Goal: Task Accomplishment & Management: Use online tool/utility

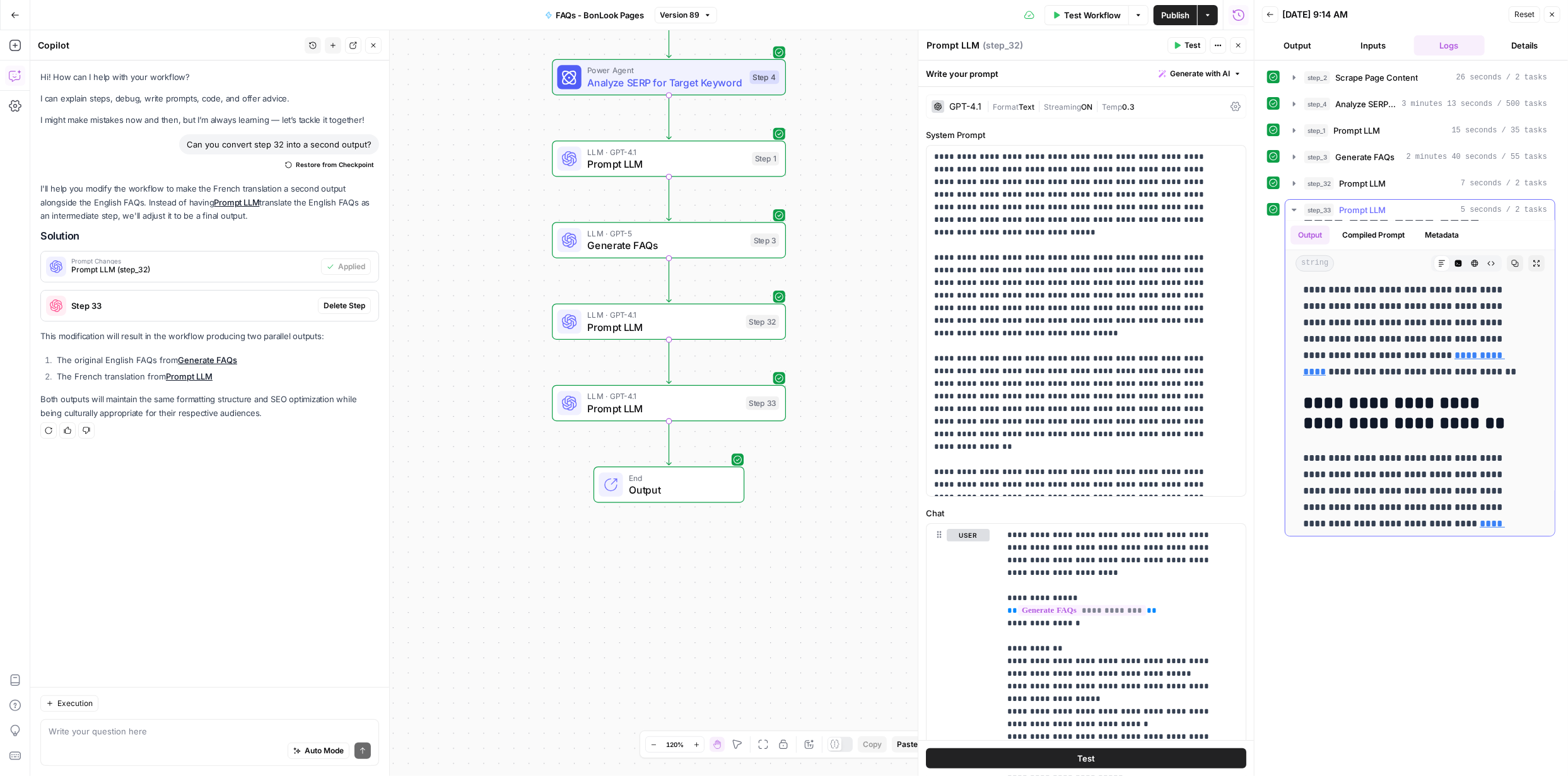
scroll to position [715, 0]
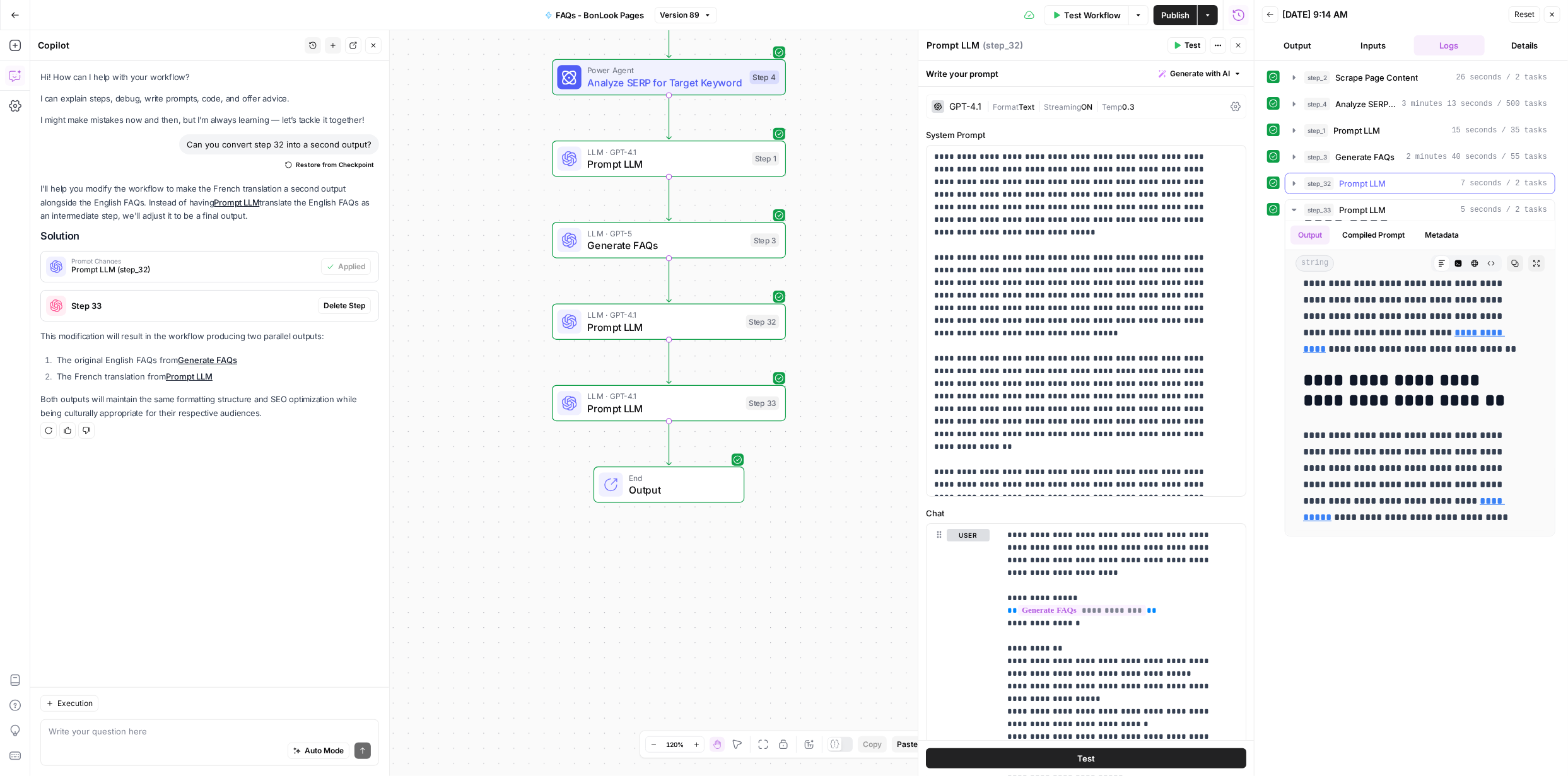
click at [1295, 184] on icon "button" at bounding box center [1294, 183] width 10 height 10
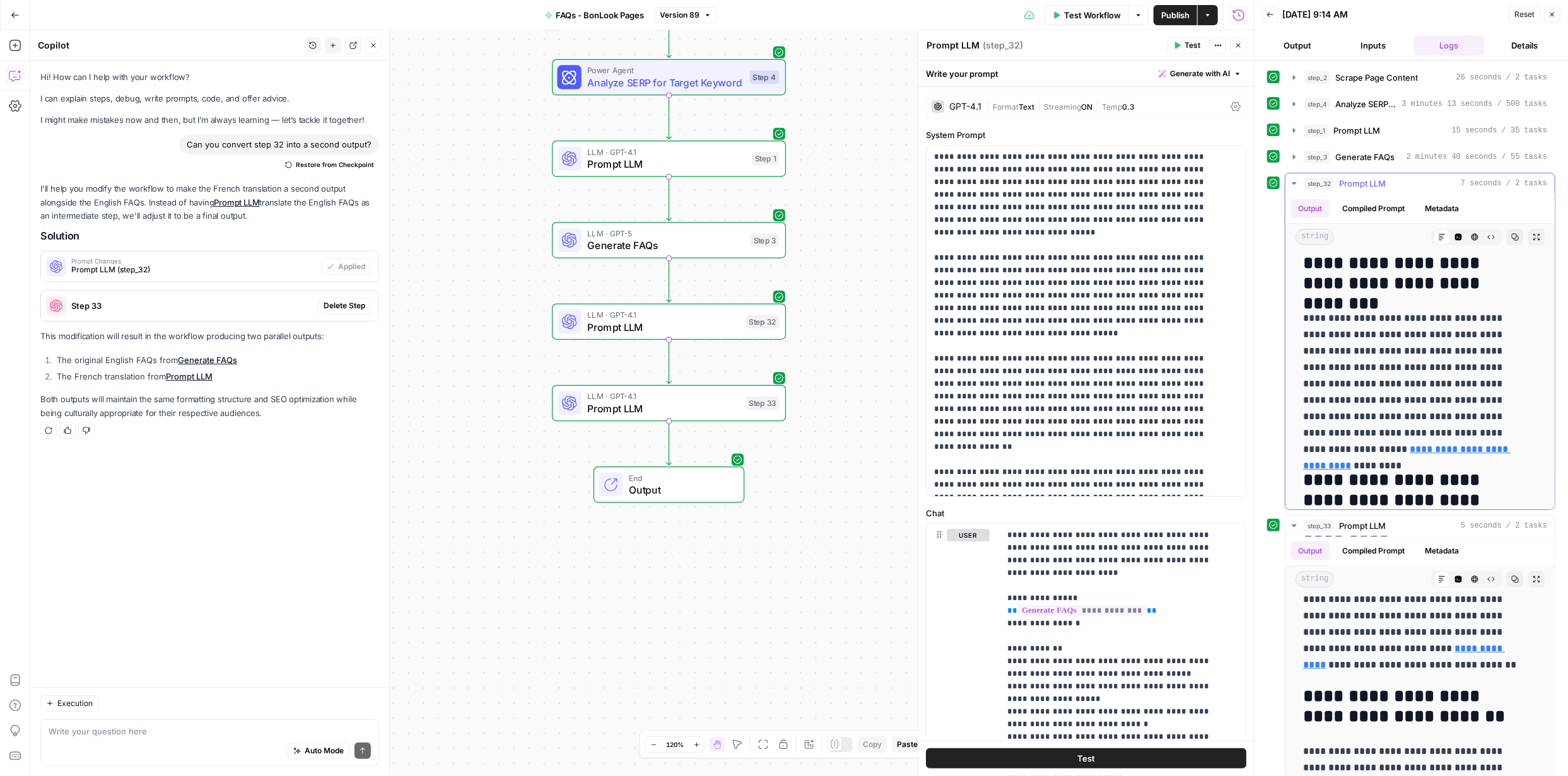
scroll to position [0, 0]
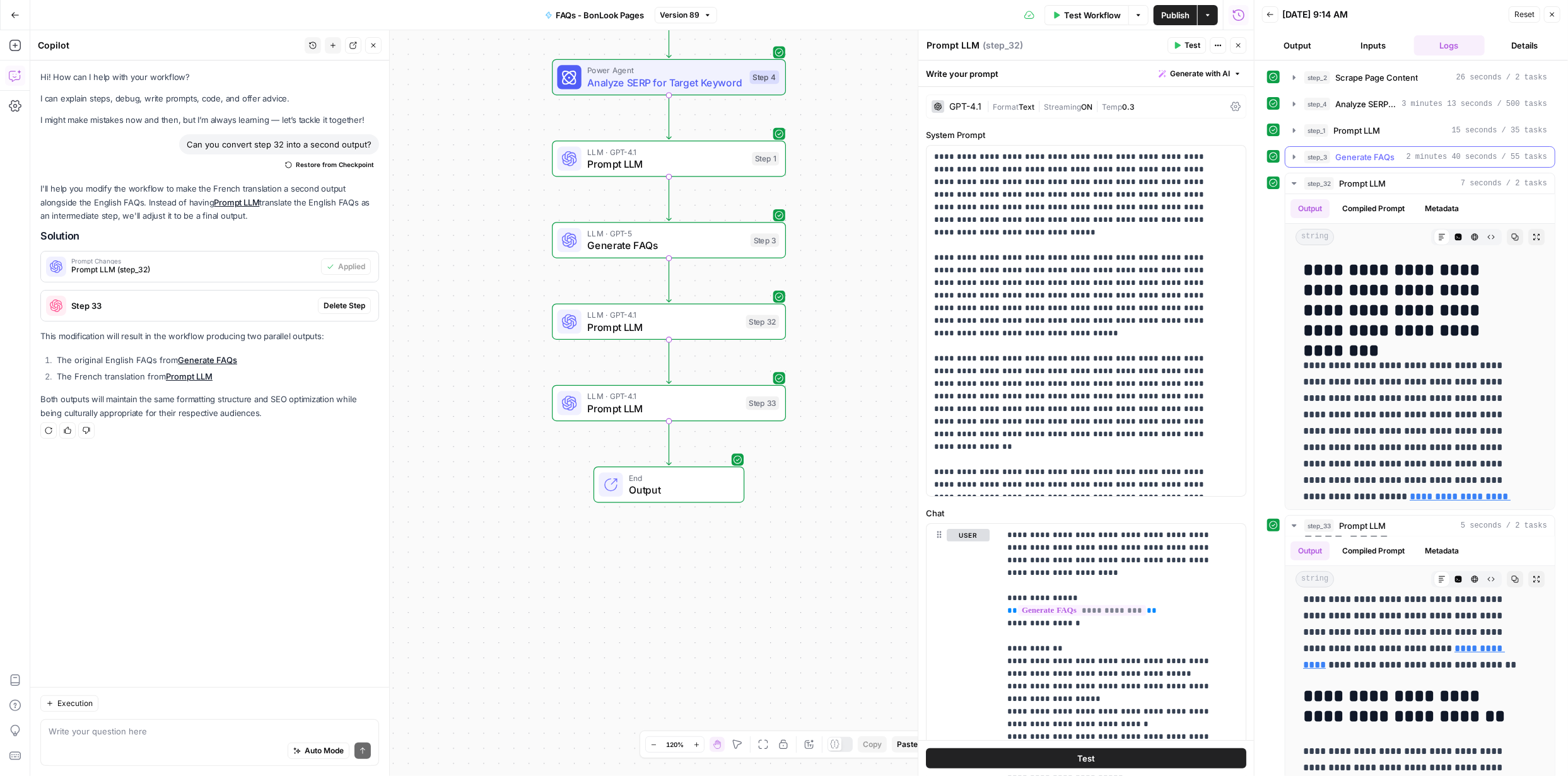
click at [1296, 157] on icon "button" at bounding box center [1294, 157] width 10 height 10
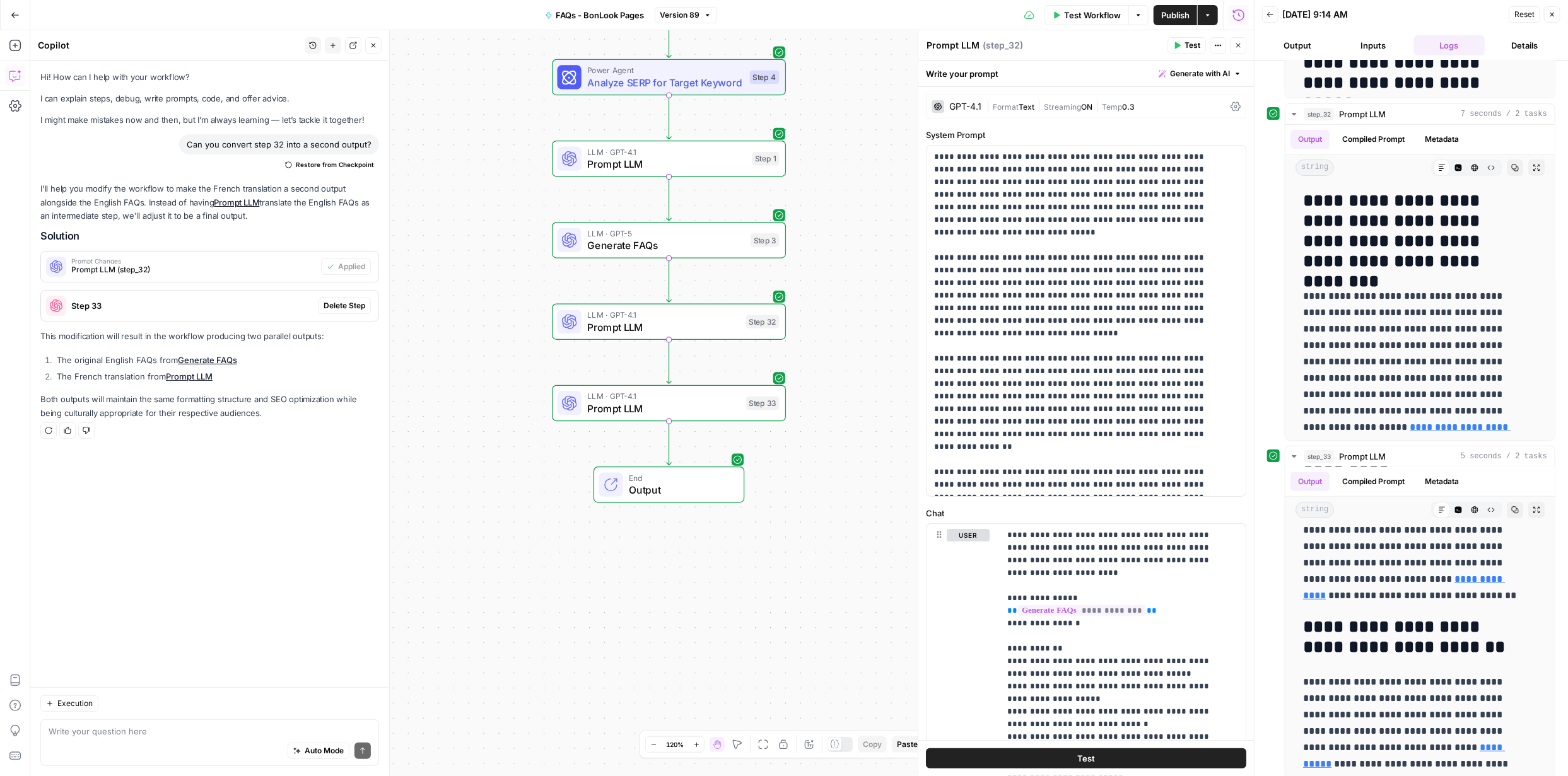
scroll to position [398, 0]
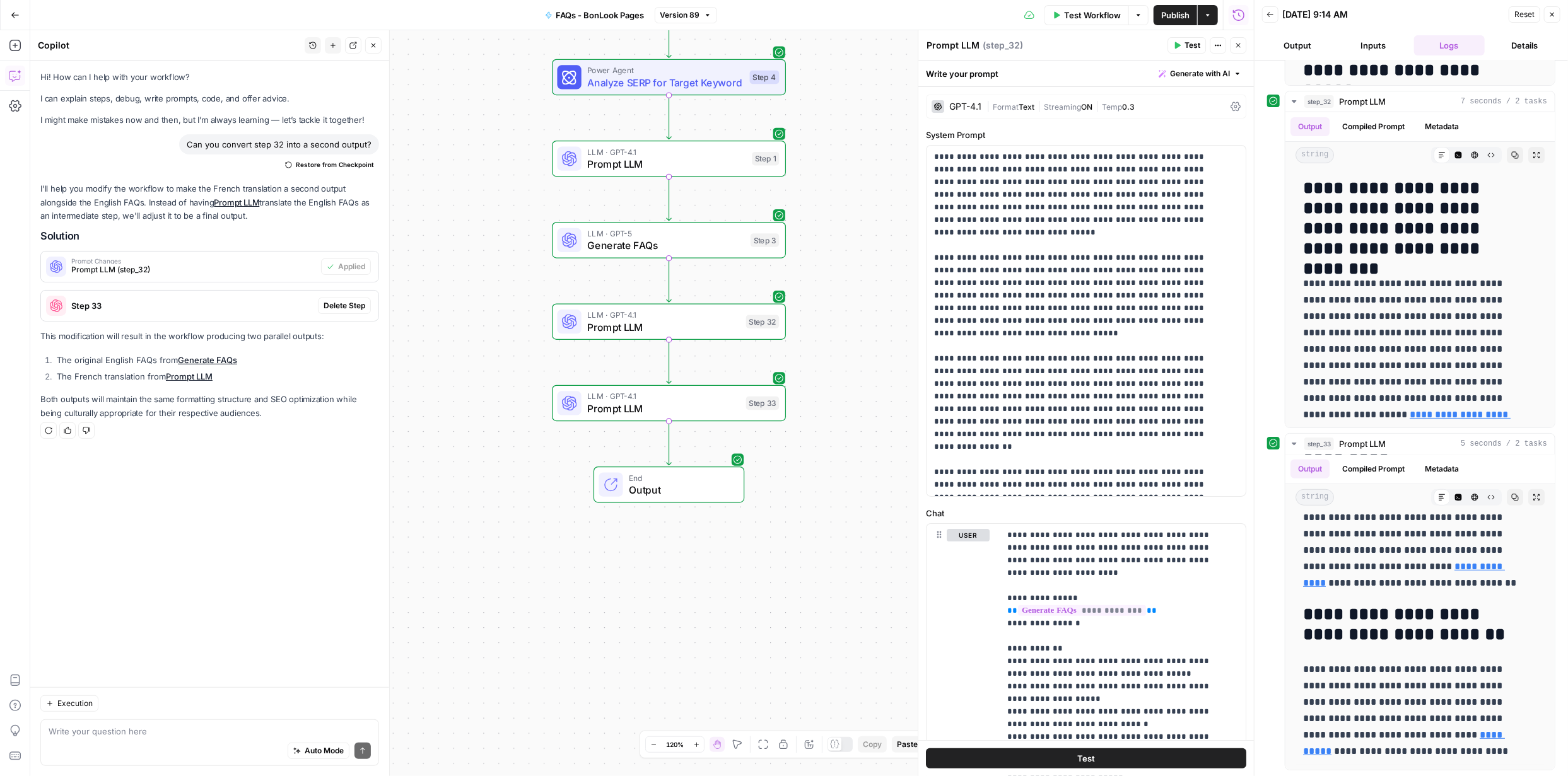
click at [1173, 14] on span "Publish" at bounding box center [1175, 15] width 28 height 13
click at [339, 306] on span "Delete Step" at bounding box center [344, 305] width 42 height 11
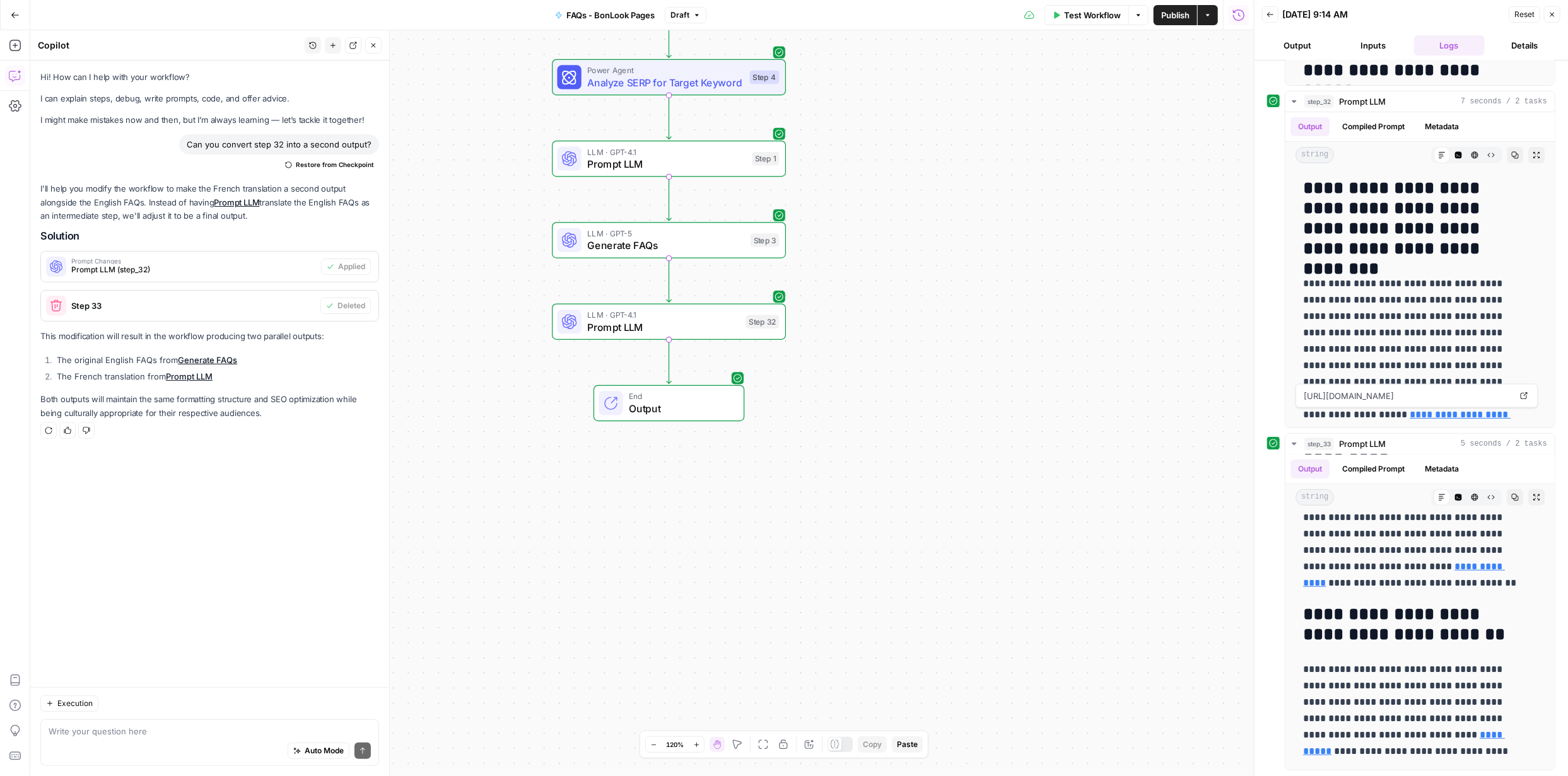
click at [1173, 13] on span "Publish" at bounding box center [1175, 15] width 28 height 13
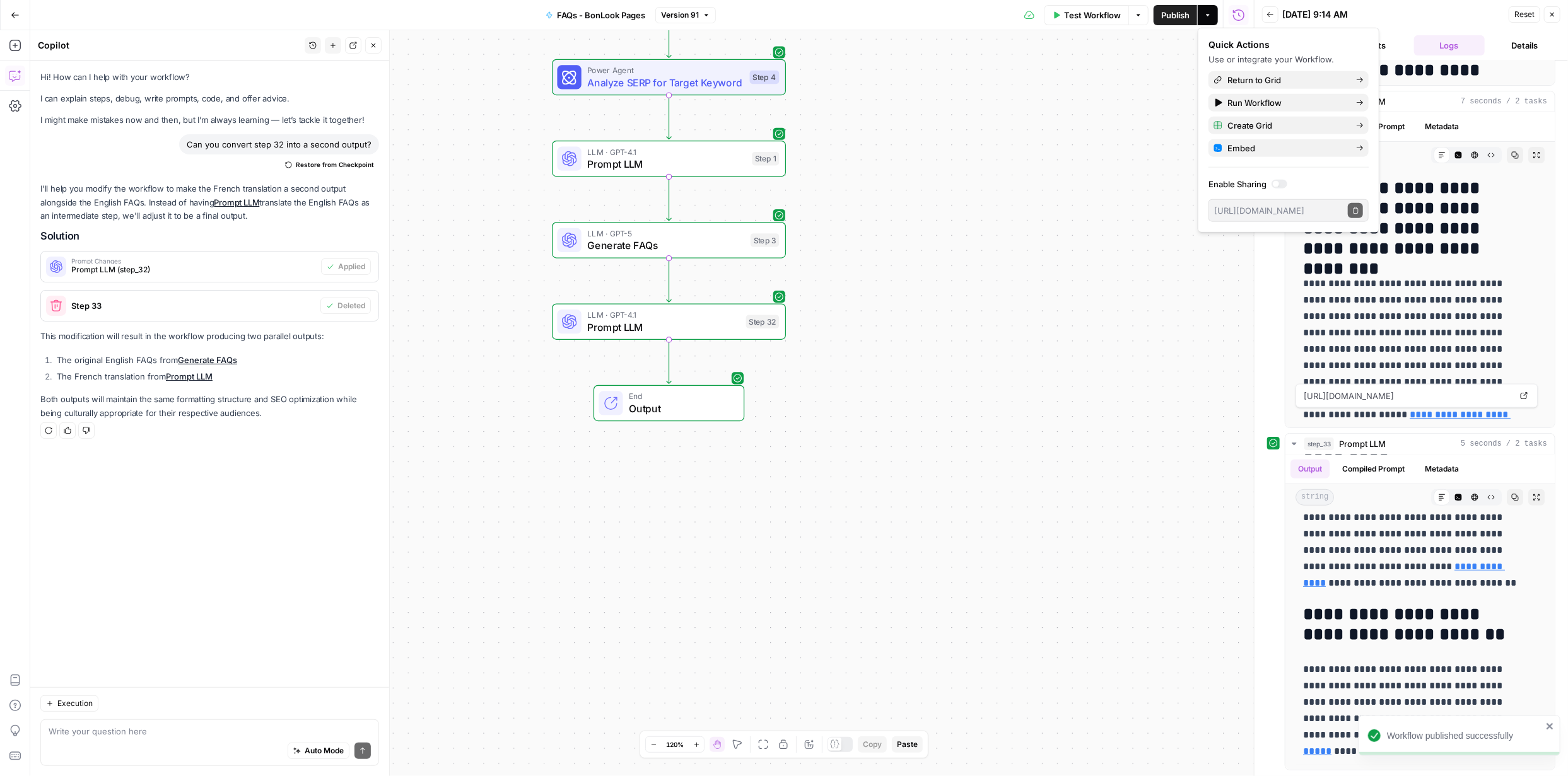
click at [1175, 17] on span "Publish" at bounding box center [1175, 15] width 28 height 13
click at [1209, 19] on span "button" at bounding box center [1208, 15] width 7 height 7
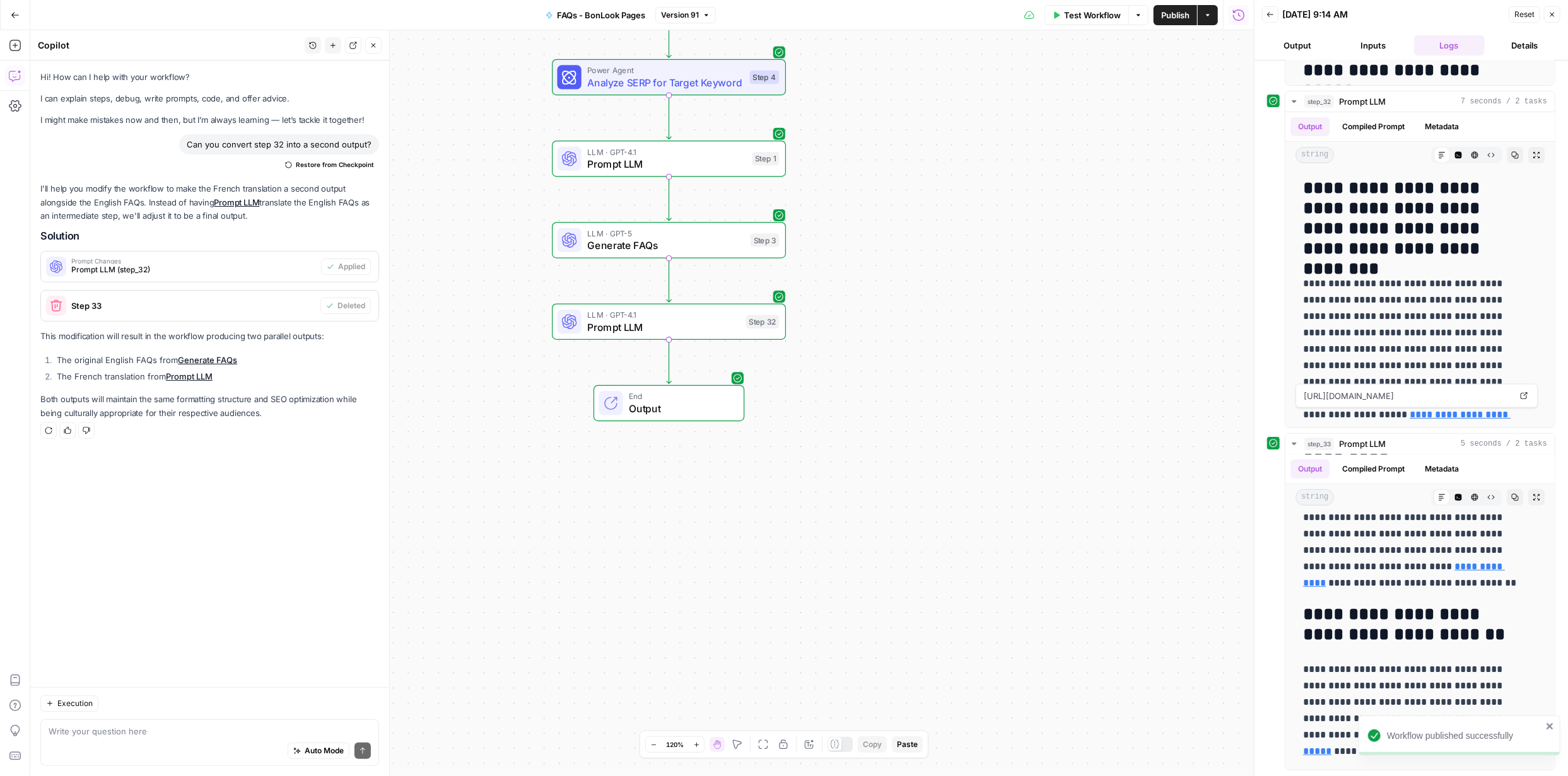
click at [1212, 20] on button "Actions" at bounding box center [1208, 15] width 21 height 20
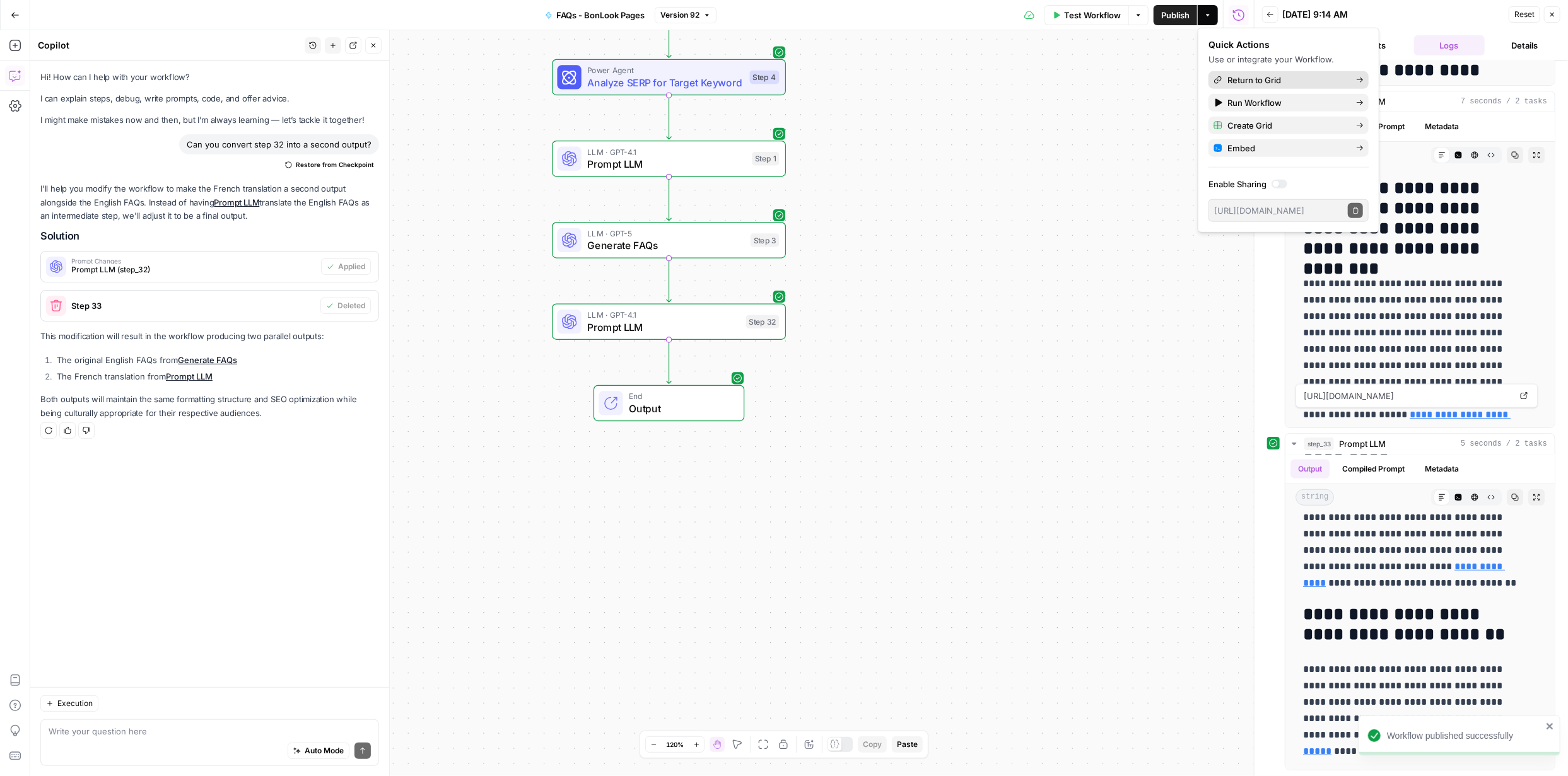
click at [1359, 77] on icon at bounding box center [1360, 79] width 7 height 7
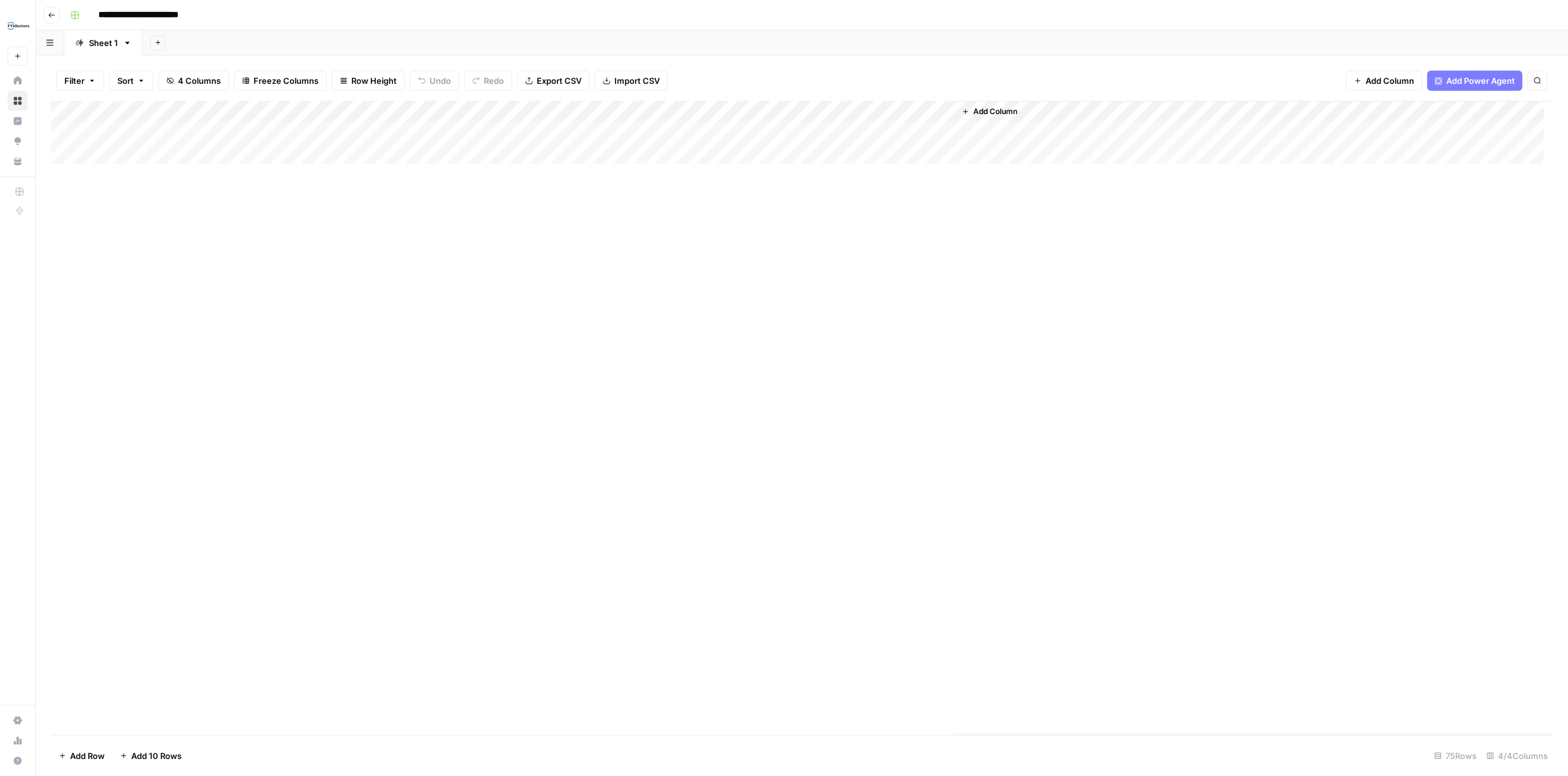
type input "**********"
click at [733, 110] on div "Add Column" at bounding box center [802, 418] width 1502 height 635
click at [727, 61] on div "Filter Sort 4 Columns Freeze Columns Row Height Undo Redo Export CSV Import CSV…" at bounding box center [802, 81] width 1502 height 40
click at [747, 132] on div "Add Column" at bounding box center [802, 418] width 1502 height 635
click at [731, 130] on div "Add Column" at bounding box center [802, 418] width 1502 height 635
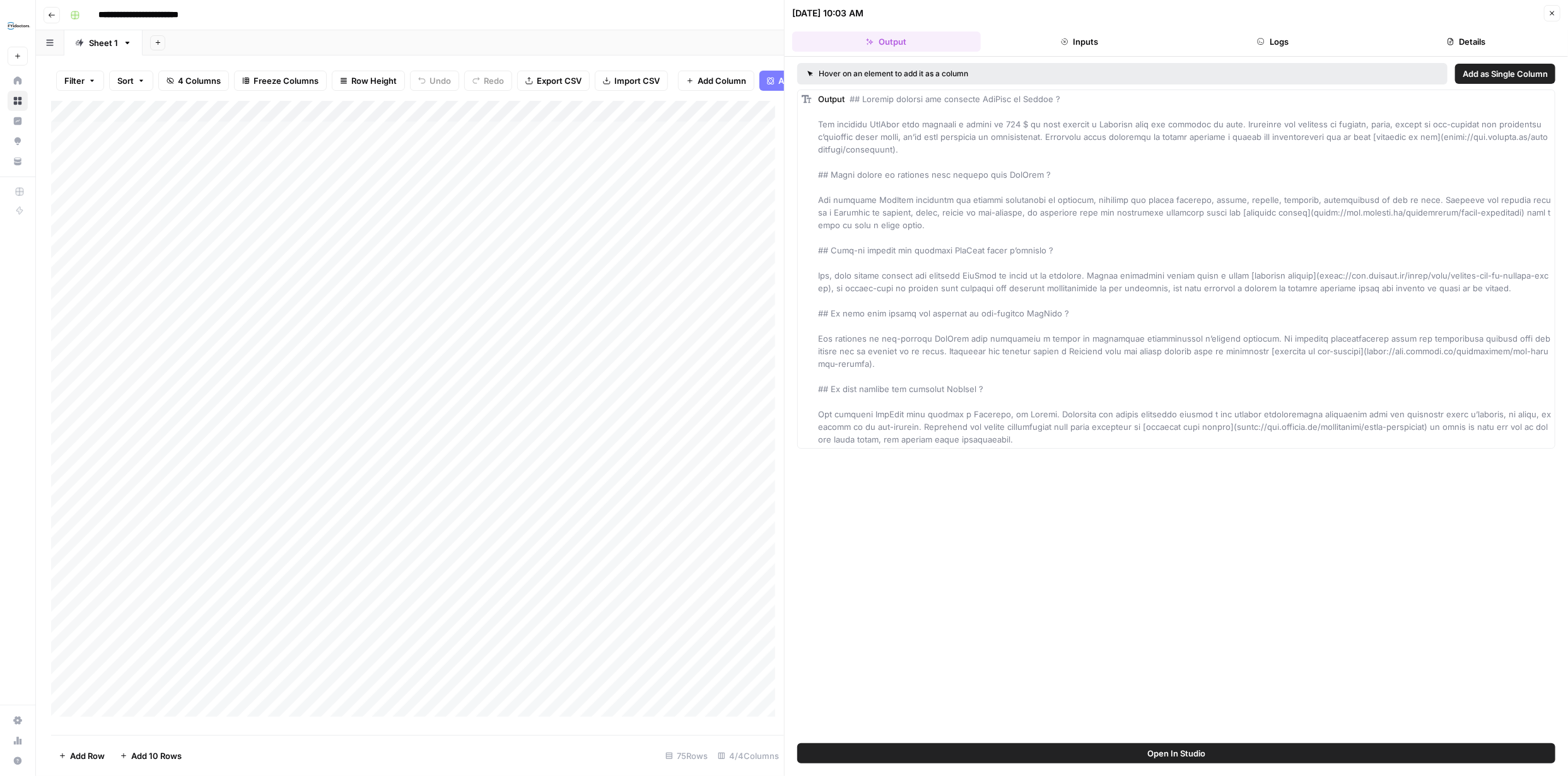
click at [1284, 42] on button "Logs" at bounding box center [1273, 42] width 188 height 20
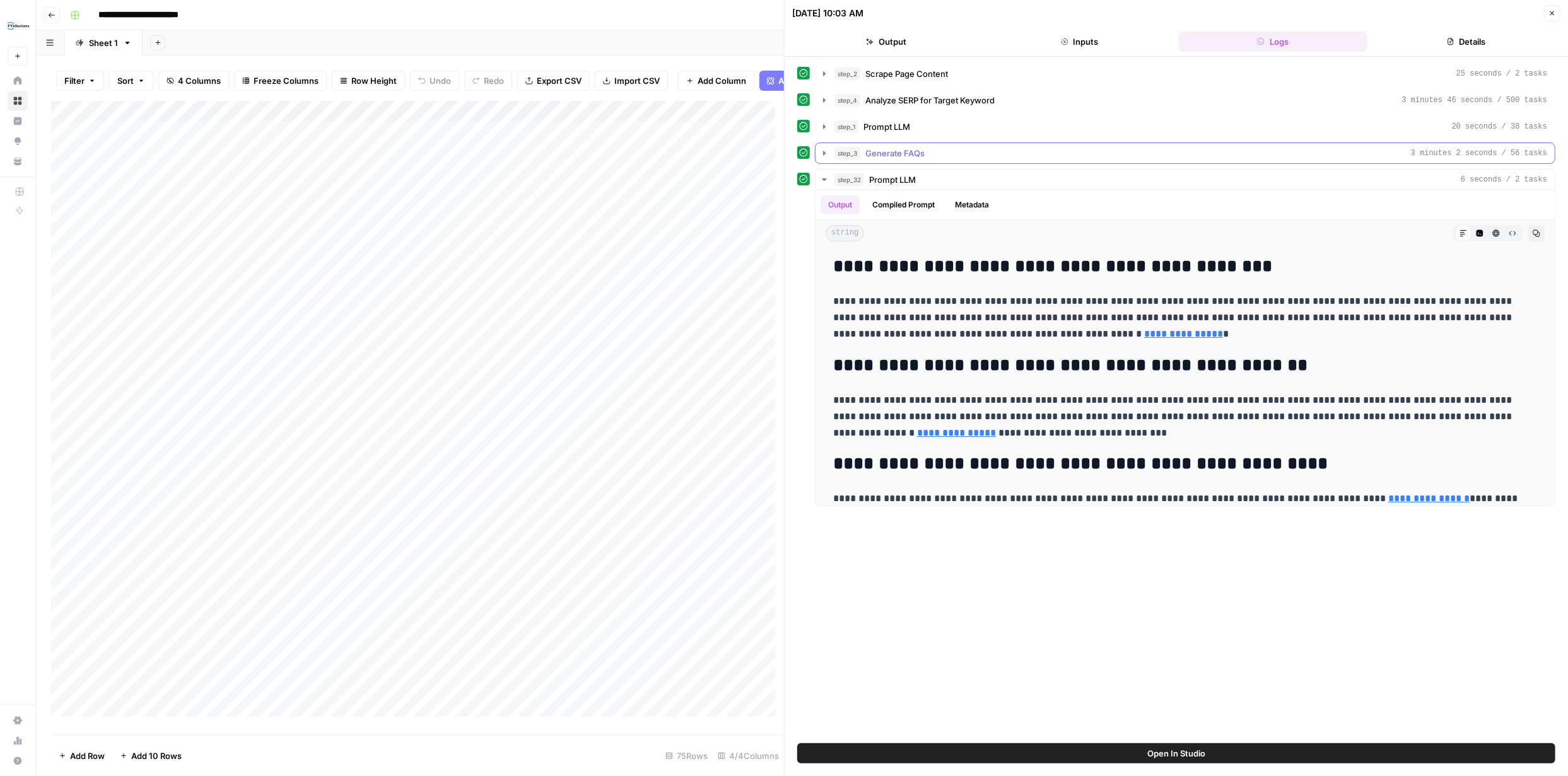
click at [825, 153] on icon "button" at bounding box center [825, 153] width 3 height 5
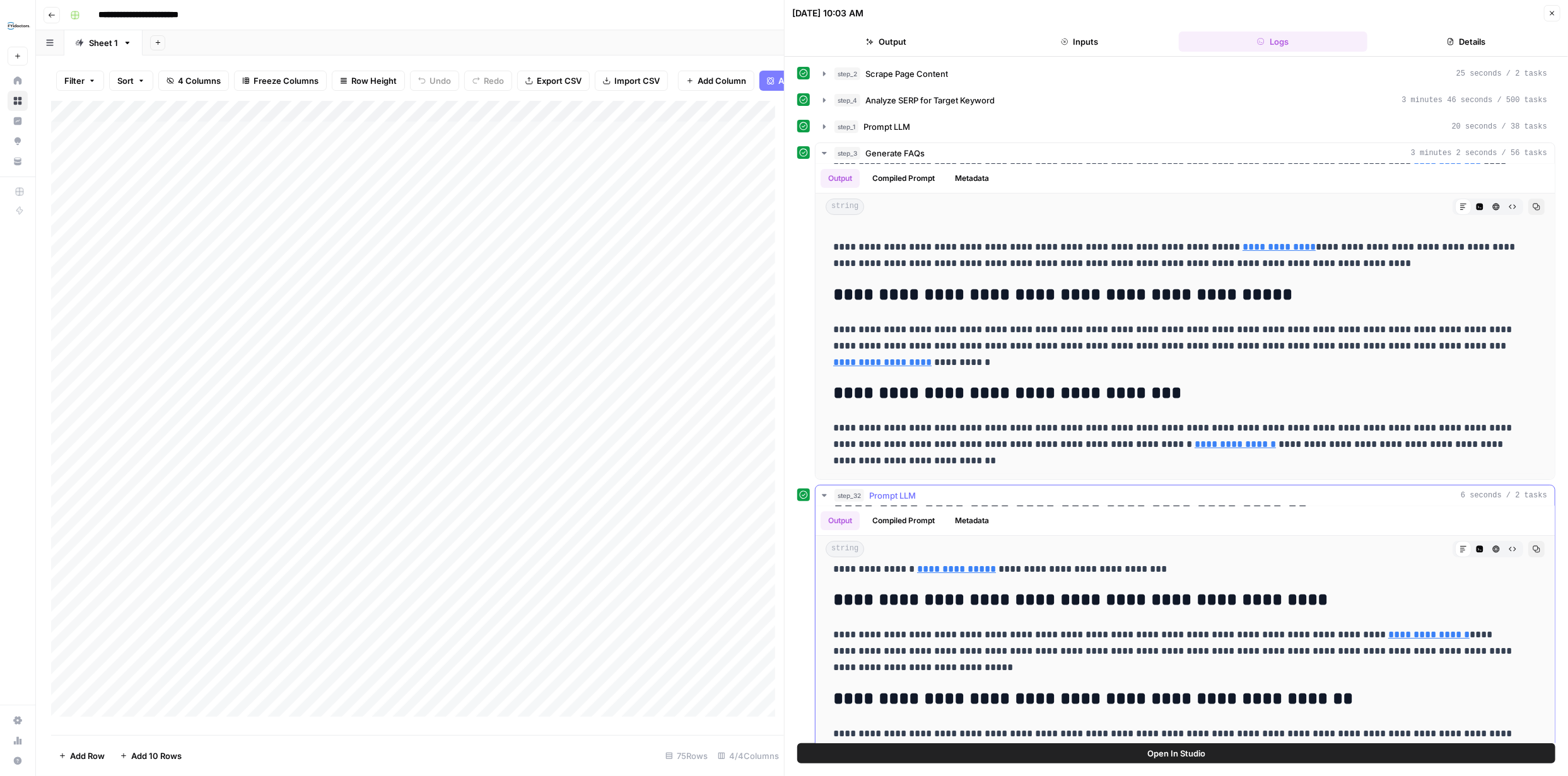
scroll to position [188, 0]
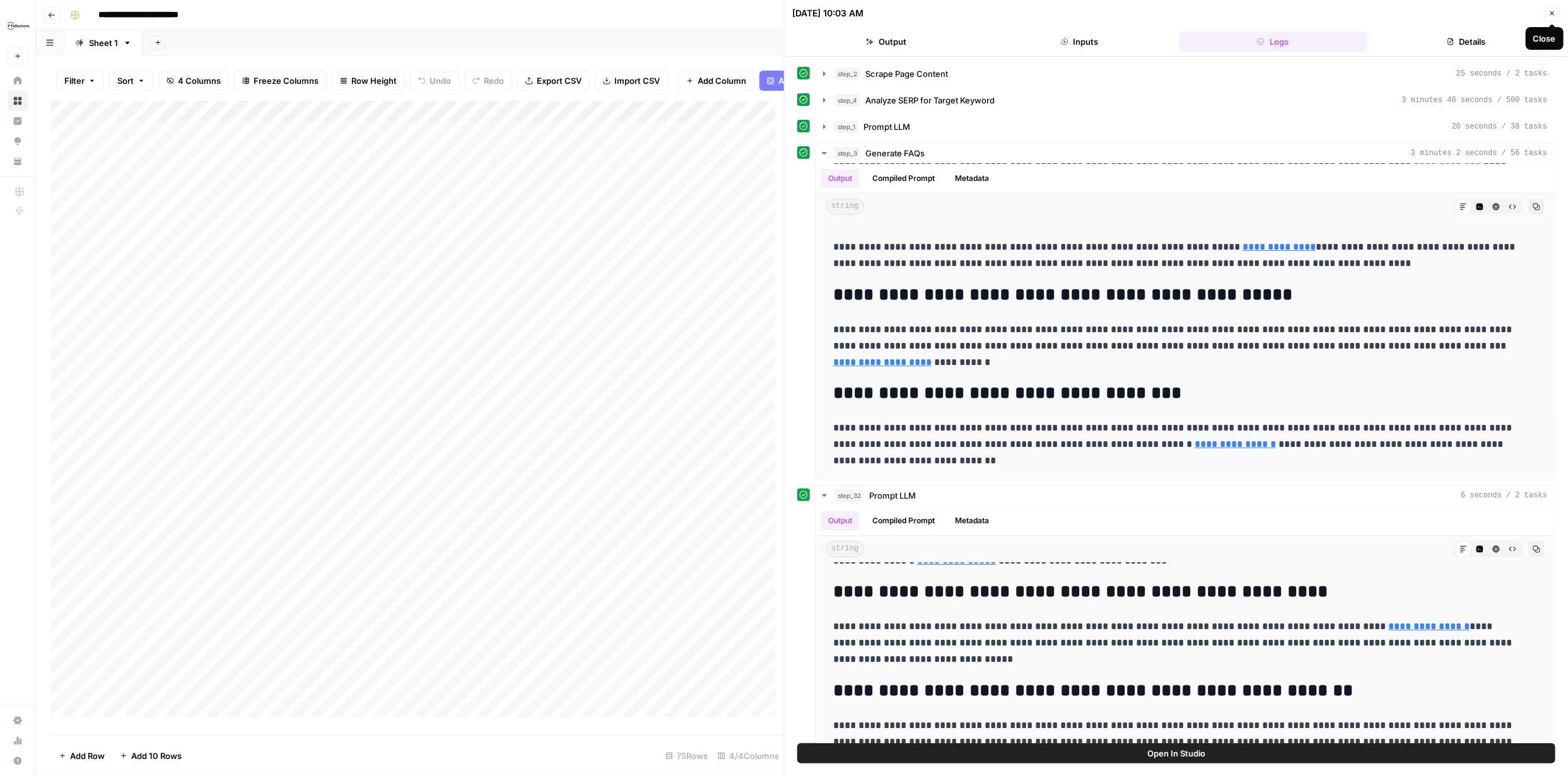
click at [1552, 18] on button "Close" at bounding box center [1552, 13] width 17 height 17
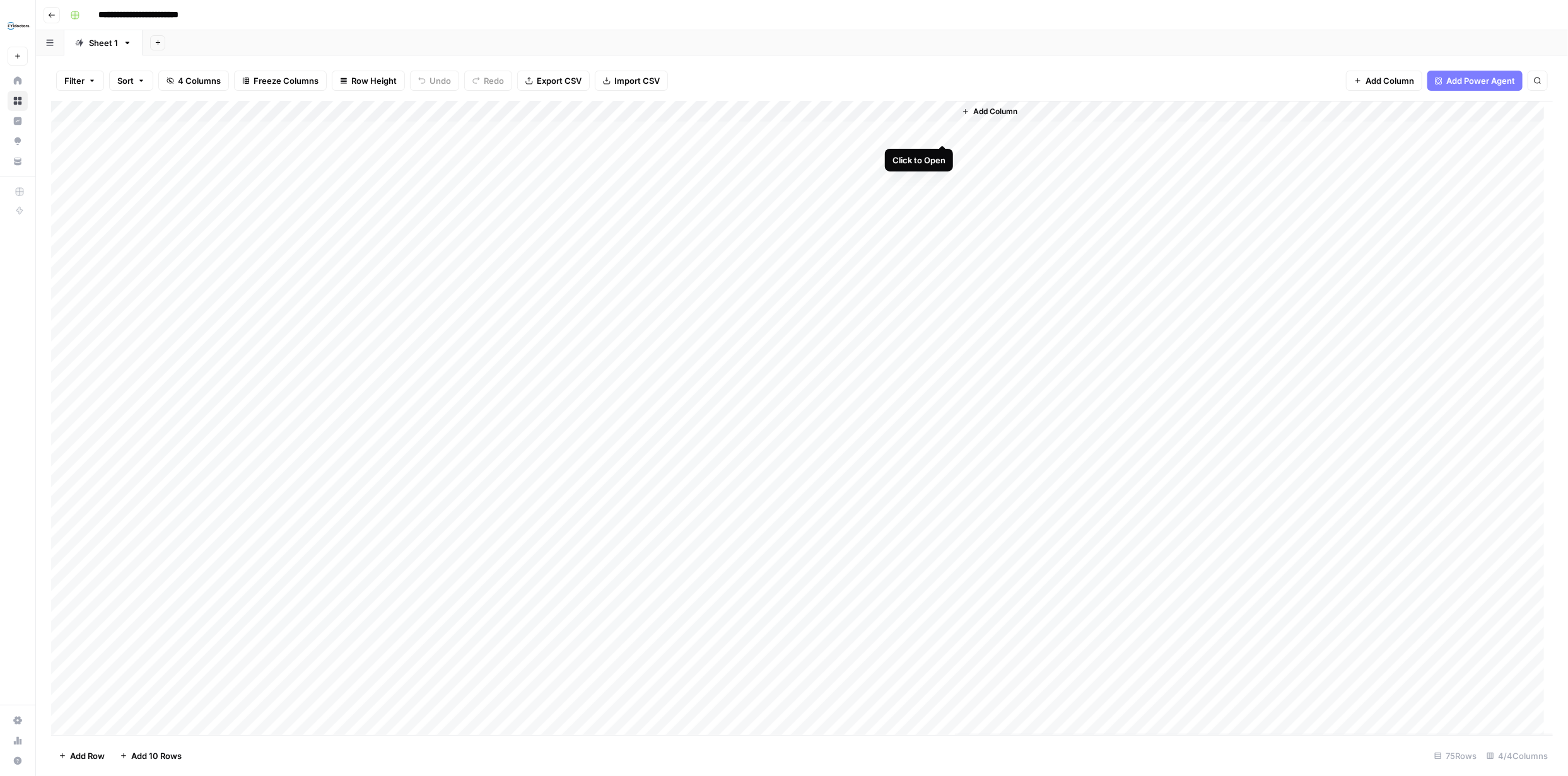
click at [944, 130] on div "Add Column" at bounding box center [802, 418] width 1502 height 635
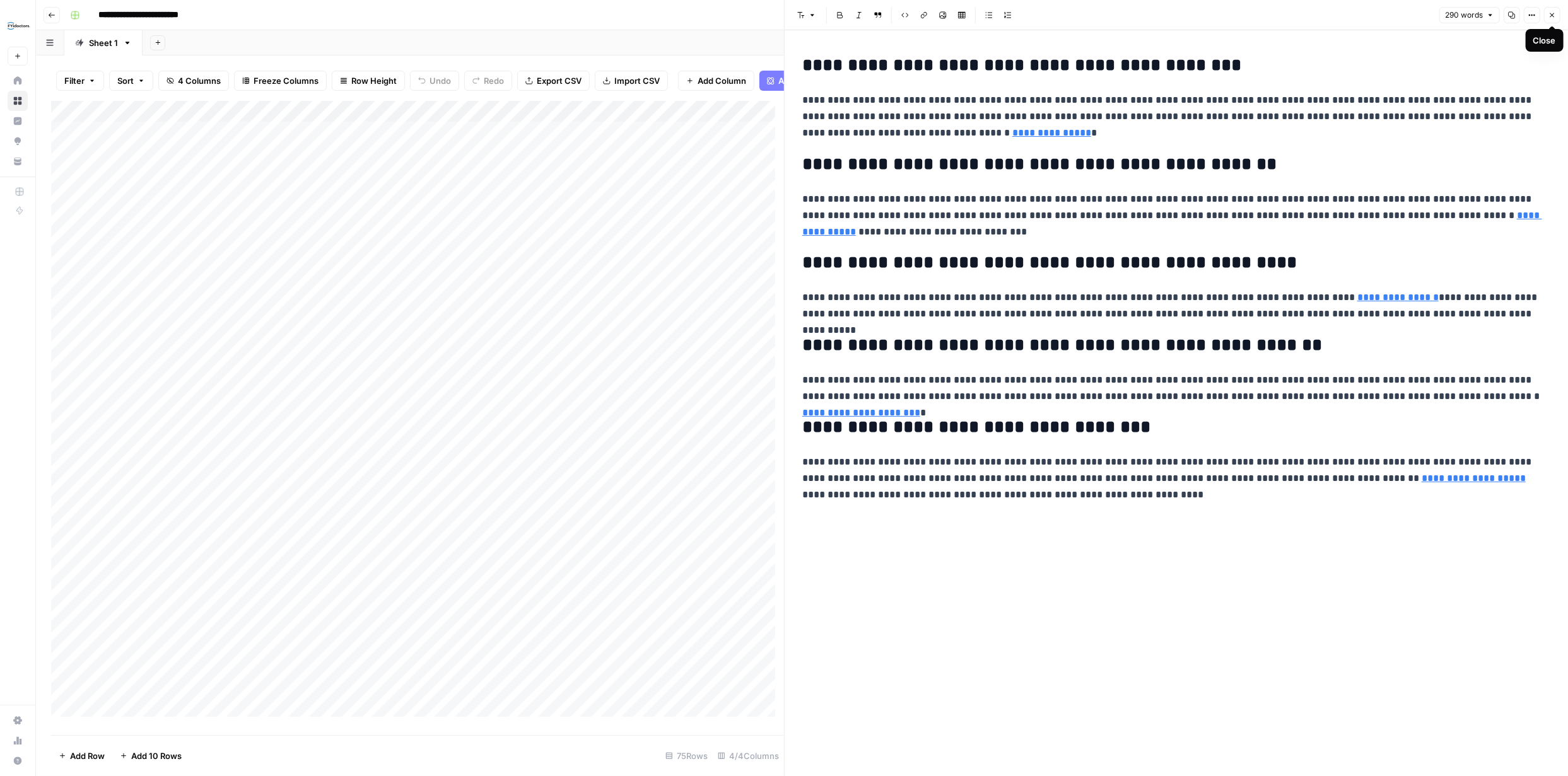
click at [1555, 11] on icon "button" at bounding box center [1552, 15] width 7 height 7
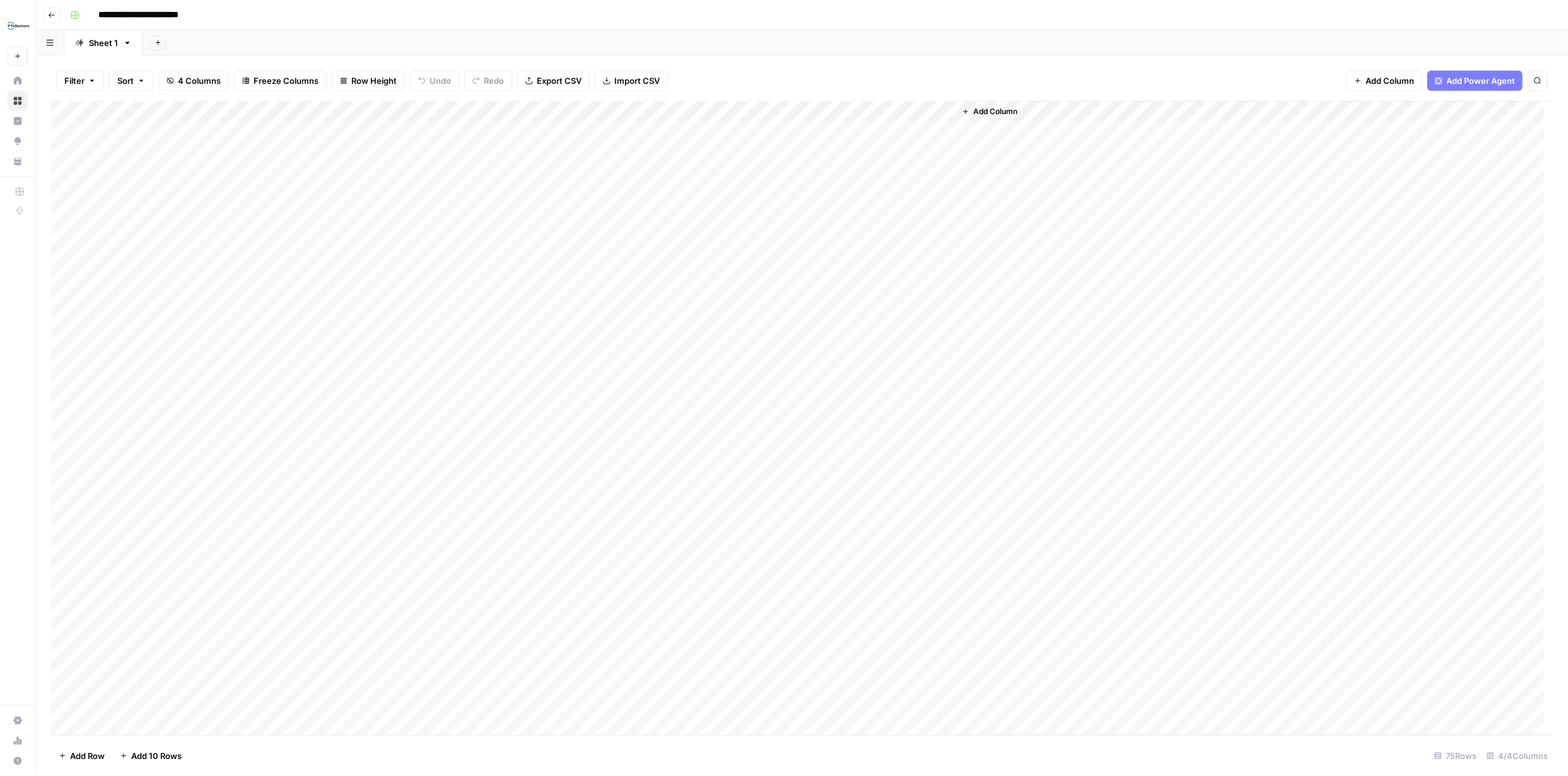
click at [996, 109] on span "Add Column" at bounding box center [995, 111] width 44 height 11
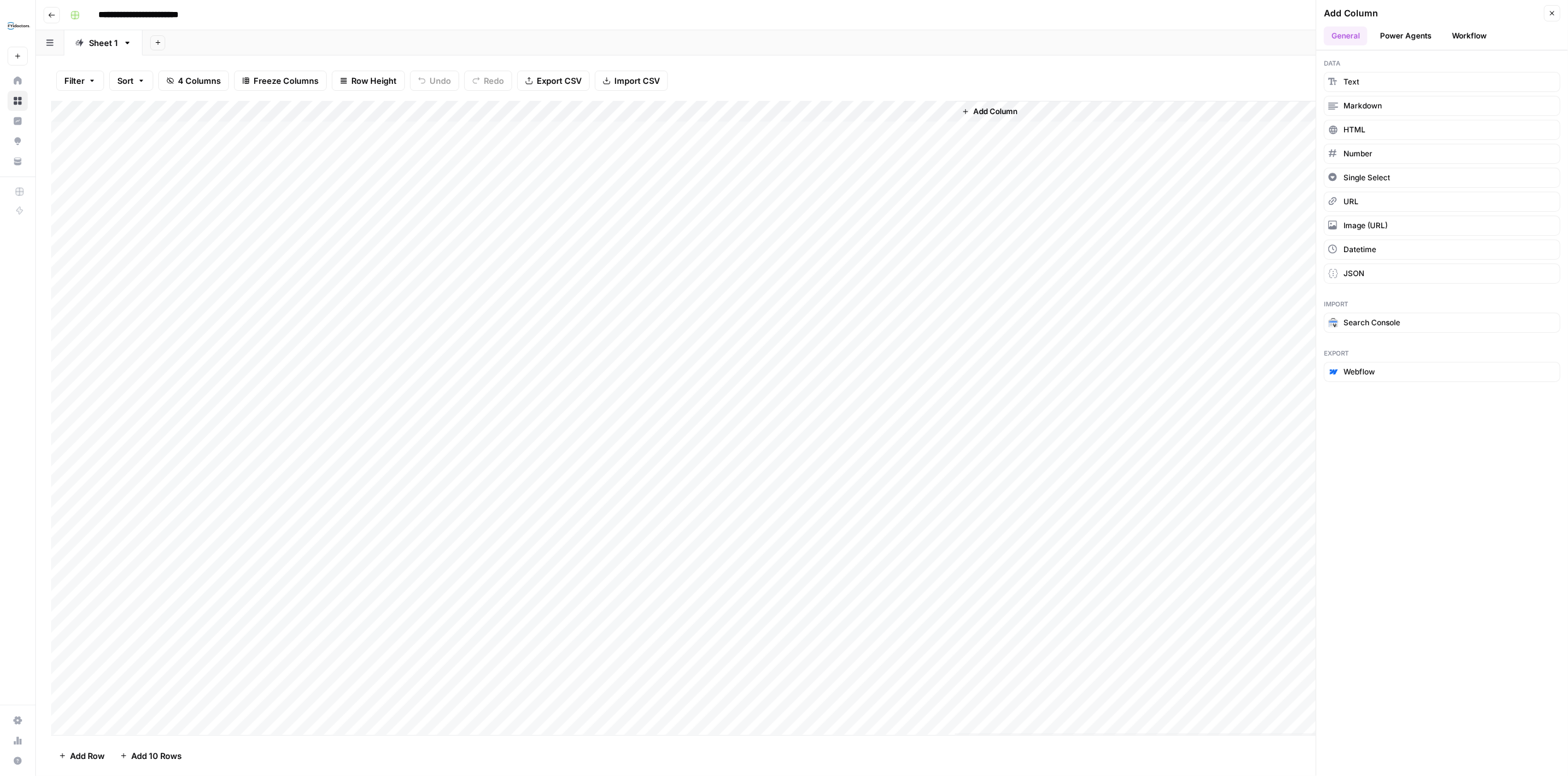
click at [621, 132] on div "Add Column" at bounding box center [802, 418] width 1502 height 635
click at [621, 132] on div "Add Column" at bounding box center [802, 418] width 1502 height 635
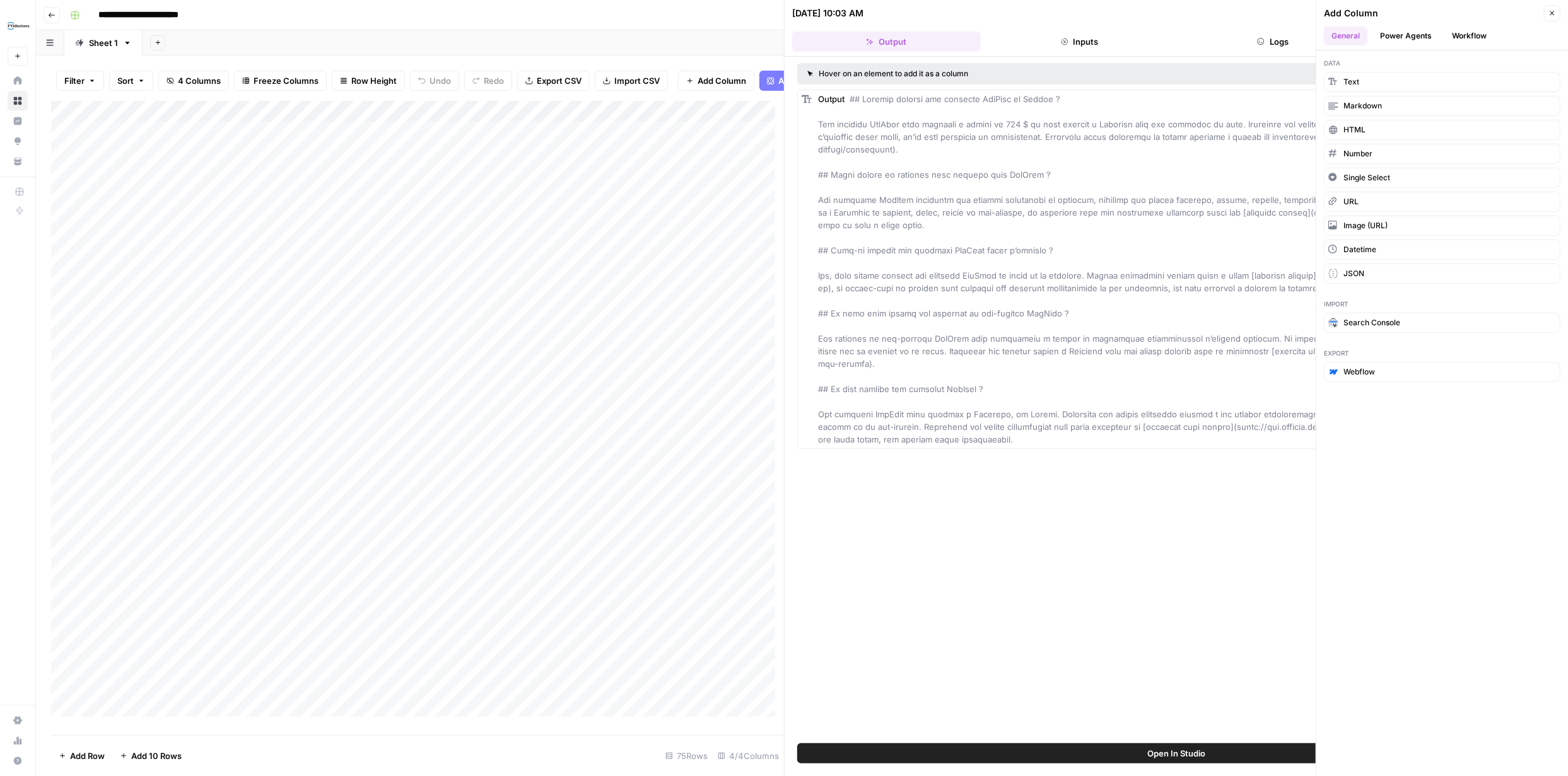
click at [1466, 31] on button "Workflow" at bounding box center [1469, 36] width 50 height 19
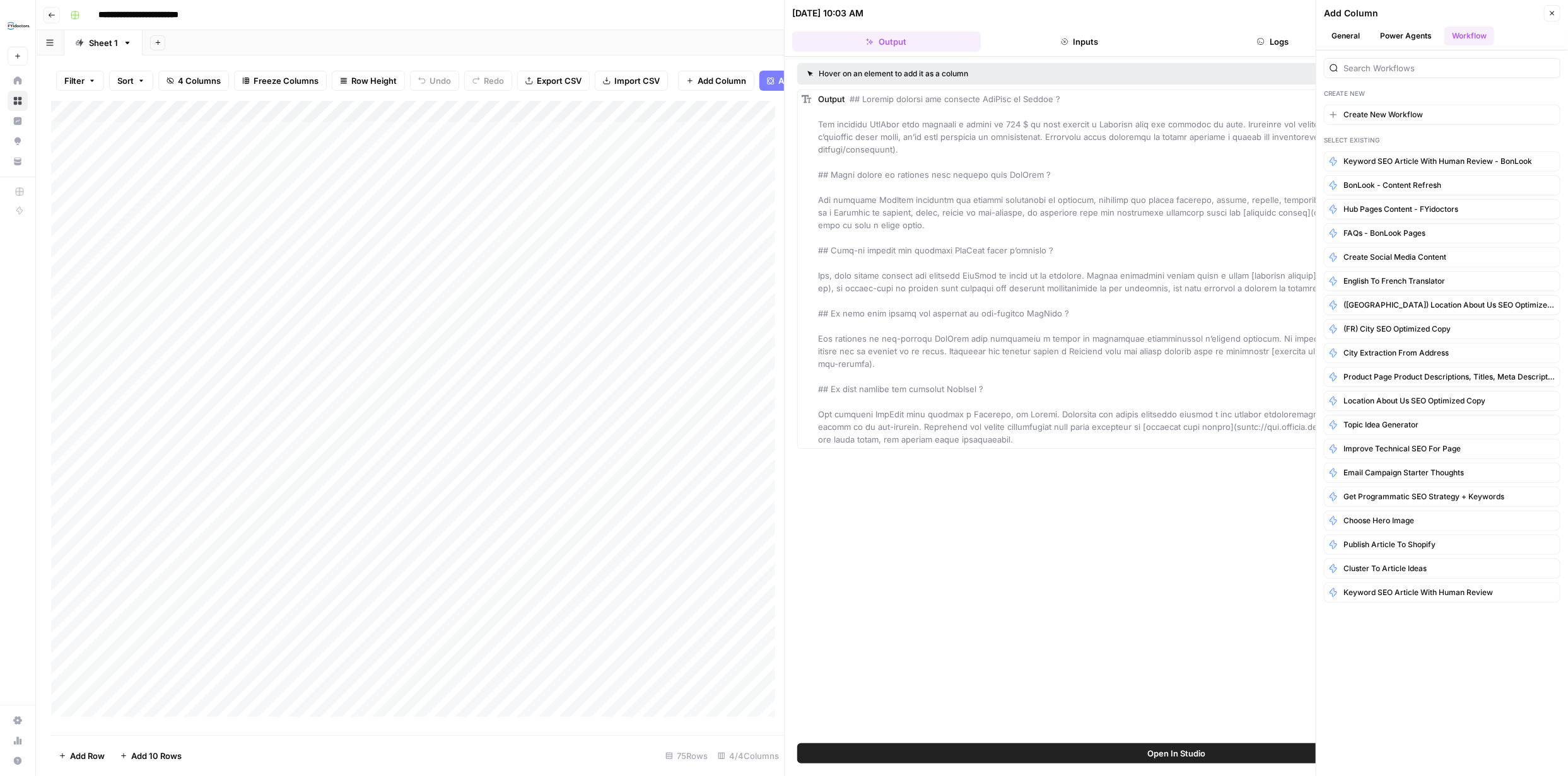
click at [1410, 37] on button "Power Agents" at bounding box center [1406, 36] width 67 height 19
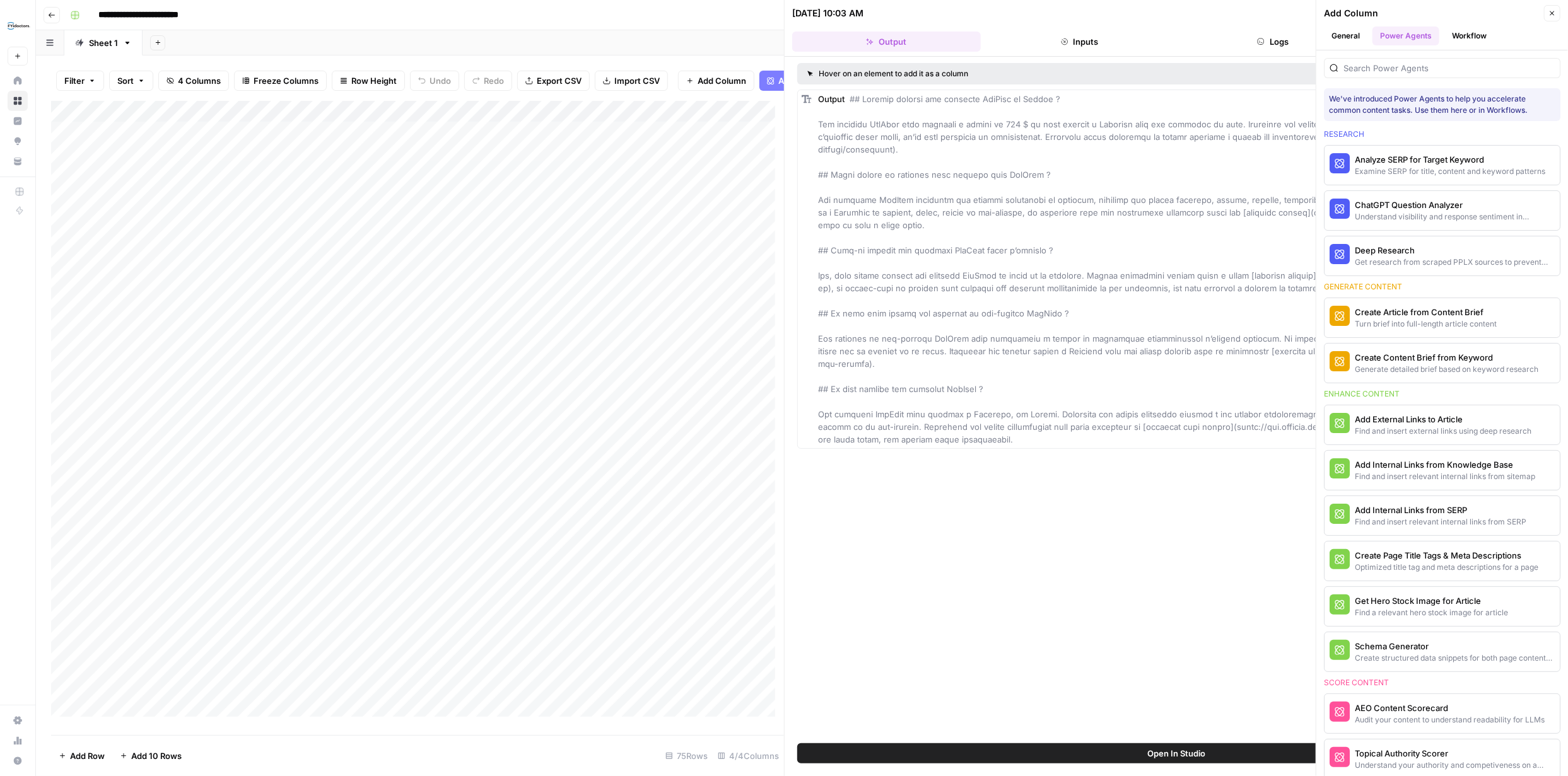
click at [1350, 37] on button "General" at bounding box center [1346, 36] width 44 height 19
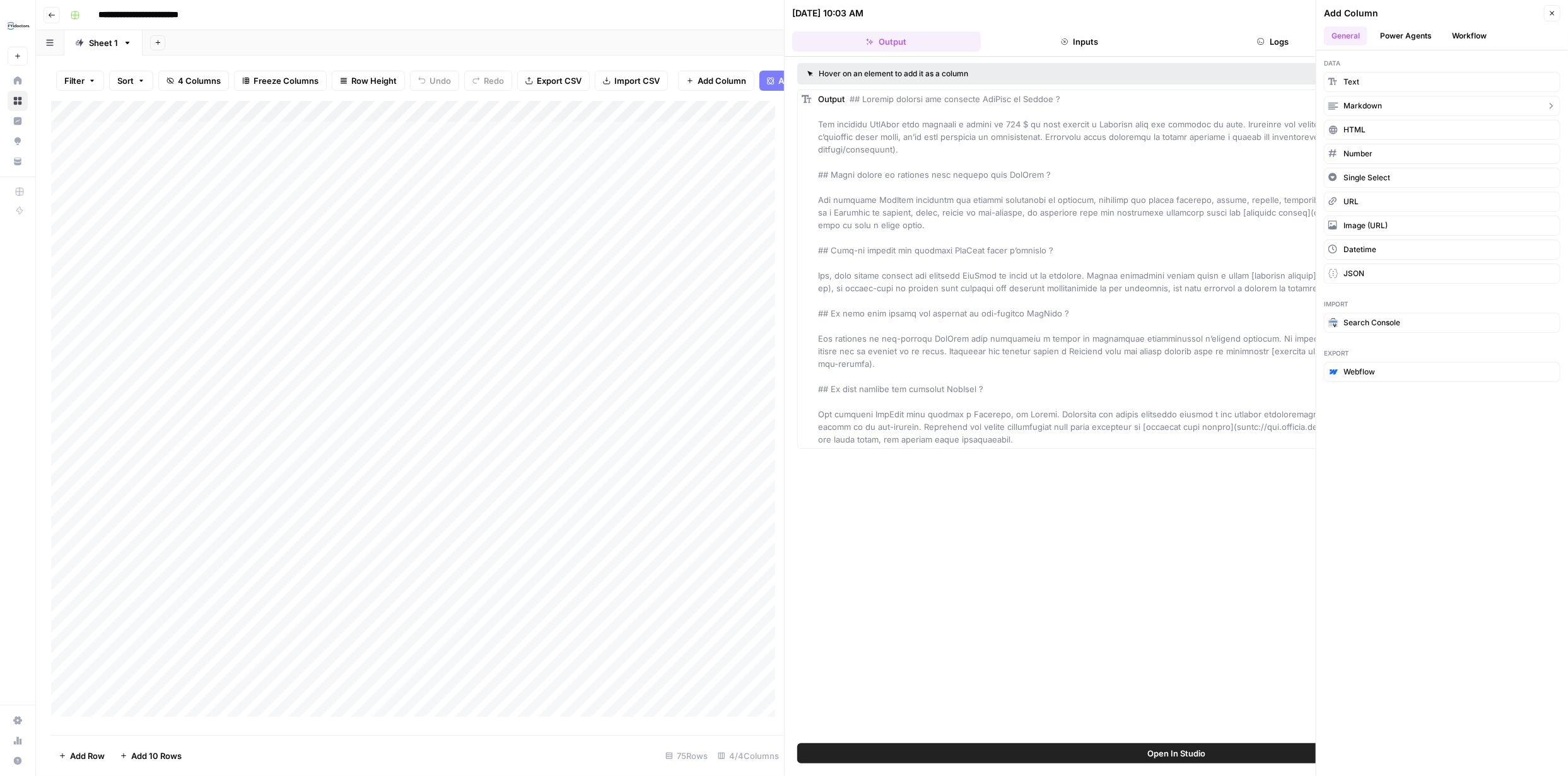
click at [1545, 104] on button "Markdown" at bounding box center [1442, 106] width 237 height 20
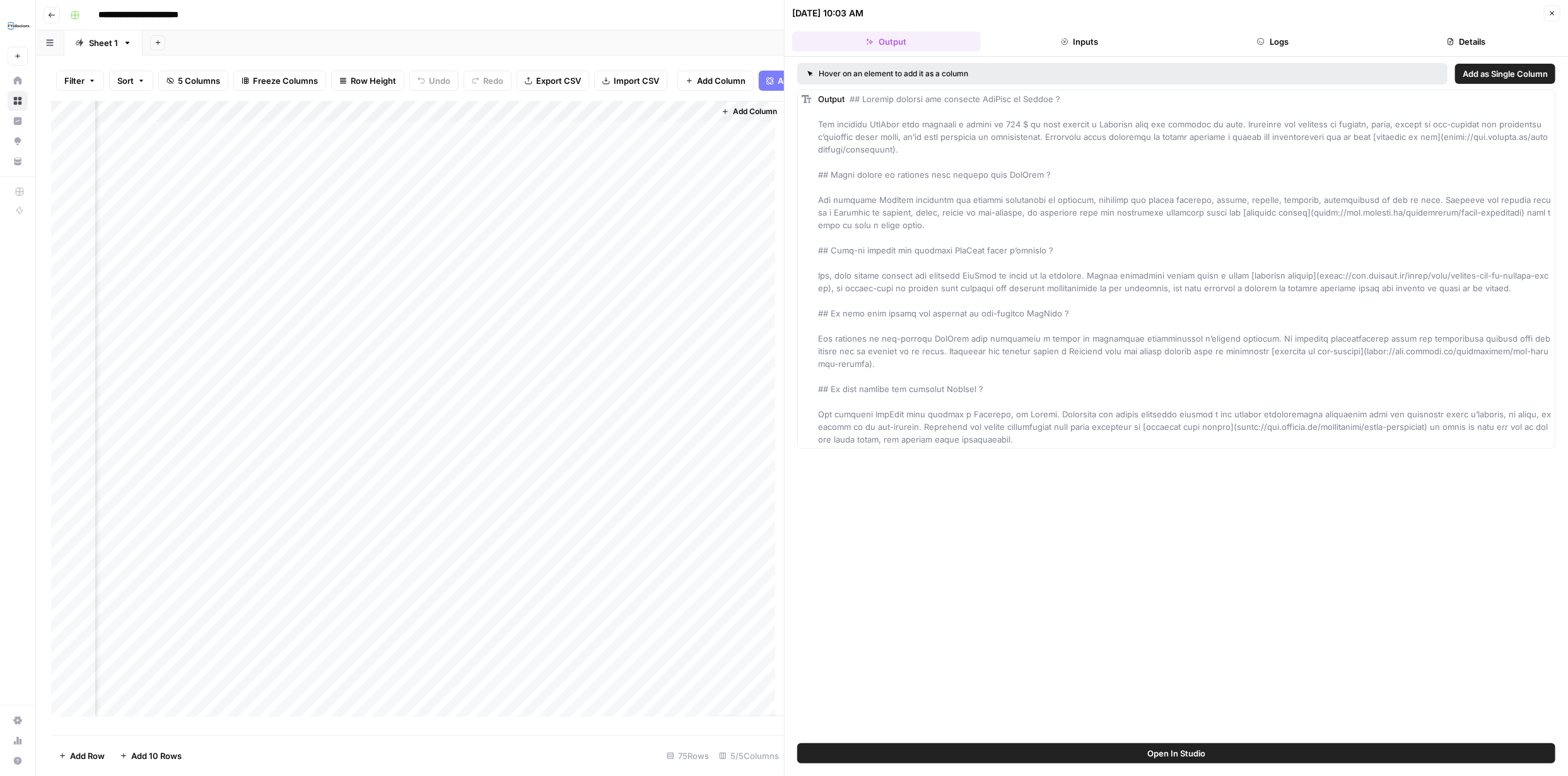
scroll to position [0, 431]
click at [1522, 95] on span "Add as Column" at bounding box center [1524, 98] width 47 height 10
click at [433, 120] on div "Add Column" at bounding box center [417, 414] width 733 height 625
click at [340, 120] on div at bounding box center [386, 123] width 114 height 25
click at [421, 39] on div "Add Sheet" at bounding box center [856, 43] width 1426 height 25
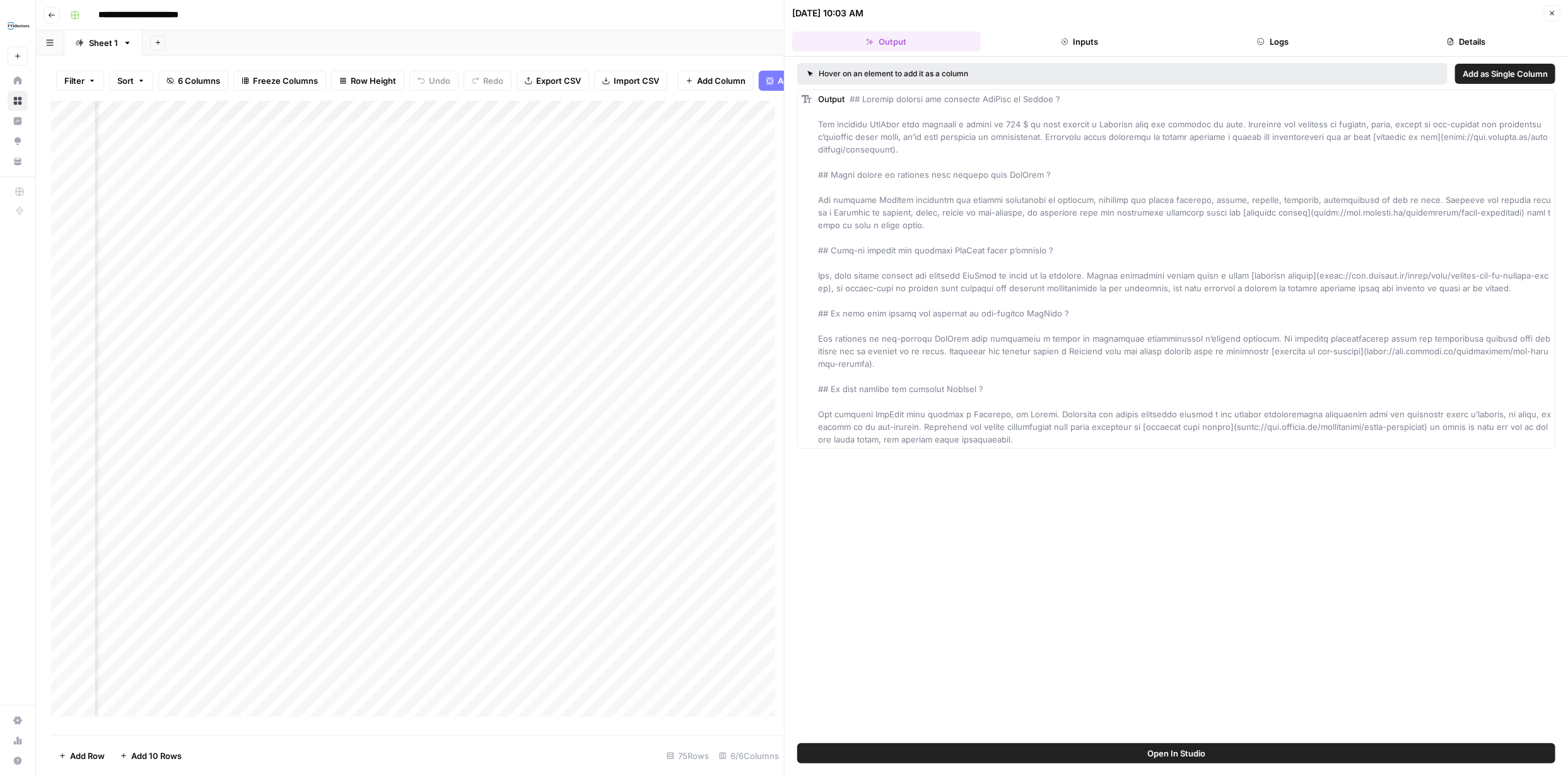
click at [302, 121] on div "Add Column" at bounding box center [417, 414] width 733 height 625
click at [266, 224] on span "Configure Inputs" at bounding box center [259, 227] width 110 height 13
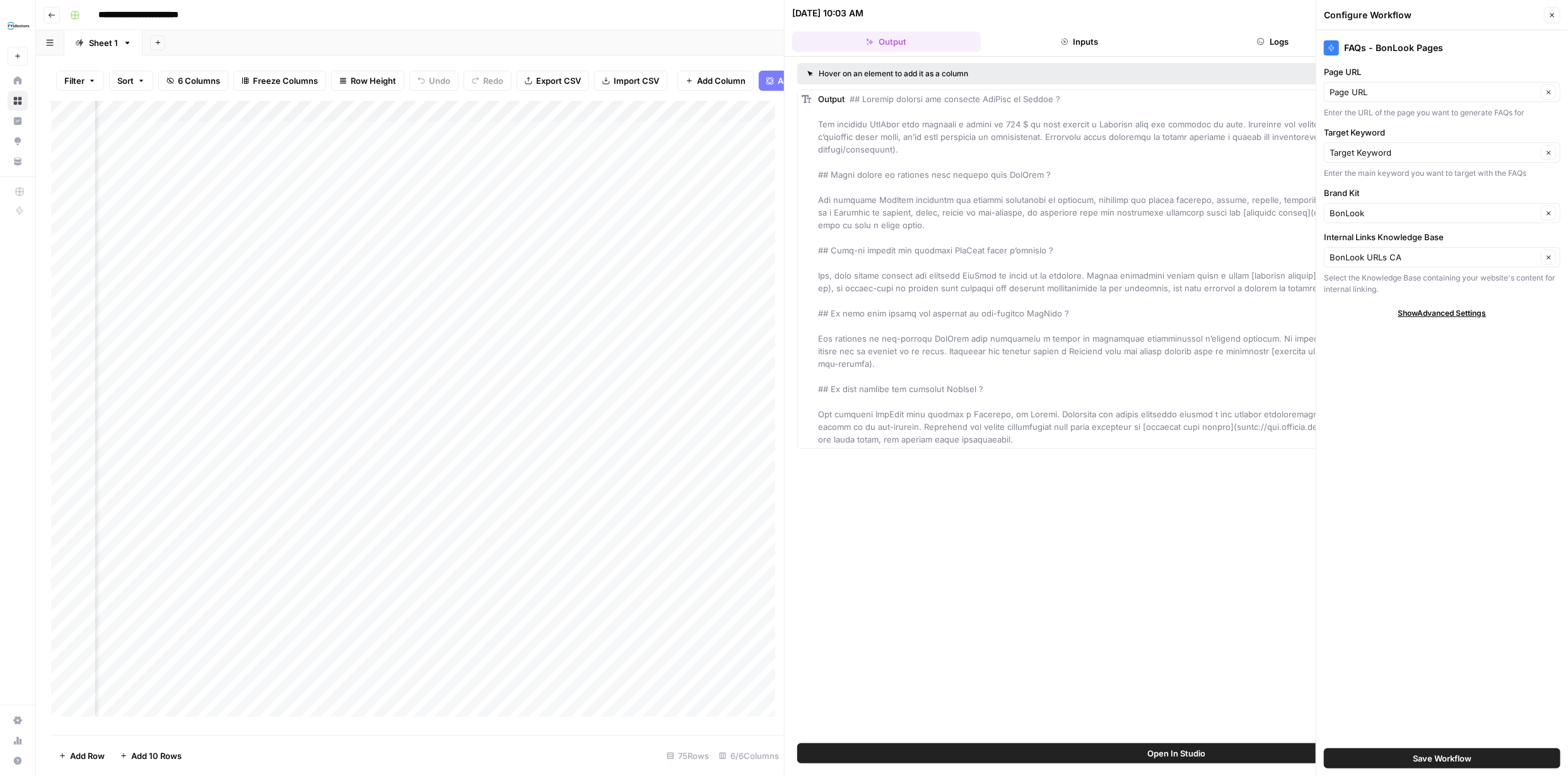
click at [1443, 313] on span "Show Advanced Settings" at bounding box center [1443, 313] width 89 height 11
click at [1550, 350] on div at bounding box center [1550, 350] width 9 height 13
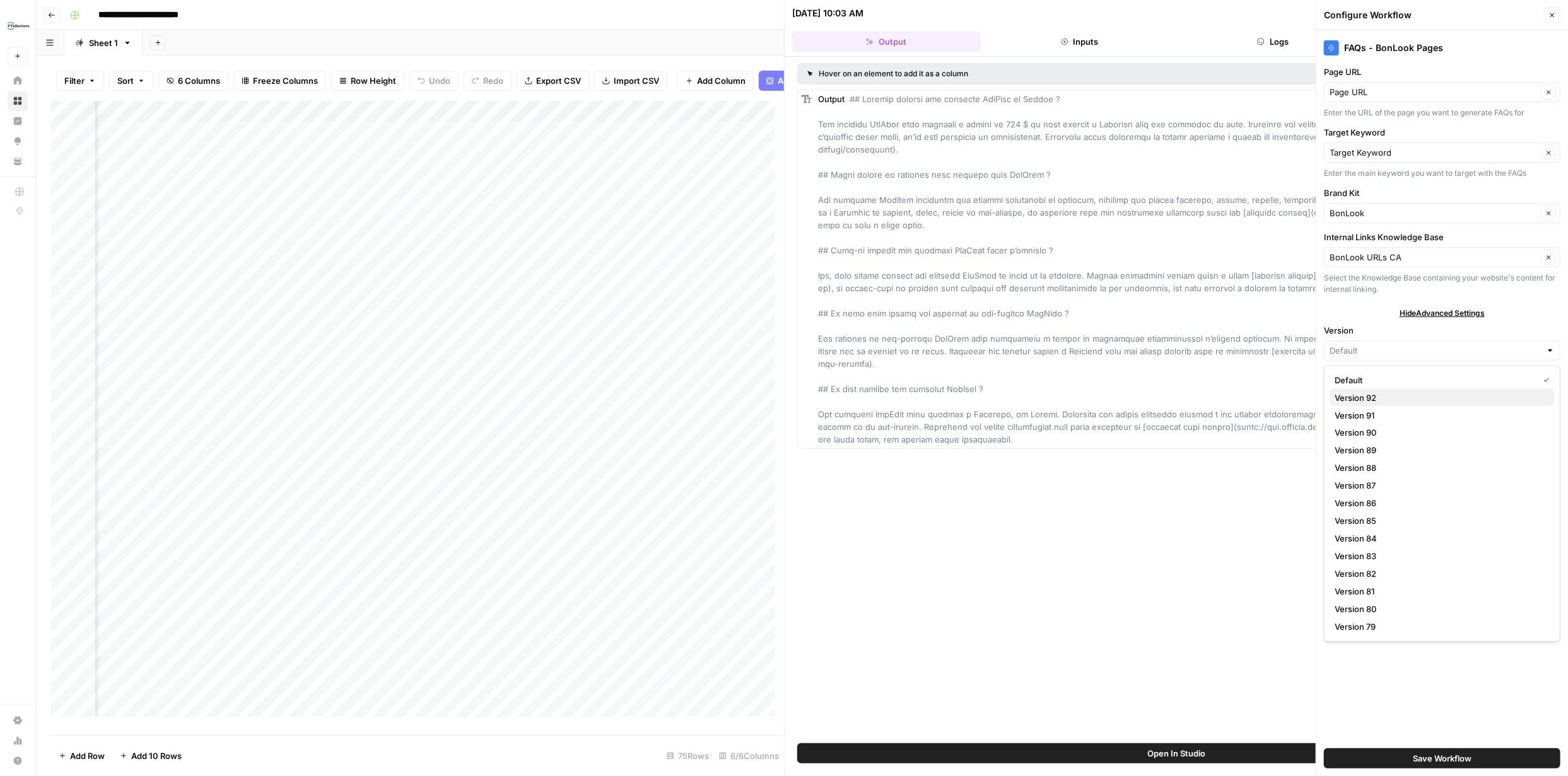
click at [1391, 395] on span "Version 92" at bounding box center [1440, 397] width 210 height 13
type input "Version 92"
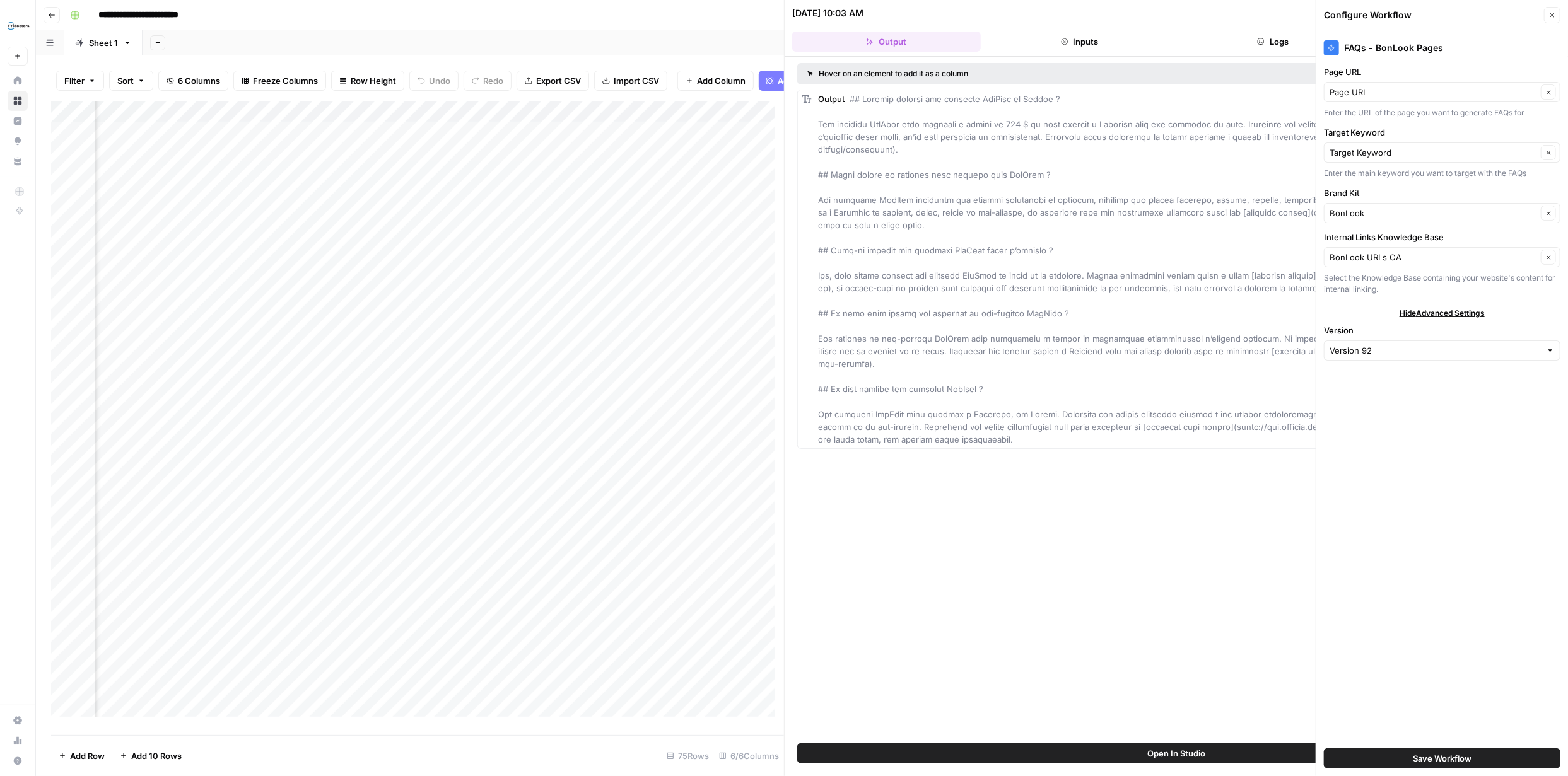
click at [1454, 754] on span "Save Workflow" at bounding box center [1442, 758] width 59 height 13
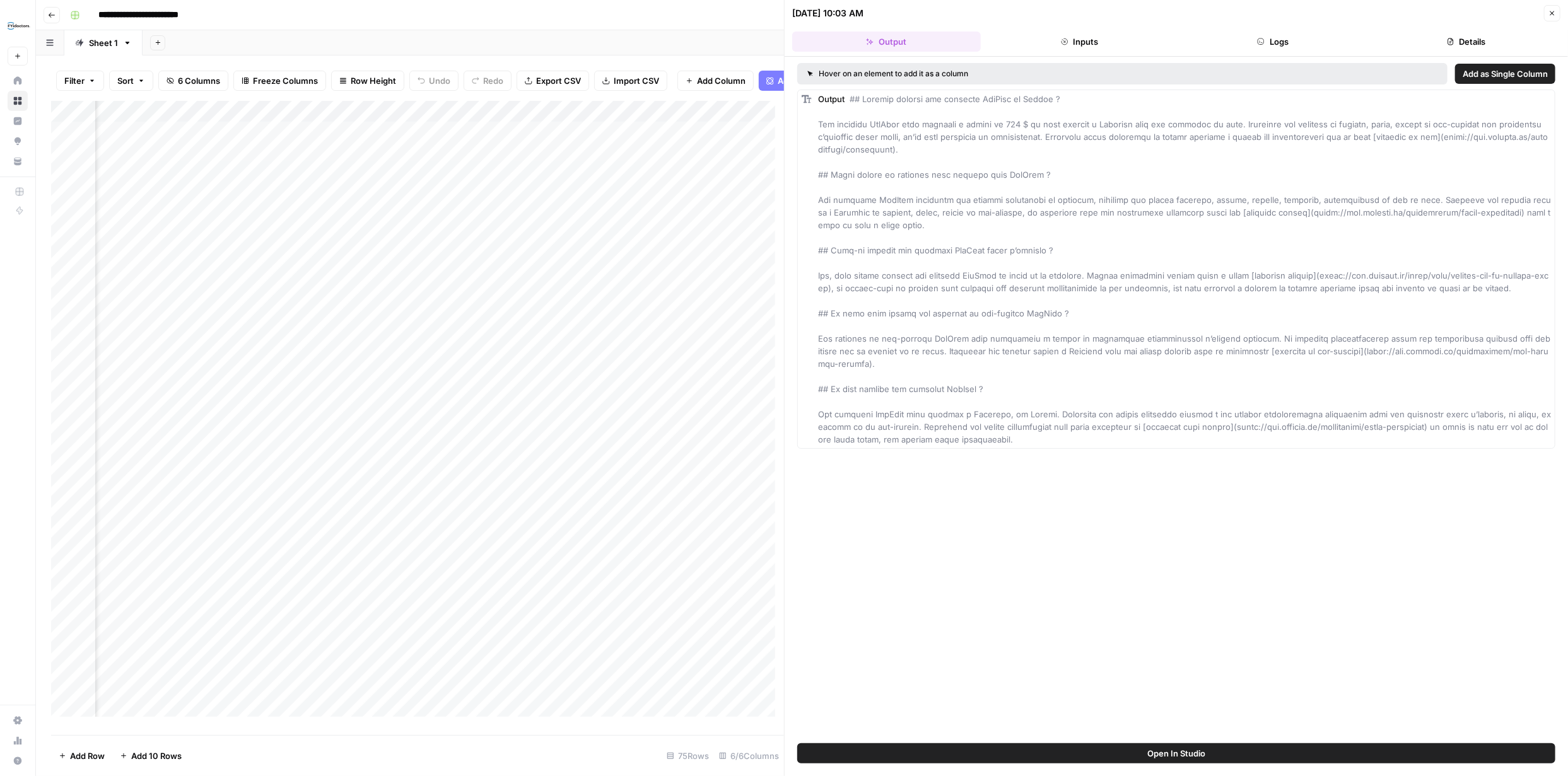
click at [1092, 45] on button "Inputs" at bounding box center [1080, 42] width 188 height 20
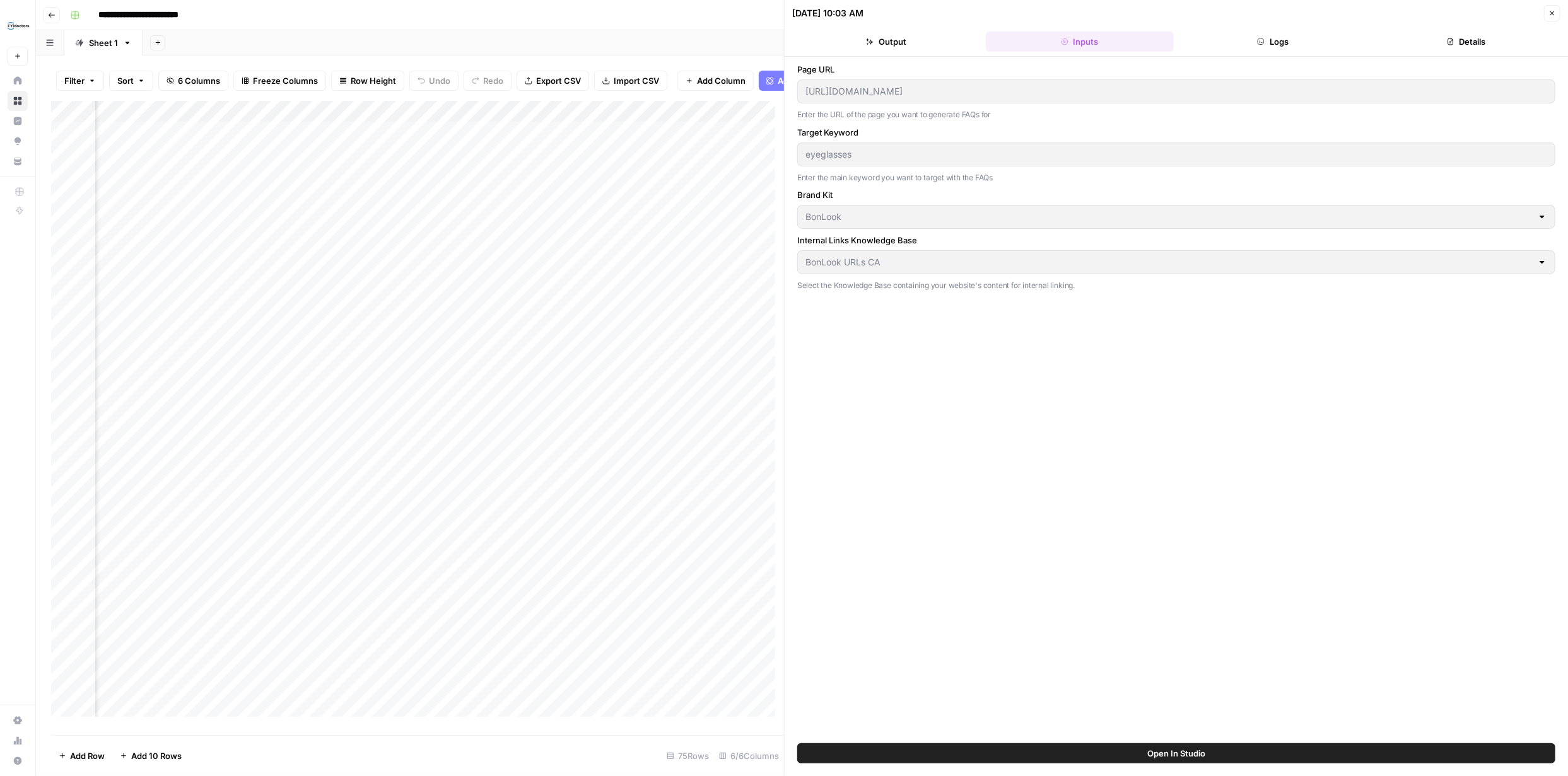
click at [1285, 42] on button "Logs" at bounding box center [1273, 42] width 188 height 20
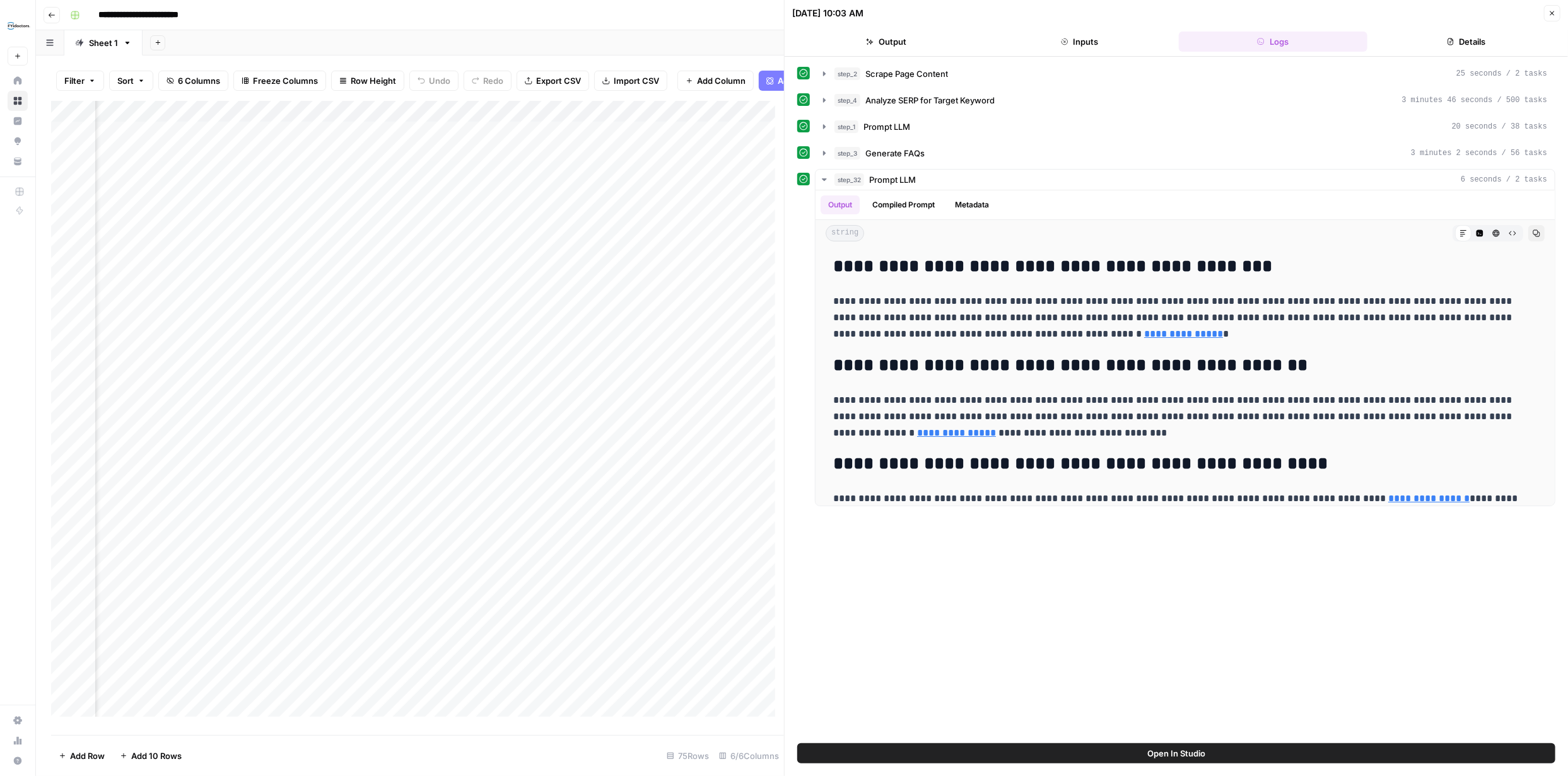
click at [1478, 39] on button "Details" at bounding box center [1467, 42] width 188 height 20
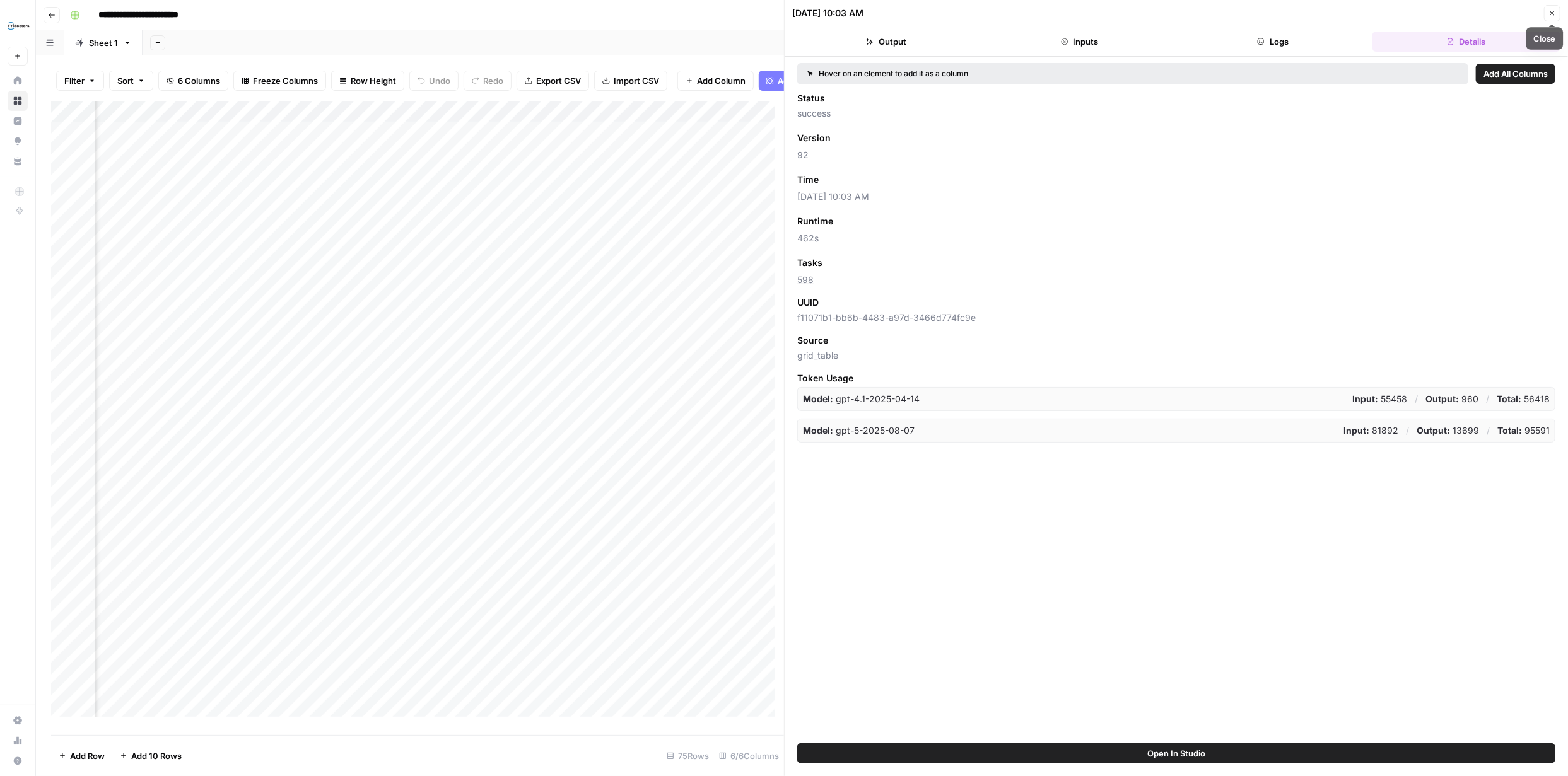
click at [1552, 11] on icon "button" at bounding box center [1552, 13] width 7 height 7
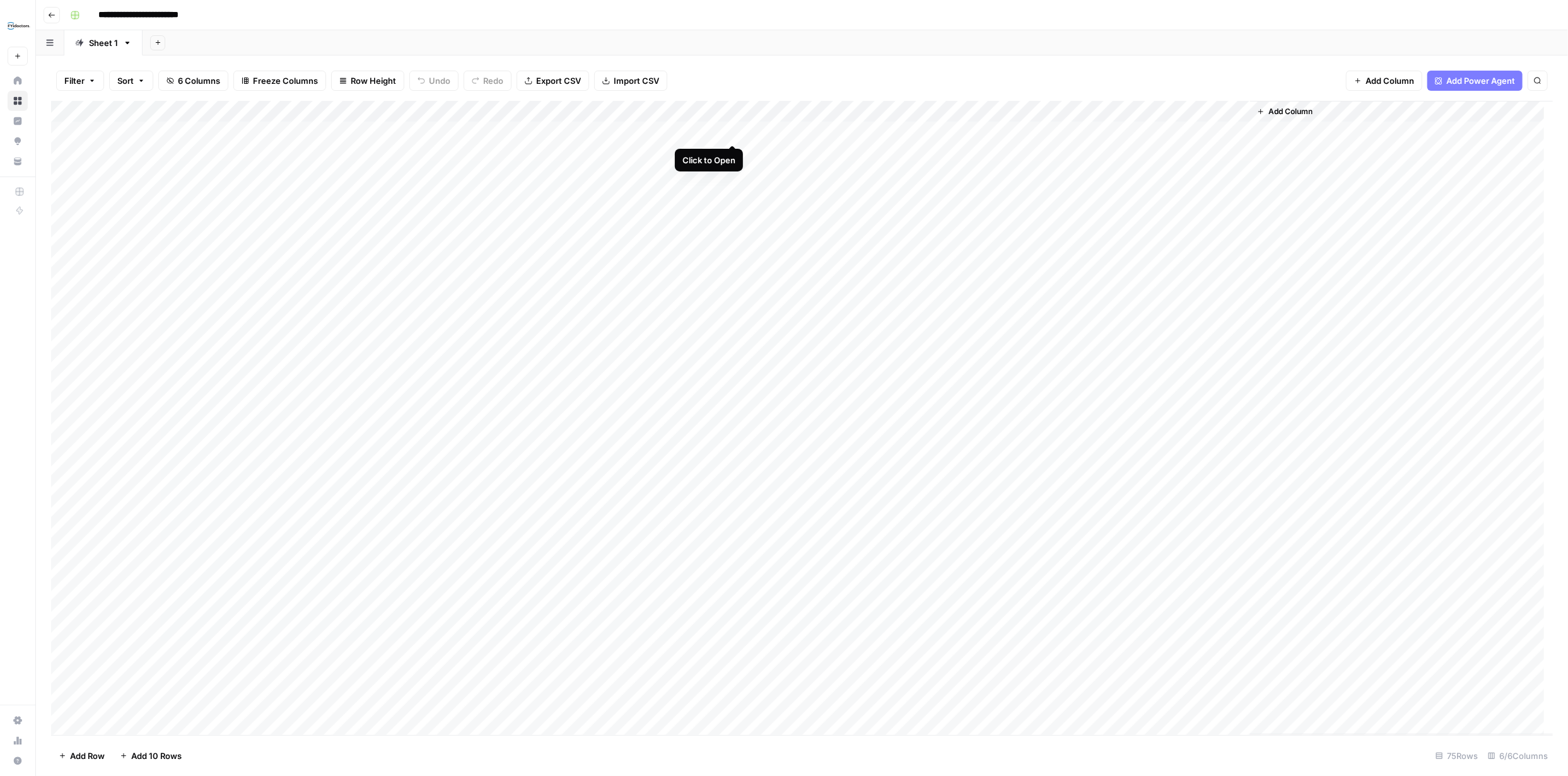
click at [733, 130] on div "Add Column" at bounding box center [802, 418] width 1502 height 635
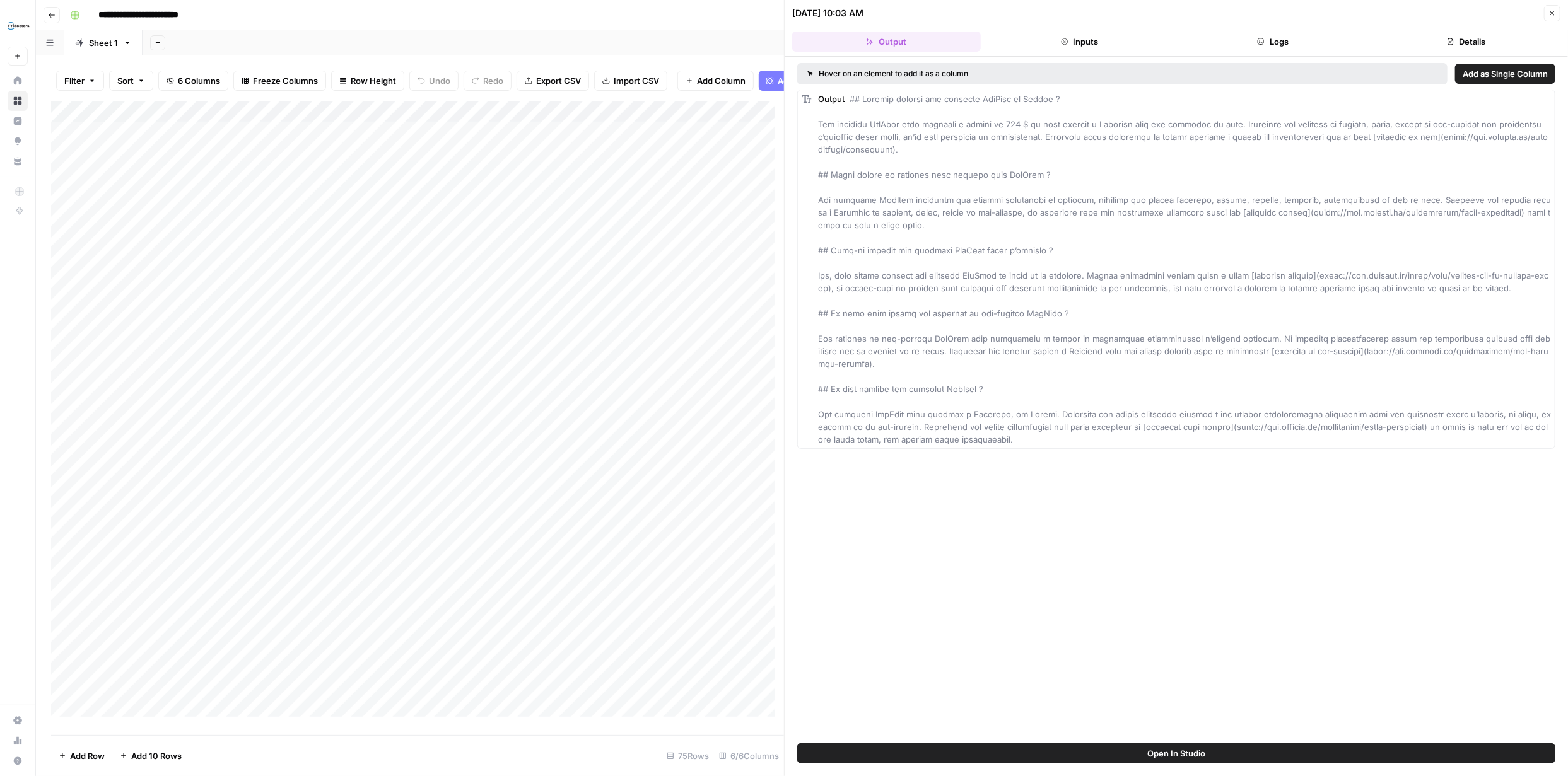
click at [1286, 38] on button "Logs" at bounding box center [1273, 42] width 188 height 20
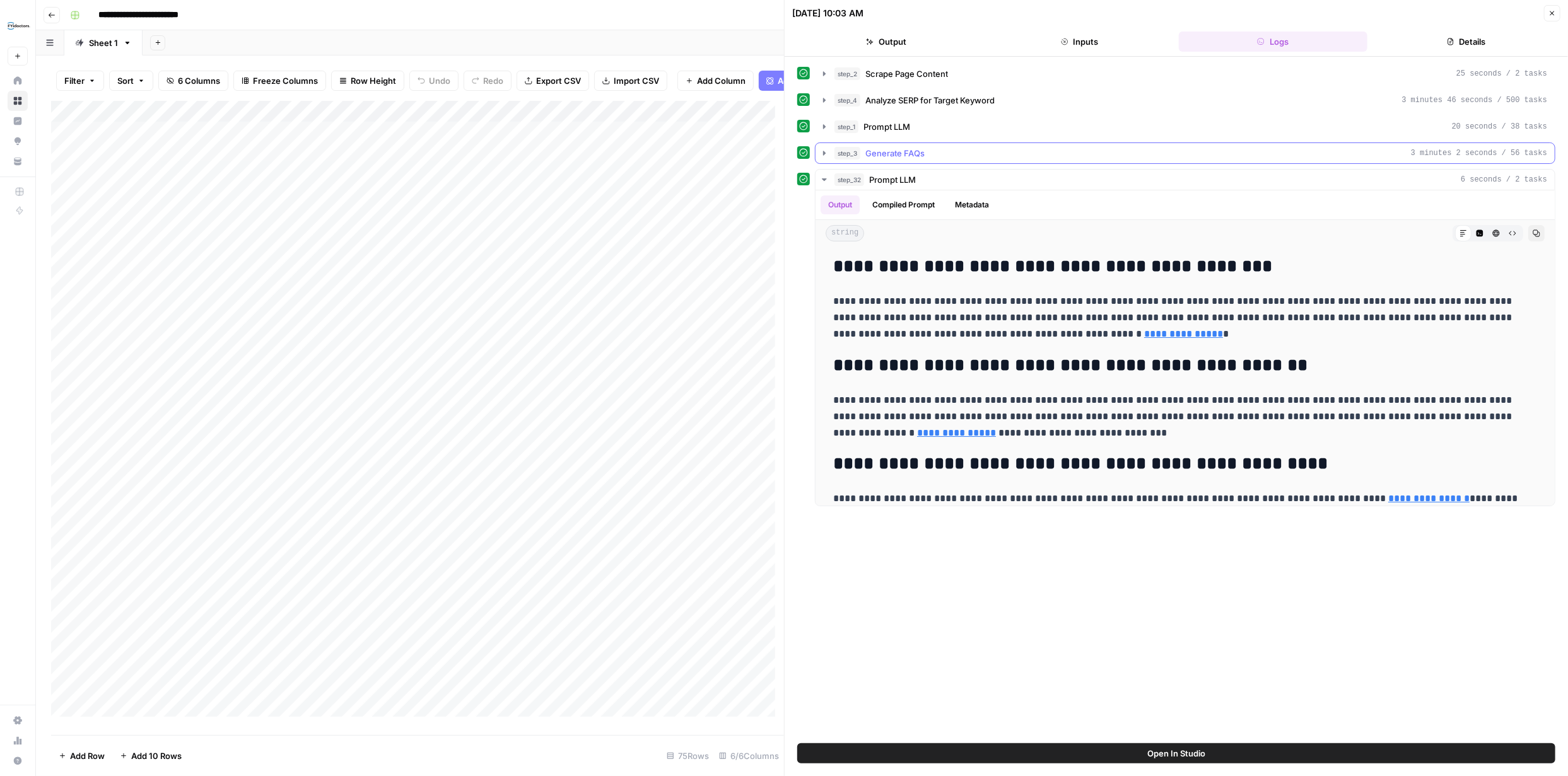
click at [823, 157] on icon "button" at bounding box center [824, 153] width 10 height 10
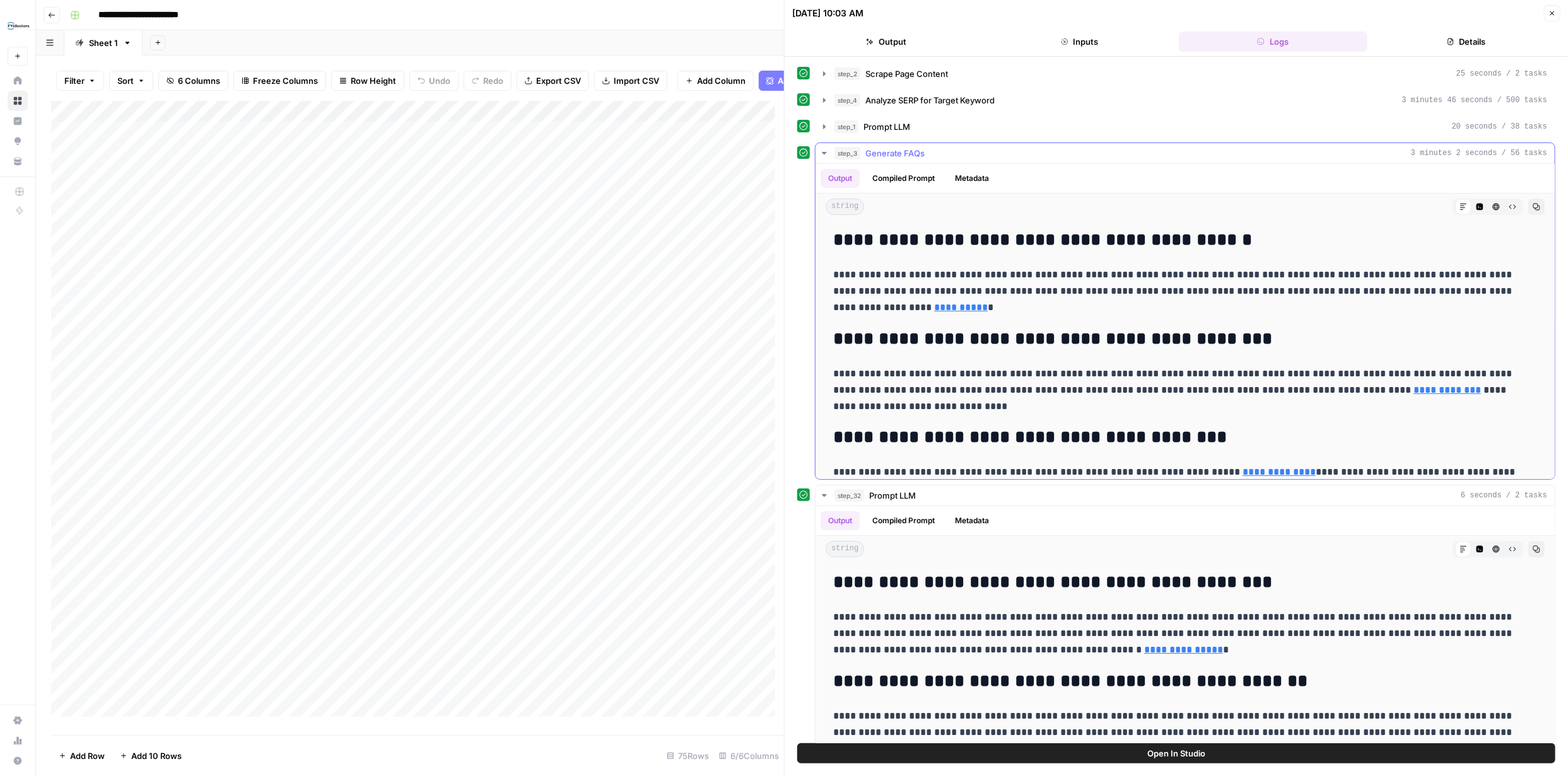
click at [841, 178] on button "Output" at bounding box center [840, 178] width 39 height 19
click at [841, 180] on button "Output" at bounding box center [840, 178] width 39 height 19
click at [841, 180] on button "Output" at bounding box center [840, 178] width 39 height 19
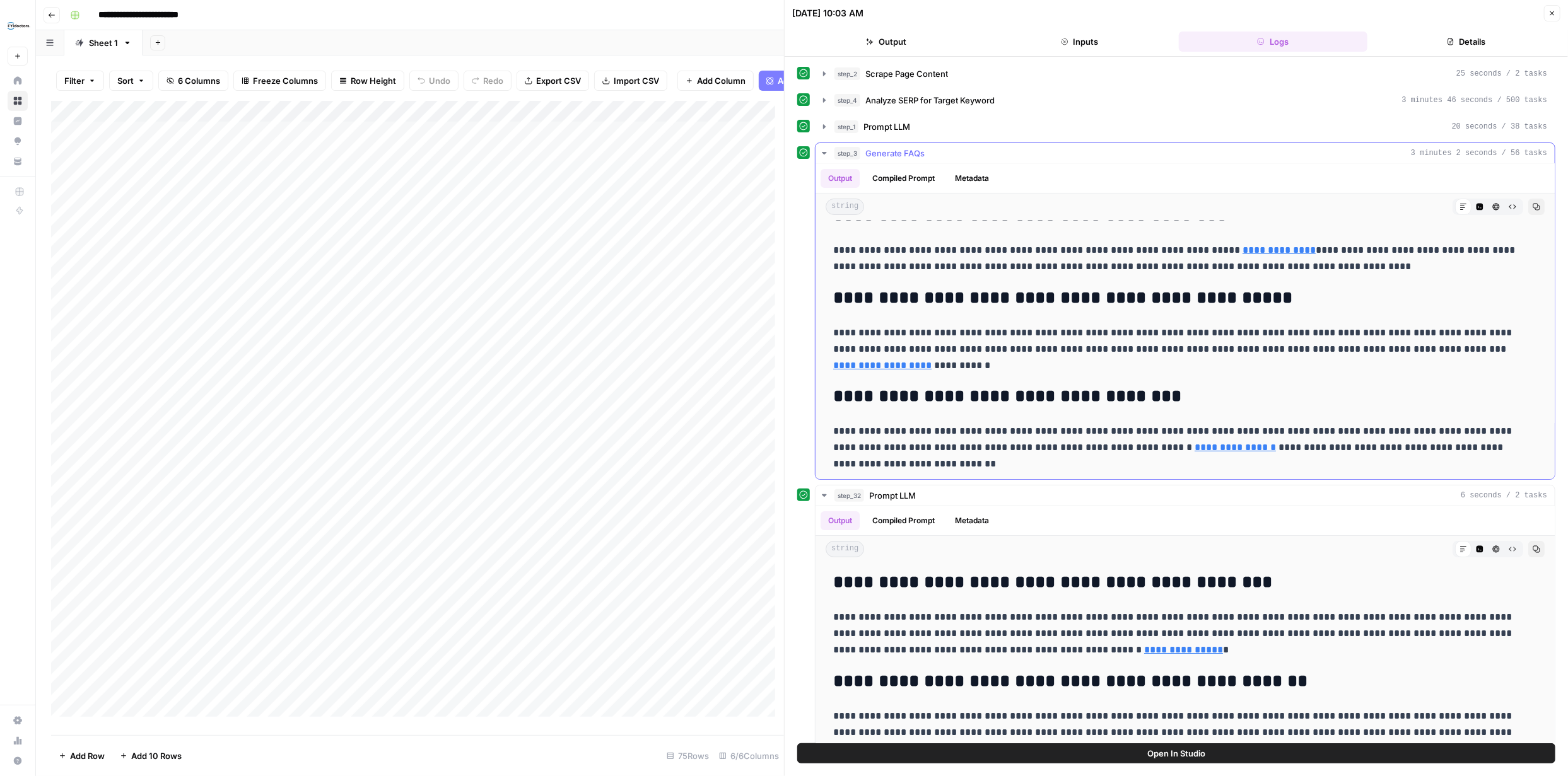
scroll to position [225, 0]
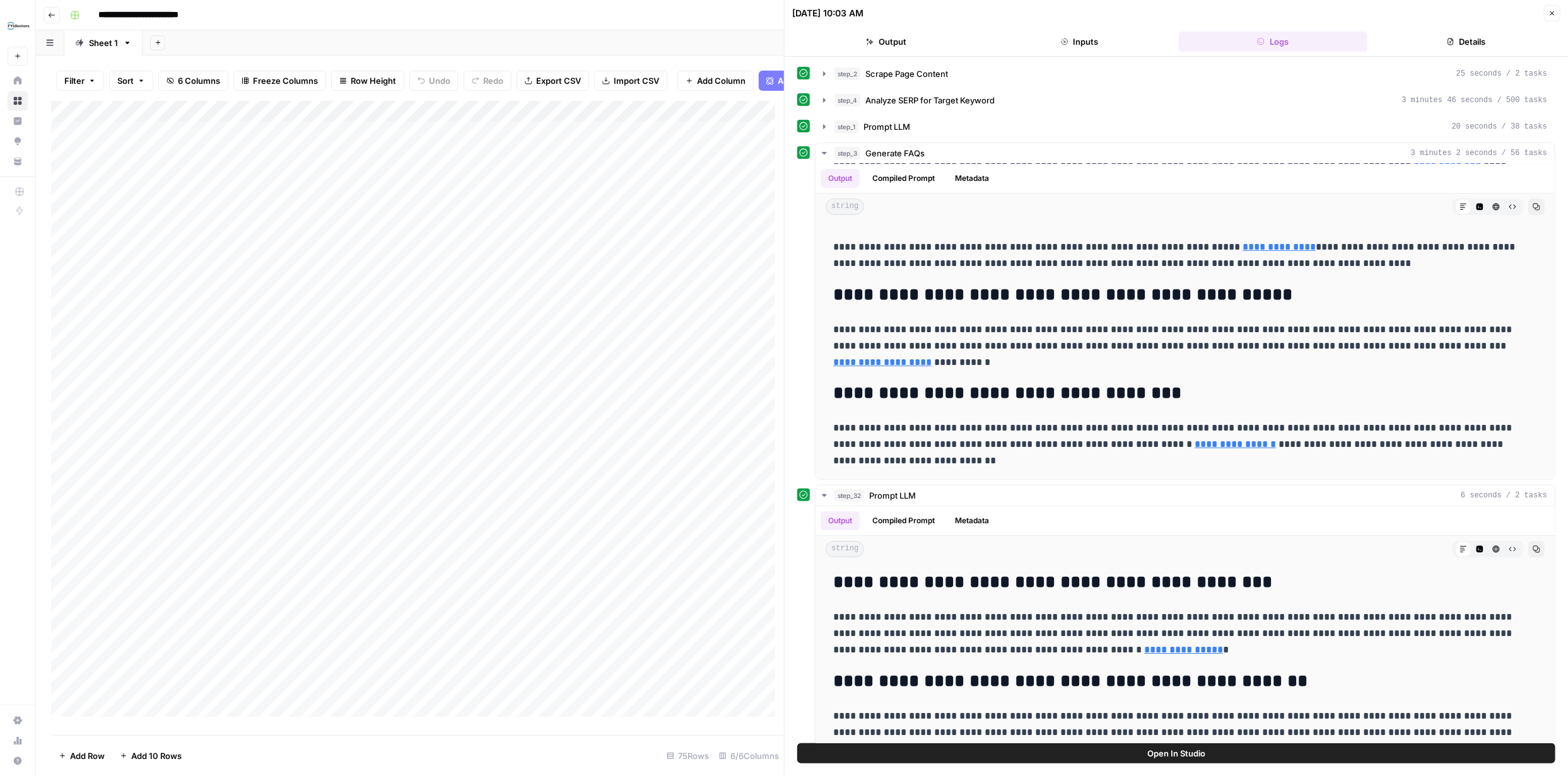
click at [1552, 11] on icon "button" at bounding box center [1552, 13] width 7 height 7
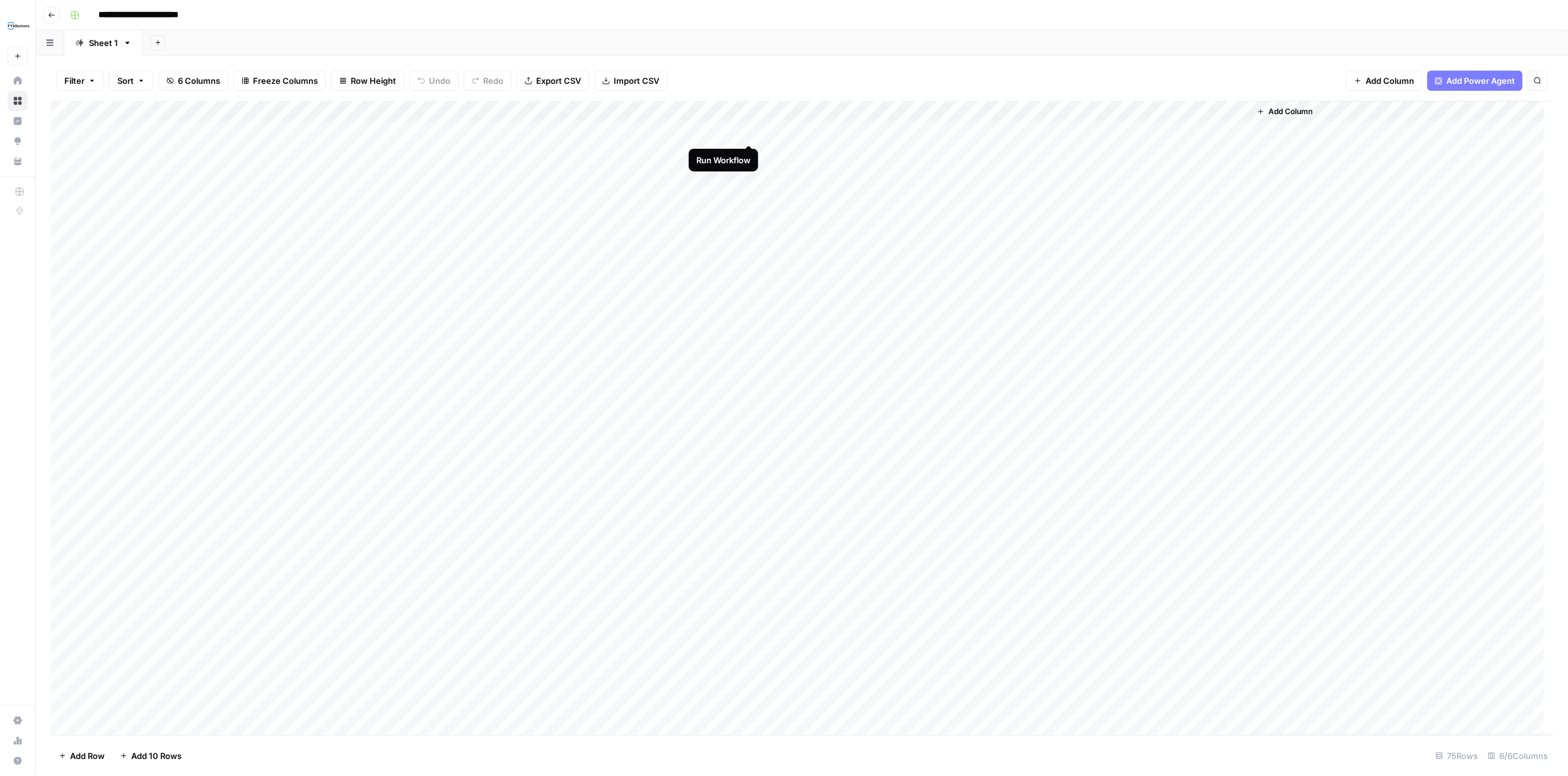
click at [749, 130] on div "Add Column" at bounding box center [802, 418] width 1502 height 635
click at [862, 131] on div "Add Column" at bounding box center [802, 418] width 1502 height 635
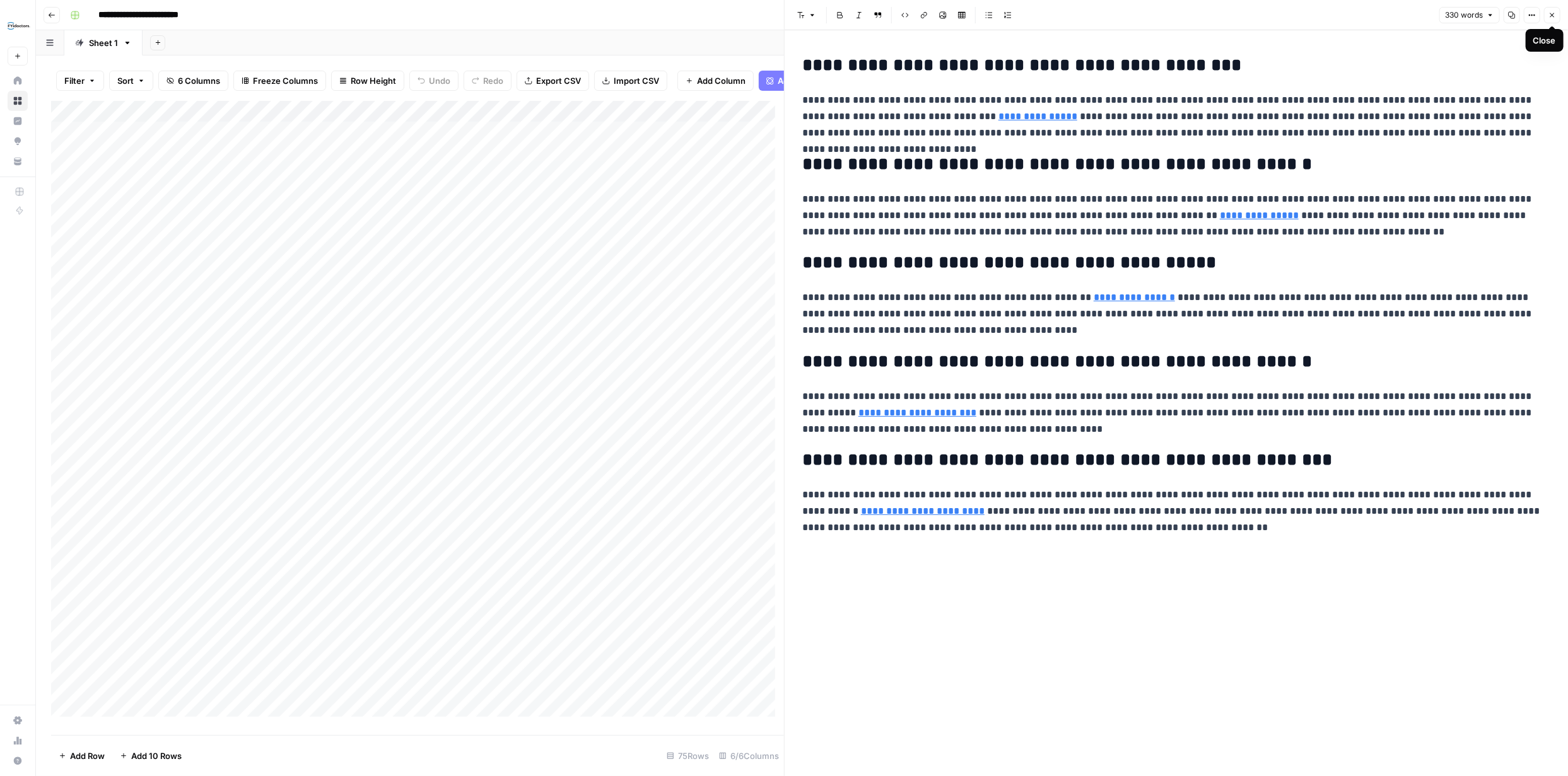
click at [1552, 13] on icon "button" at bounding box center [1552, 15] width 7 height 7
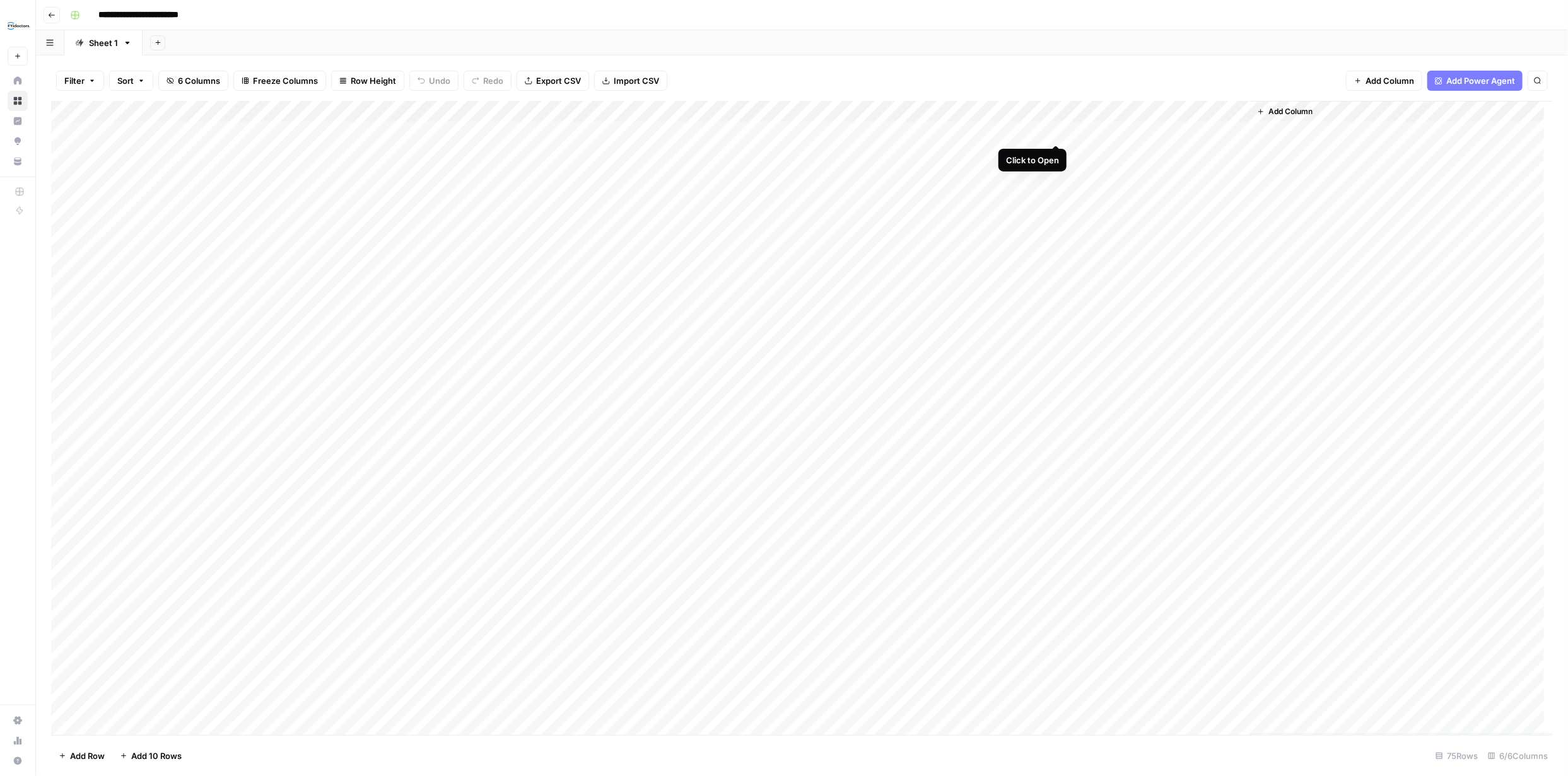
click at [1053, 132] on div "Add Column" at bounding box center [802, 418] width 1502 height 635
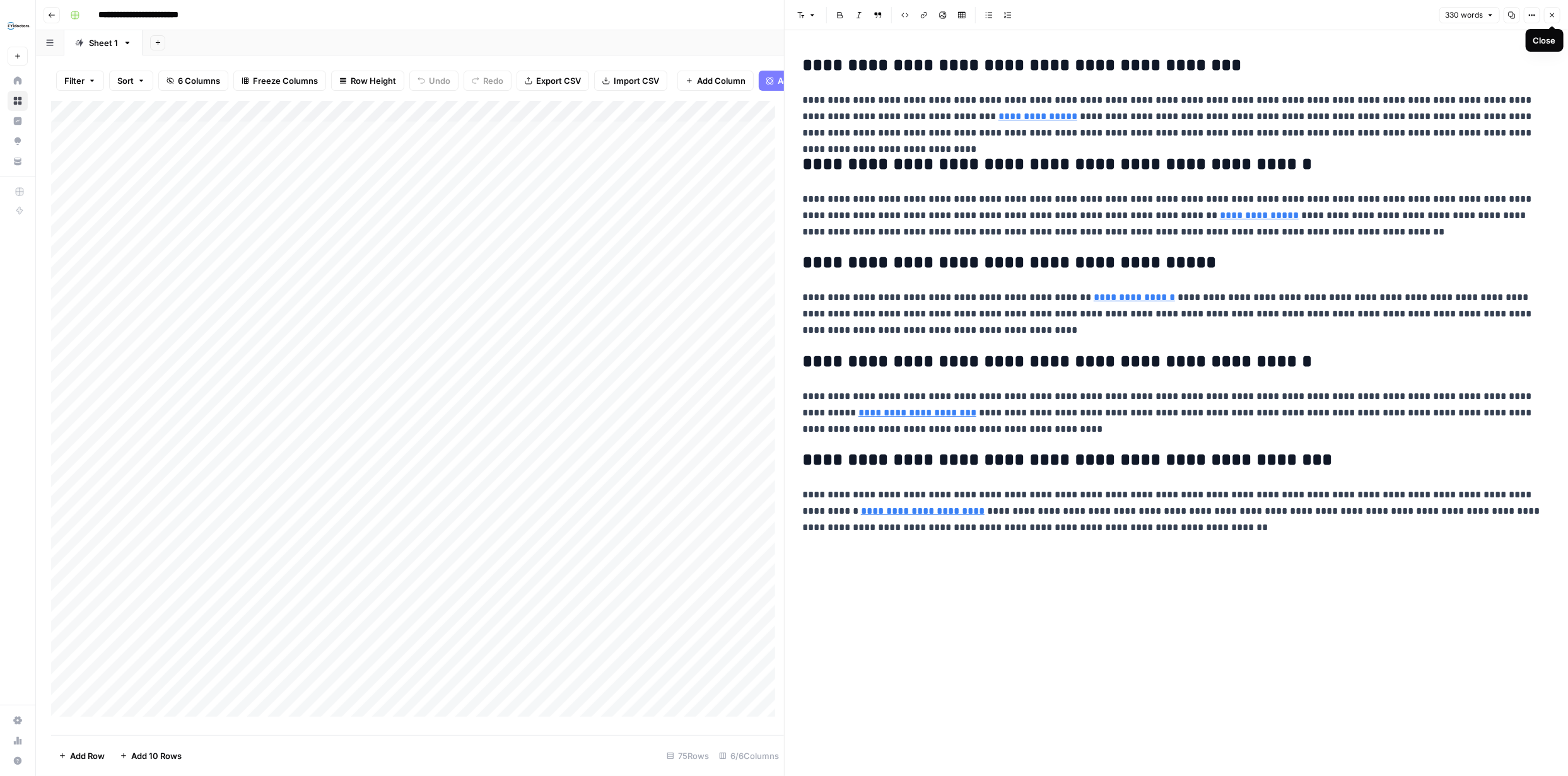
click at [1552, 15] on icon "button" at bounding box center [1552, 15] width 7 height 7
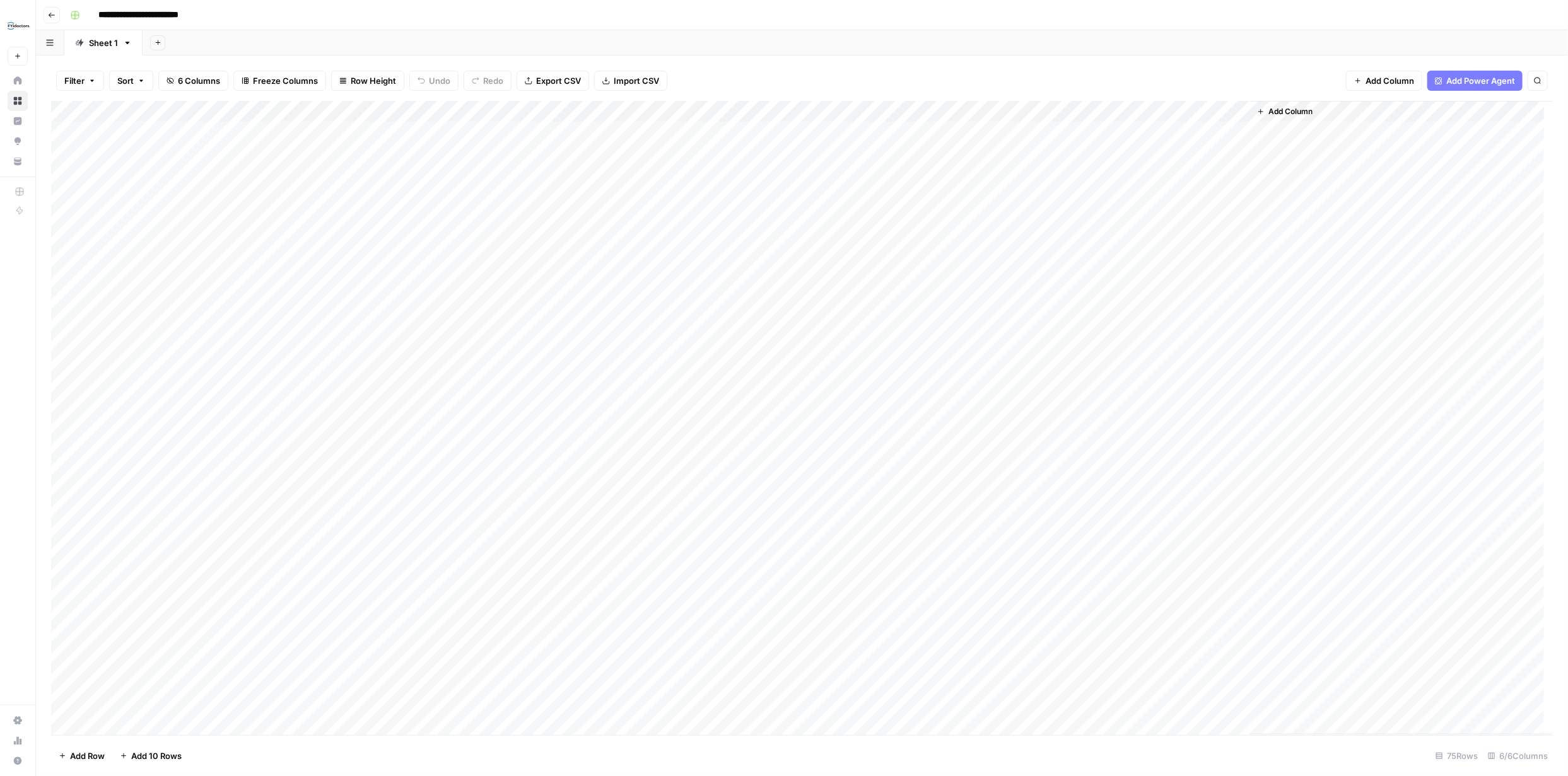
click at [911, 112] on div "Add Column" at bounding box center [802, 418] width 1502 height 635
click at [1007, 66] on div "Filter Sort 6 Columns Freeze Columns Row Height Undo Redo Export CSV Import CSV…" at bounding box center [802, 81] width 1502 height 40
click at [947, 131] on div "Add Column" at bounding box center [802, 418] width 1502 height 635
click at [1056, 129] on div "Add Column" at bounding box center [802, 418] width 1502 height 635
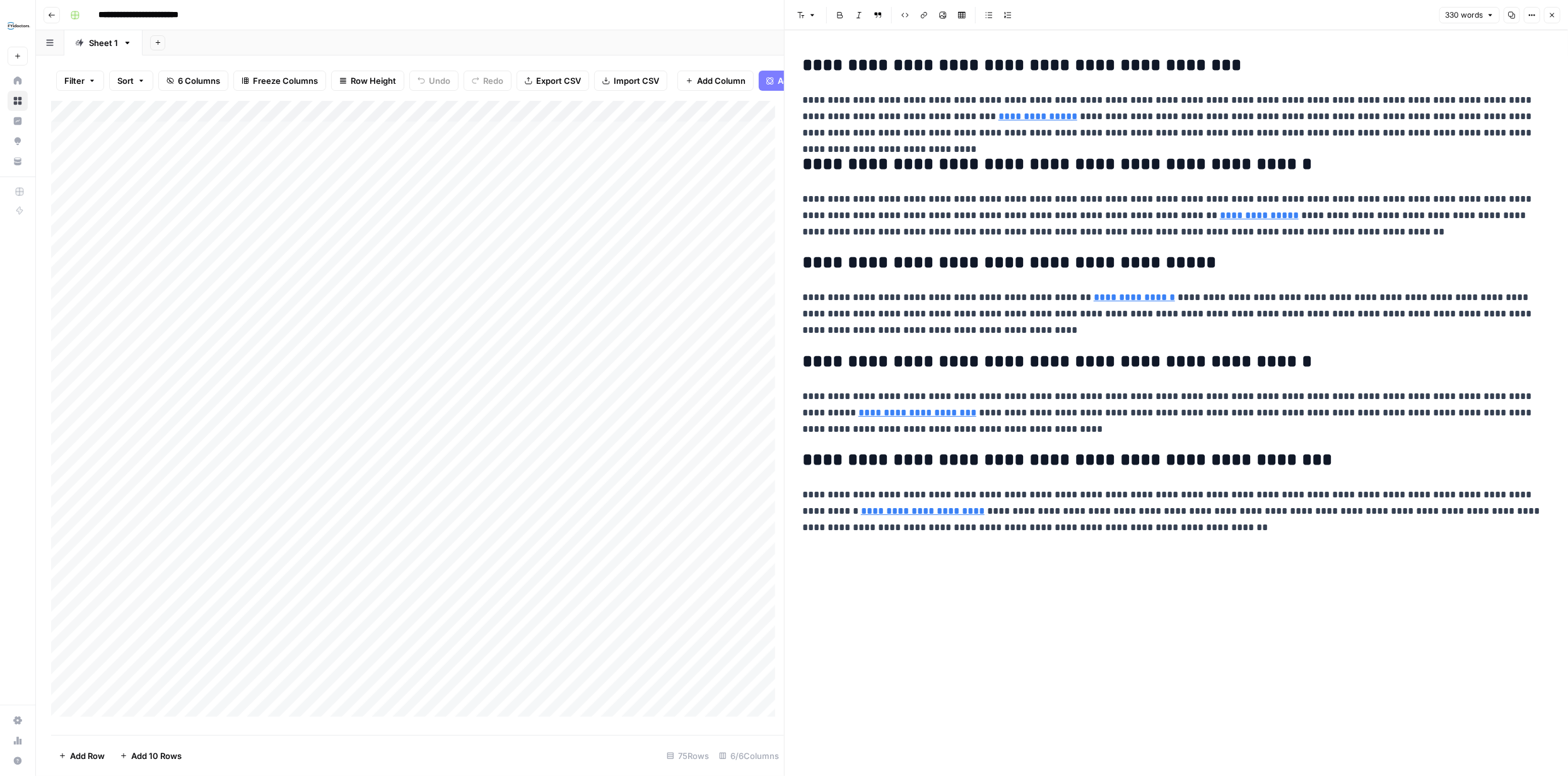
click at [1552, 15] on icon "button" at bounding box center [1553, 15] width 5 height 5
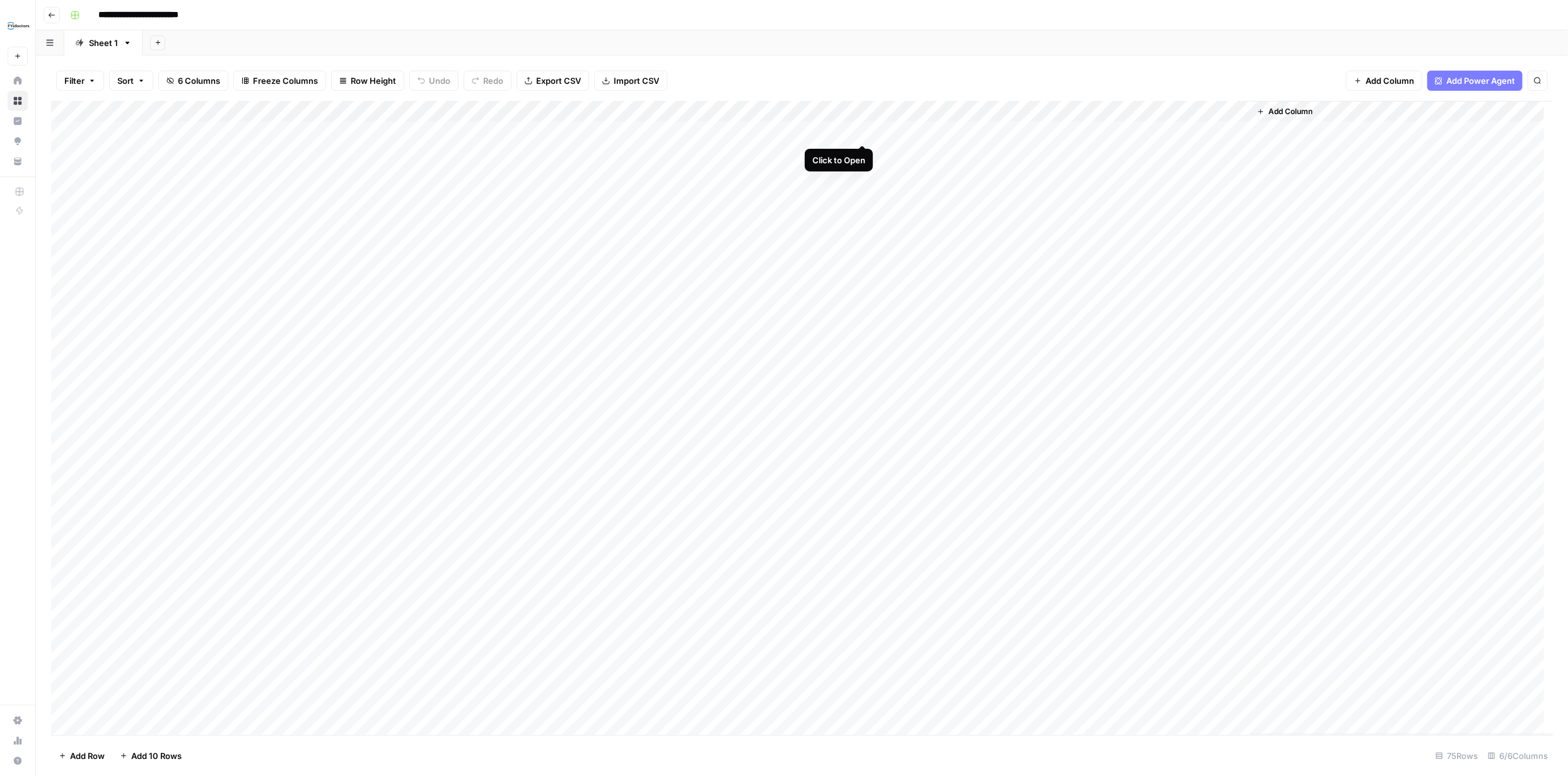
click at [860, 131] on div "Add Column" at bounding box center [802, 418] width 1502 height 635
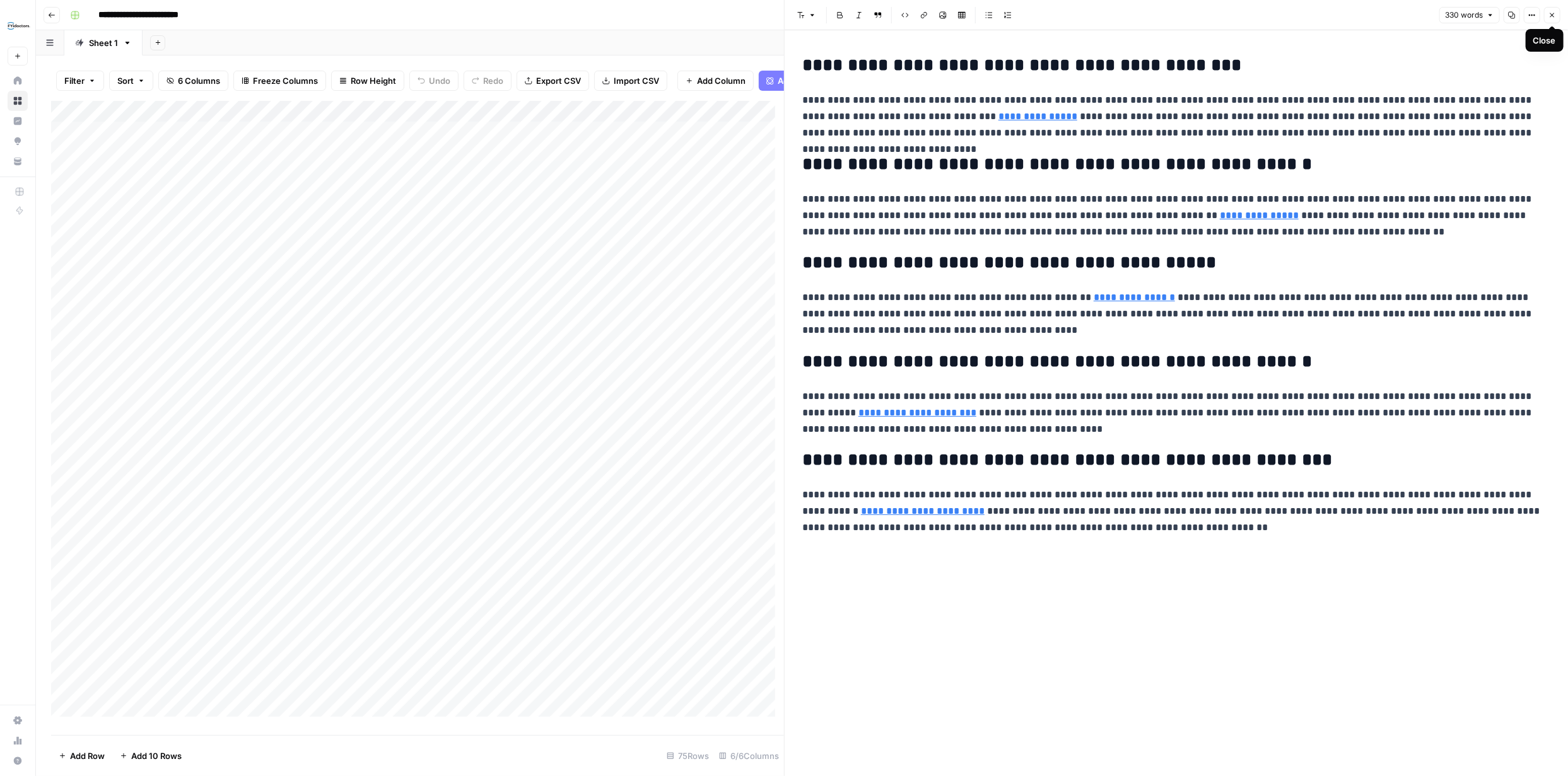
click at [1551, 15] on icon "button" at bounding box center [1552, 15] width 7 height 7
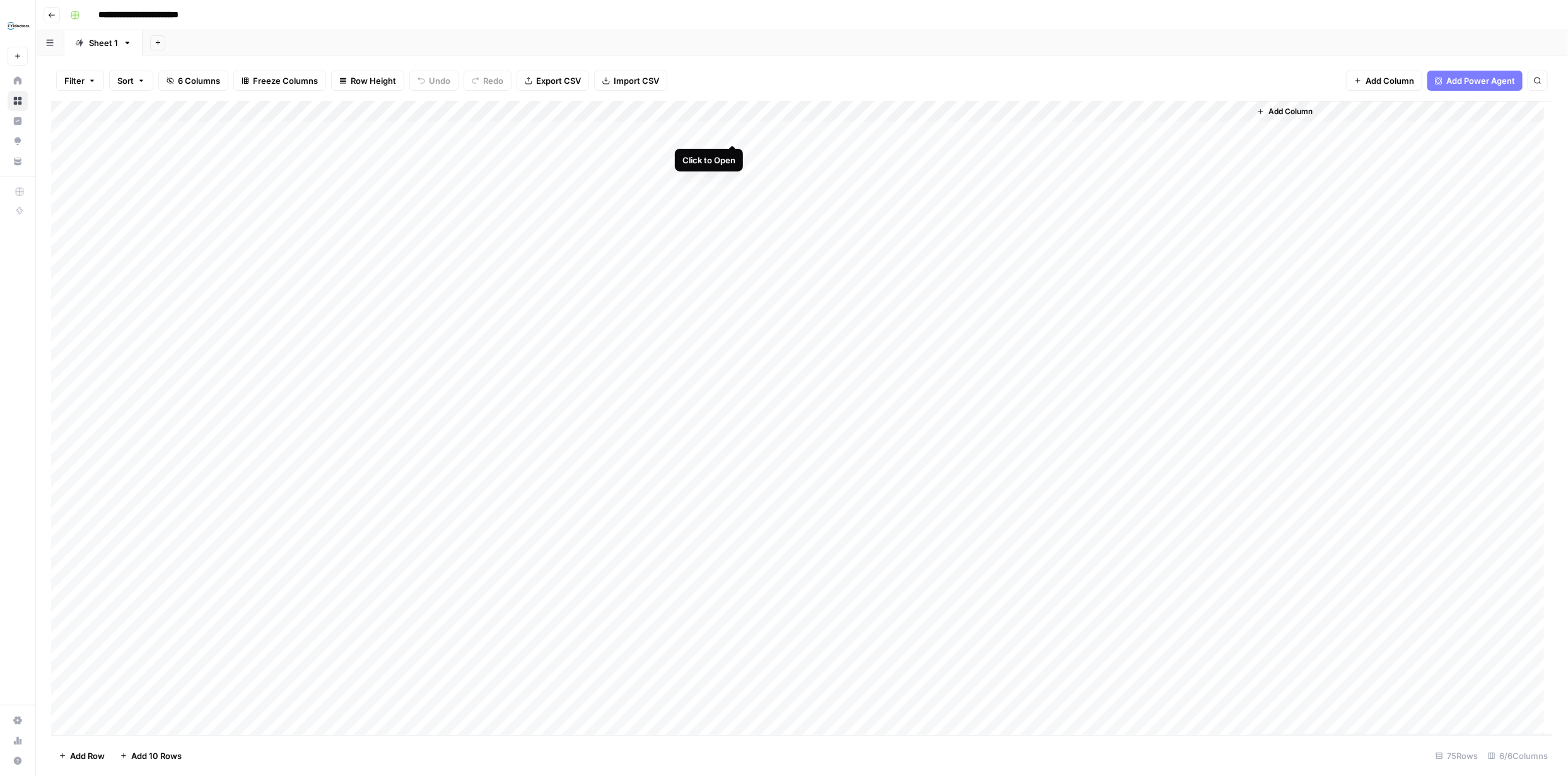
click at [732, 131] on div "Add Column" at bounding box center [802, 418] width 1502 height 635
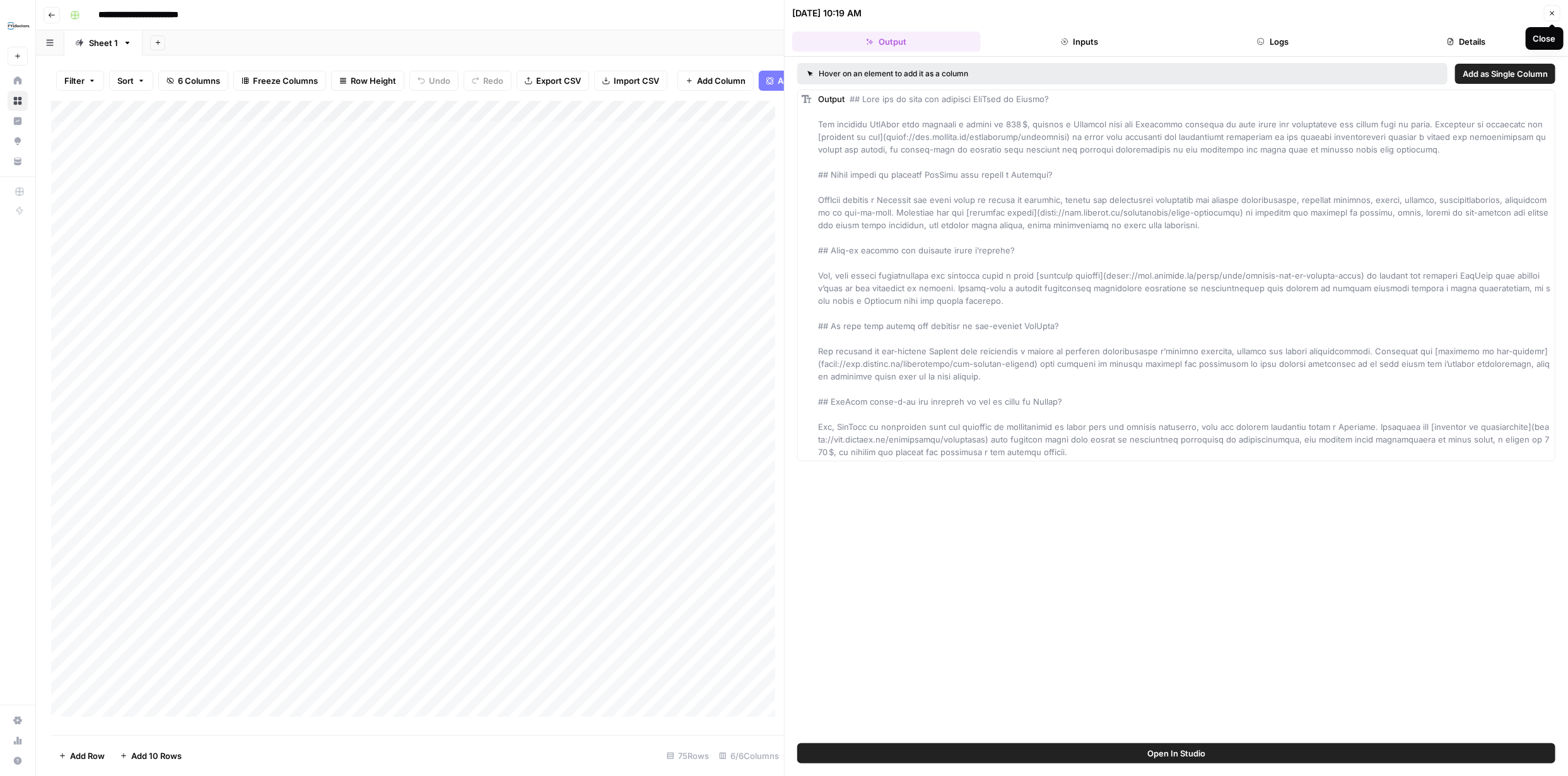
click at [1551, 13] on icon "button" at bounding box center [1552, 13] width 7 height 7
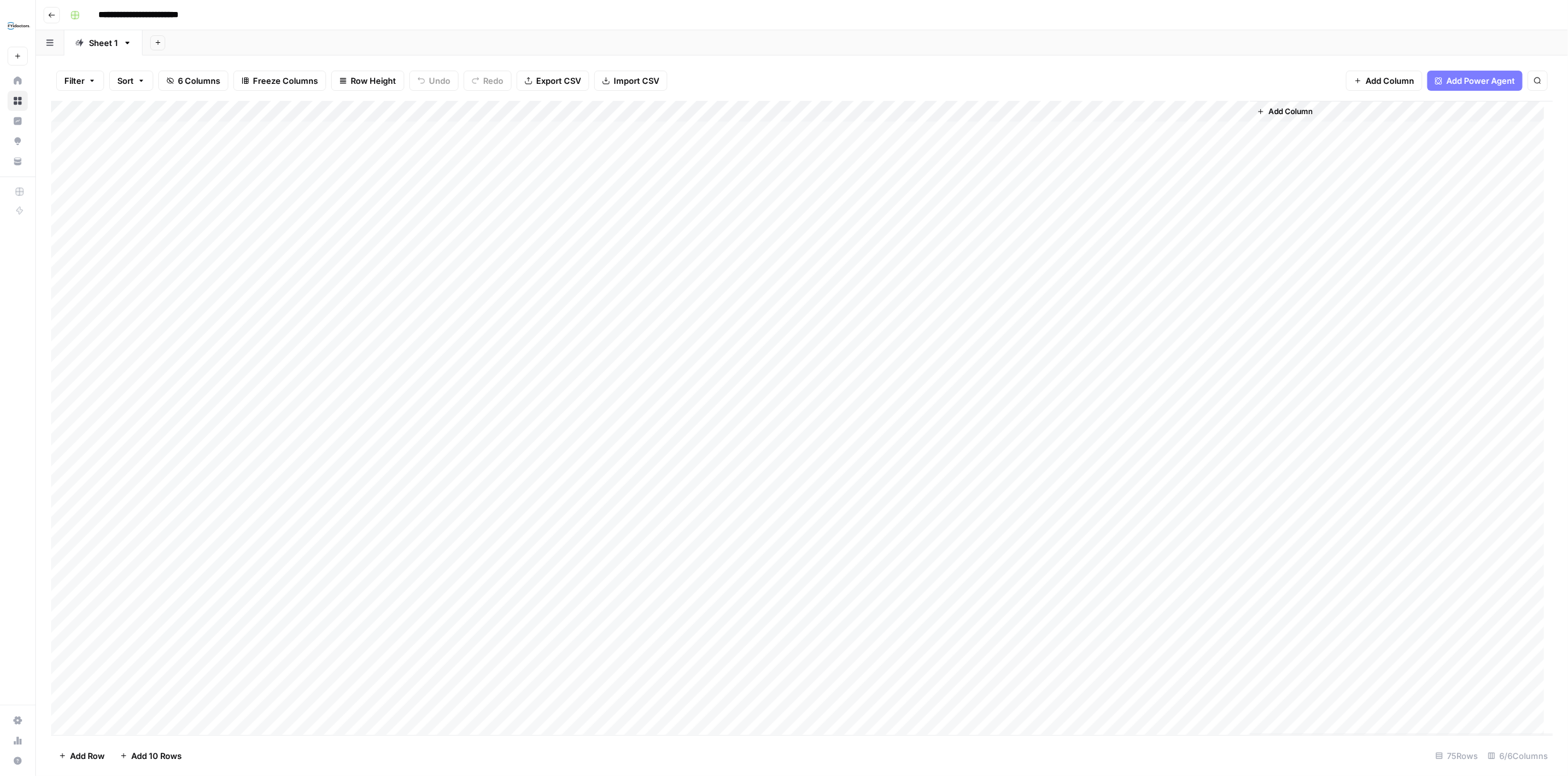
click at [733, 109] on div "Add Column" at bounding box center [802, 418] width 1502 height 635
click at [679, 237] on span "Edit Workflow" at bounding box center [690, 235] width 110 height 13
click at [1056, 131] on div "Add Column" at bounding box center [802, 418] width 1502 height 635
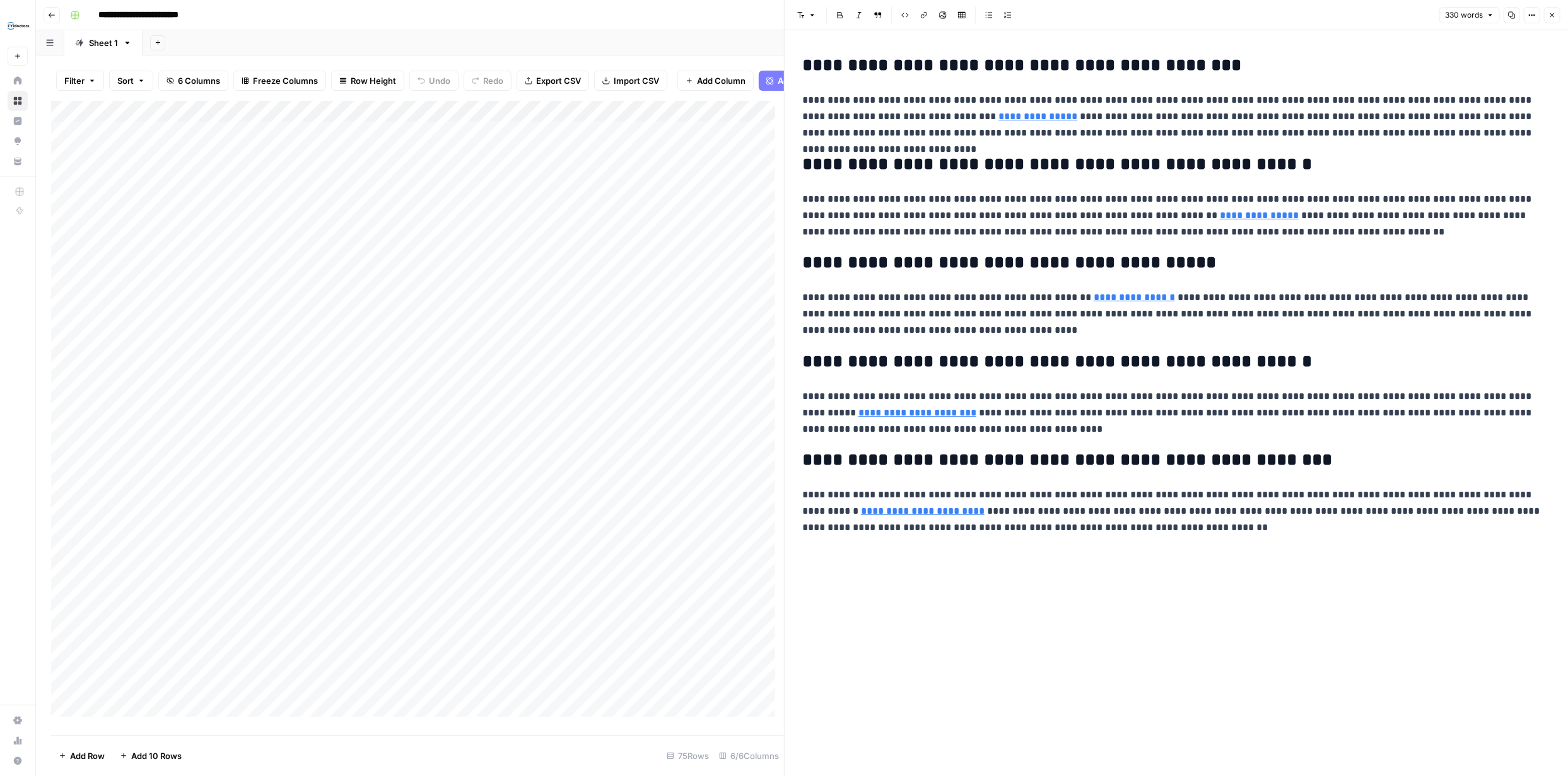
click at [1555, 17] on icon "button" at bounding box center [1552, 15] width 7 height 7
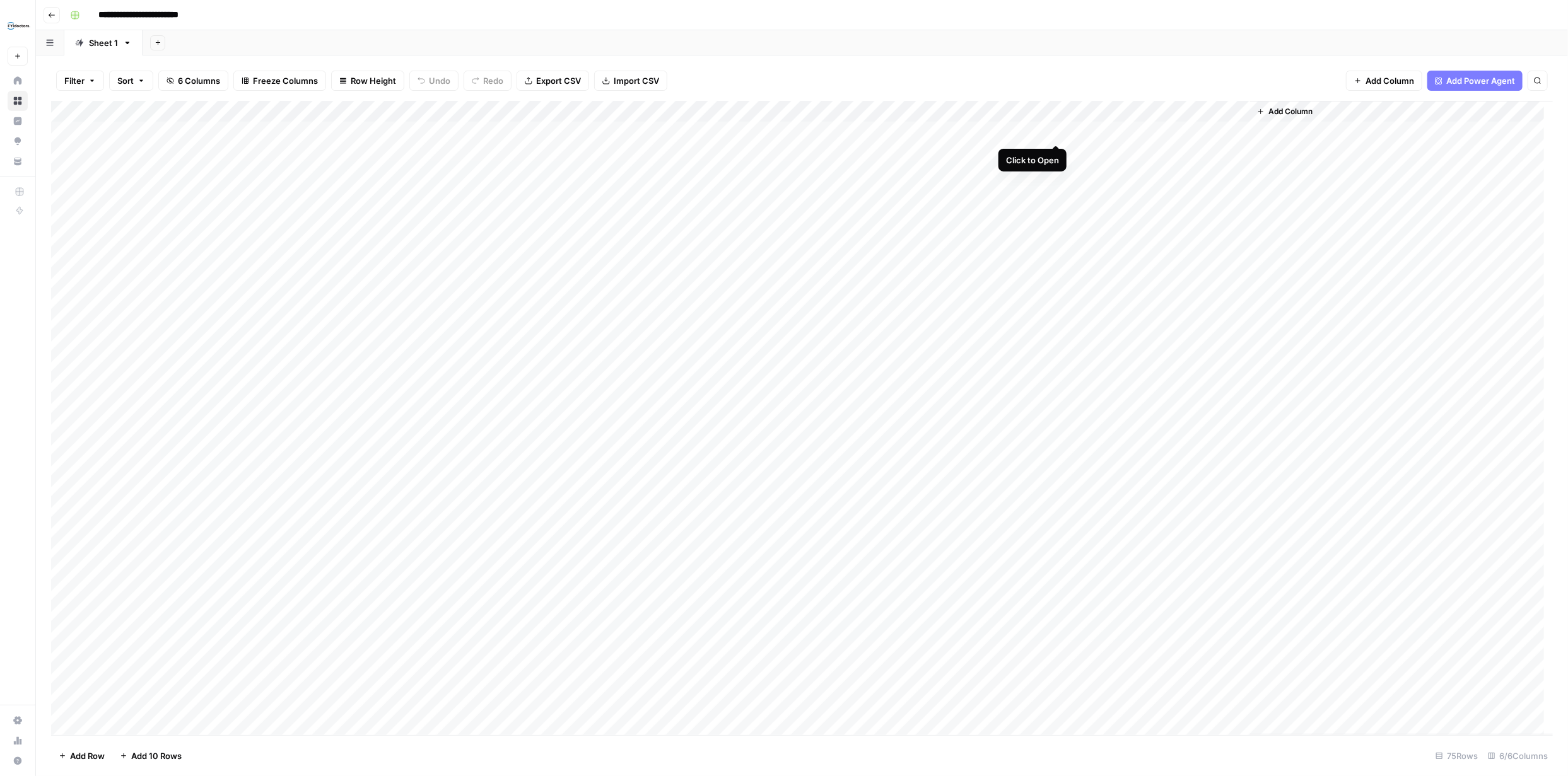
click at [1055, 131] on div "Add Column" at bounding box center [802, 418] width 1502 height 635
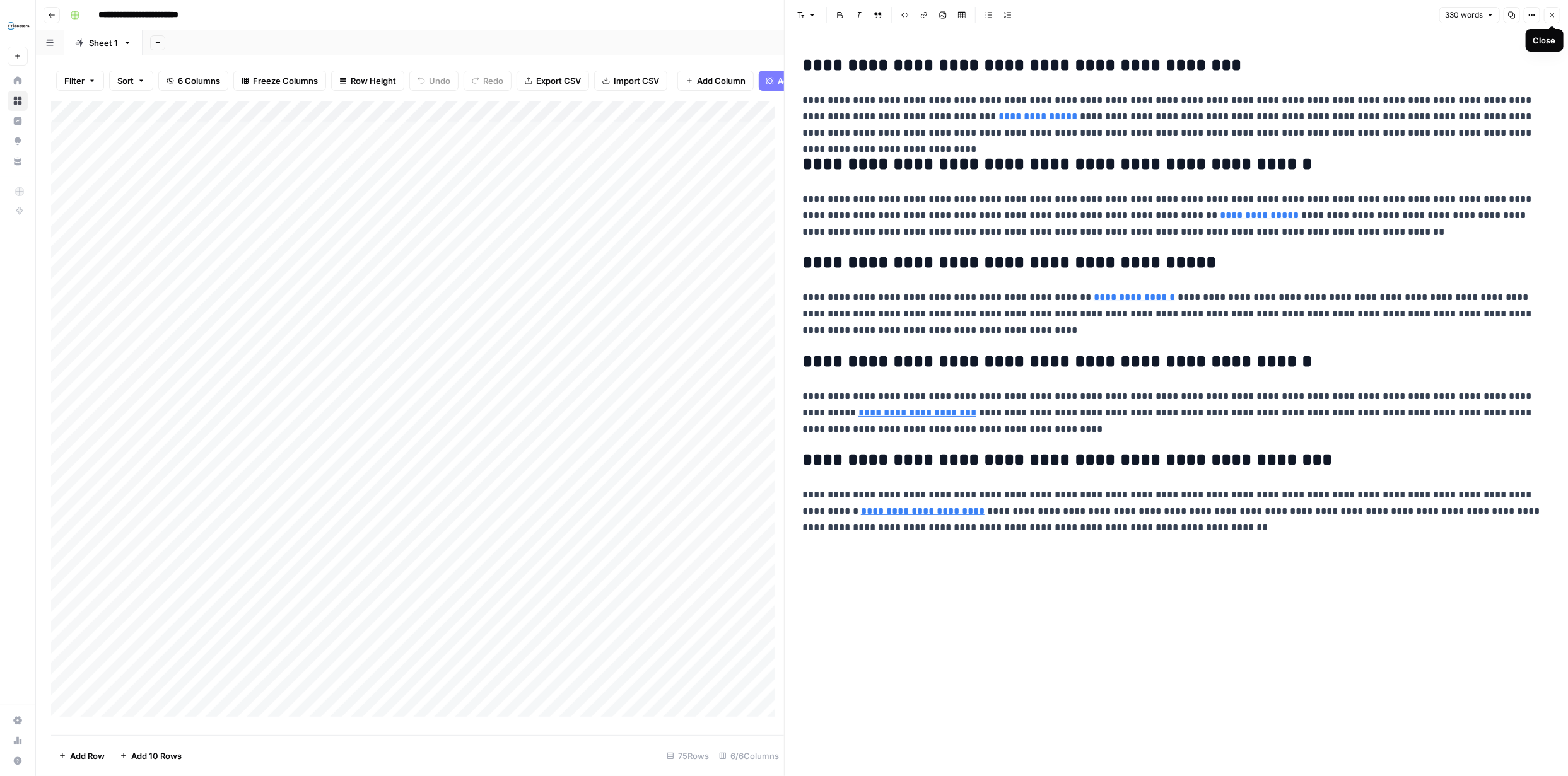
click at [1555, 12] on icon "button" at bounding box center [1552, 15] width 7 height 7
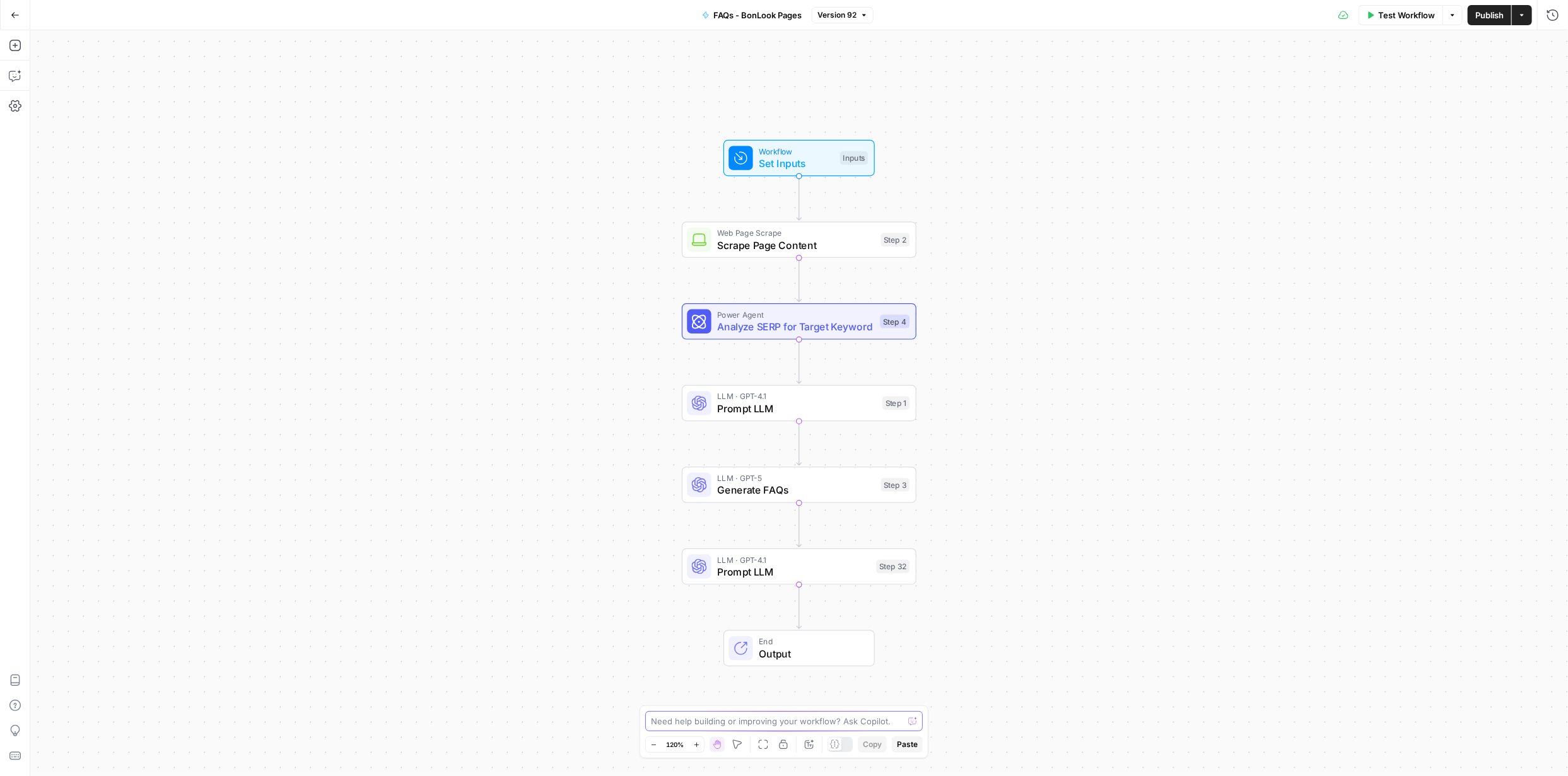
click at [741, 716] on textarea at bounding box center [777, 721] width 253 height 13
paste textarea "column_id=415595 FR column_id=420762 FR"
type textarea "these are the column IDs in the grid for output: column_id=415595 and column_id…"
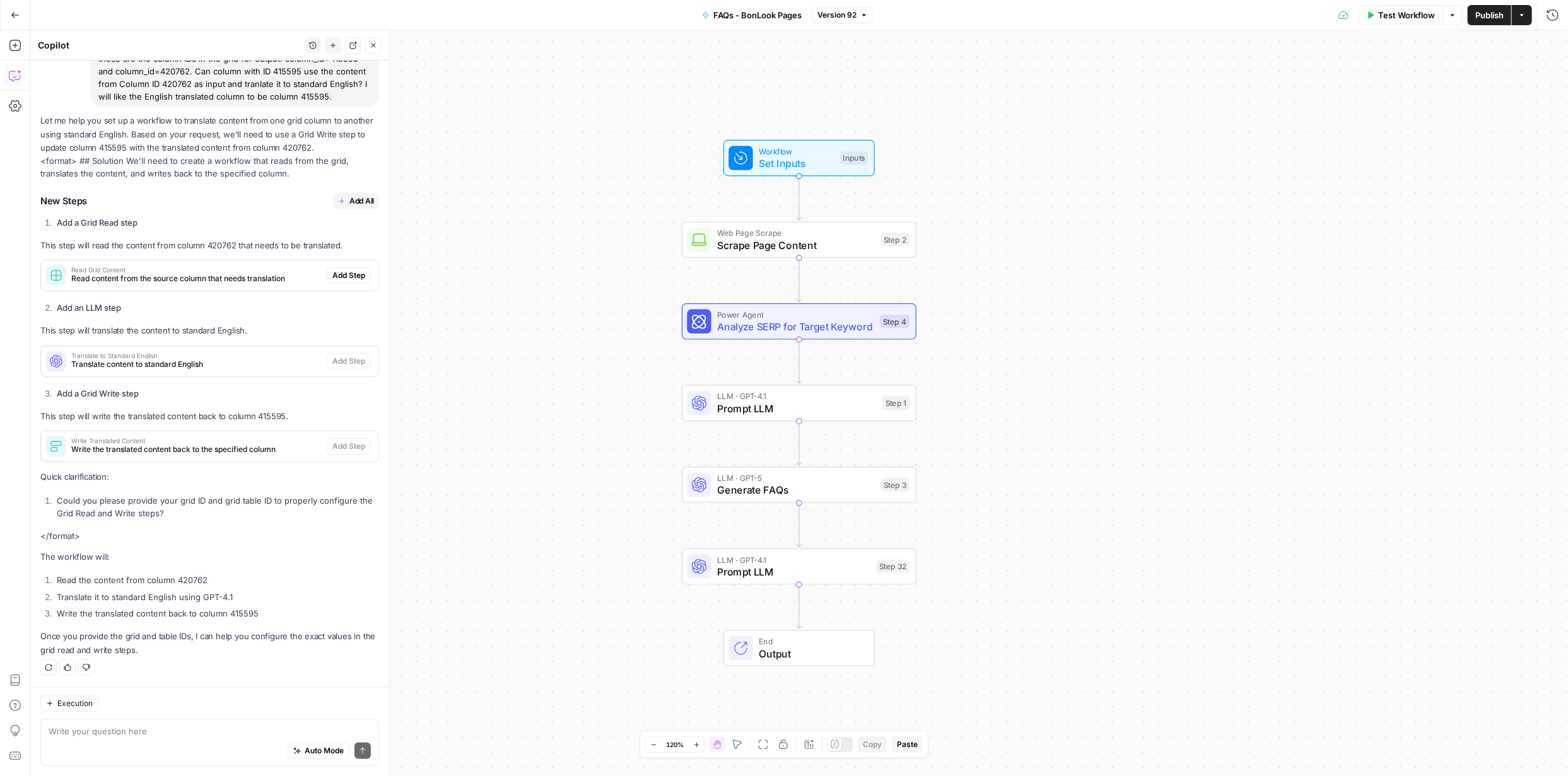
scroll to position [98, 0]
drag, startPoint x: 178, startPoint y: 500, endPoint x: 269, endPoint y: 500, distance: 91.0
click at [269, 500] on li "Could you please provide your grid ID and grid table ID to properly configure t…" at bounding box center [216, 507] width 325 height 25
copy li "grid ID and grid table ID"
drag, startPoint x: 188, startPoint y: 732, endPoint x: 177, endPoint y: 731, distance: 11.0
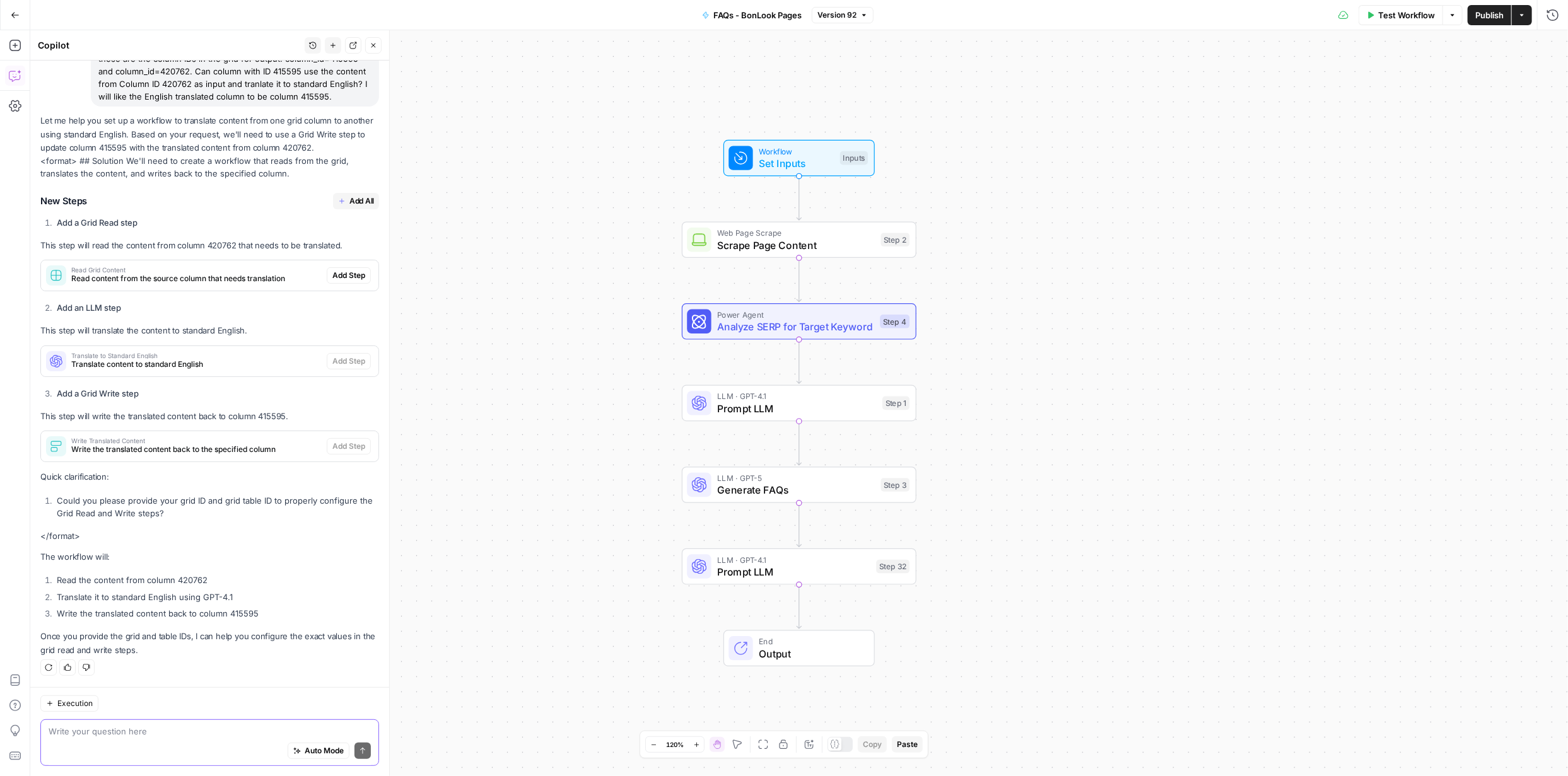
click at [182, 731] on textarea at bounding box center [209, 731] width 322 height 13
paste textarea "grid ID and grid table ID"
type textarea "where can I get these grid ID and grid table ID from"
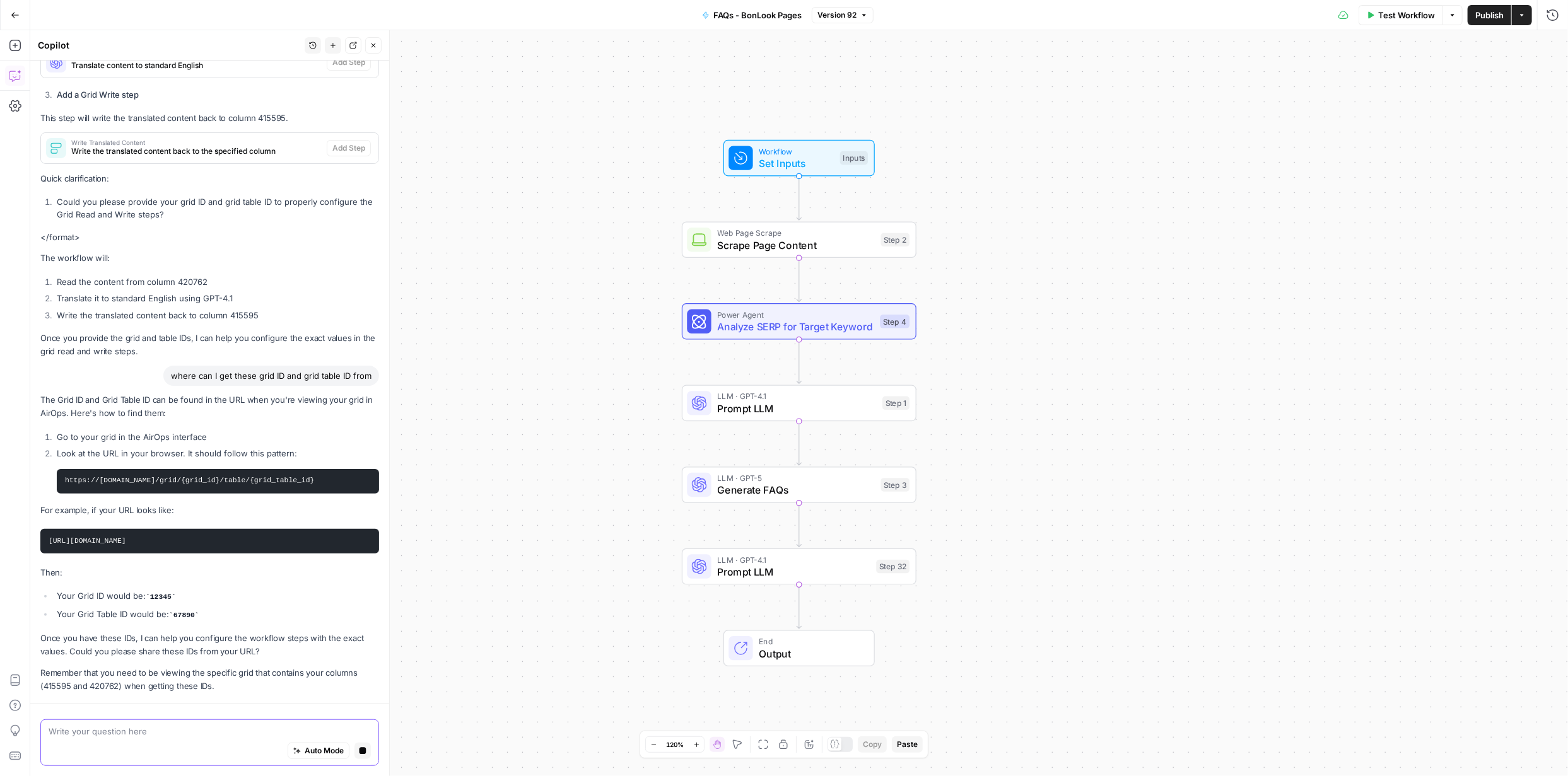
scroll to position [430, 0]
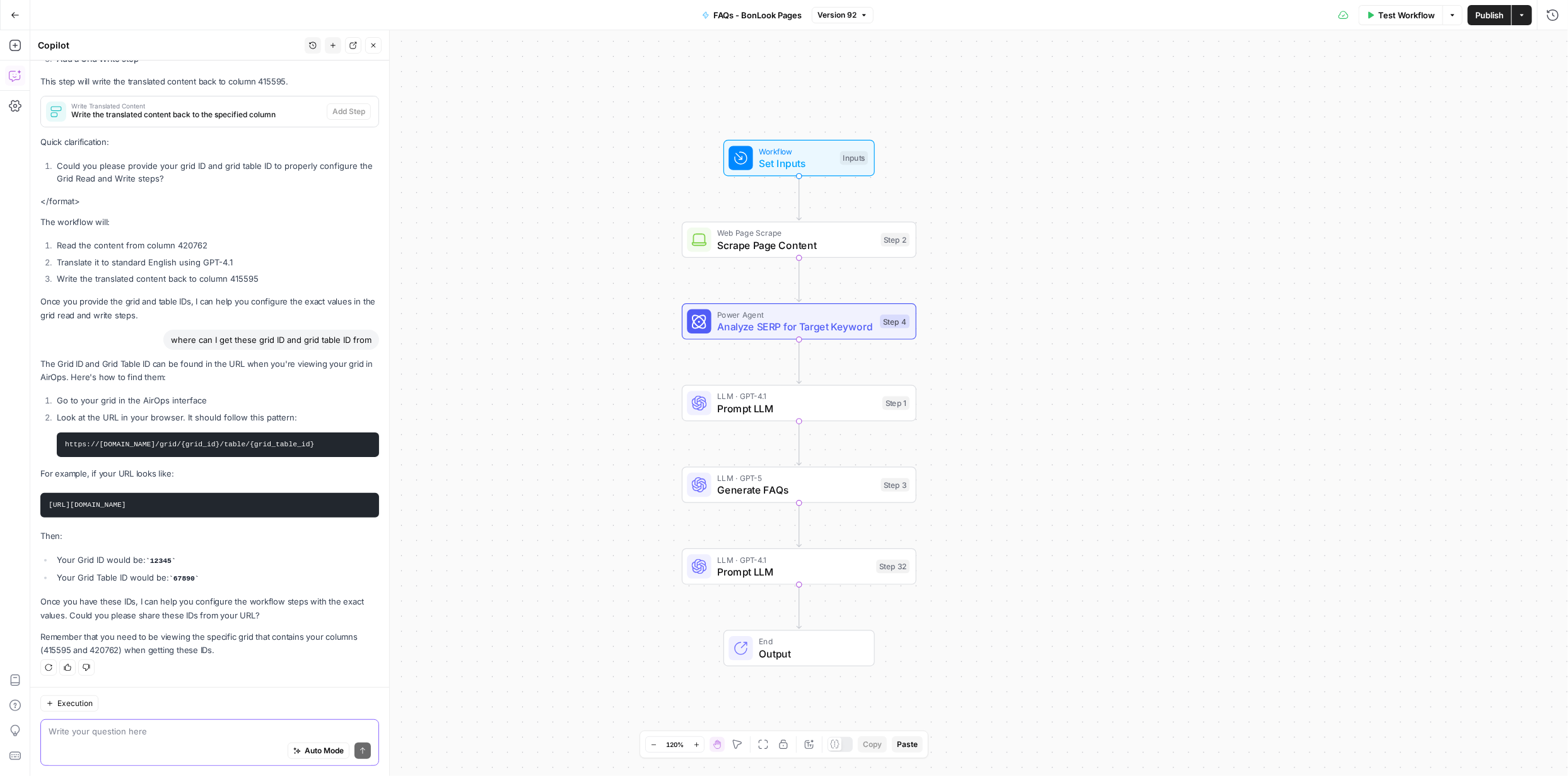
click at [134, 733] on textarea at bounding box center [209, 731] width 322 height 13
paste textarea "30201"
click at [112, 748] on div "Auto Mode Send" at bounding box center [209, 752] width 322 height 28
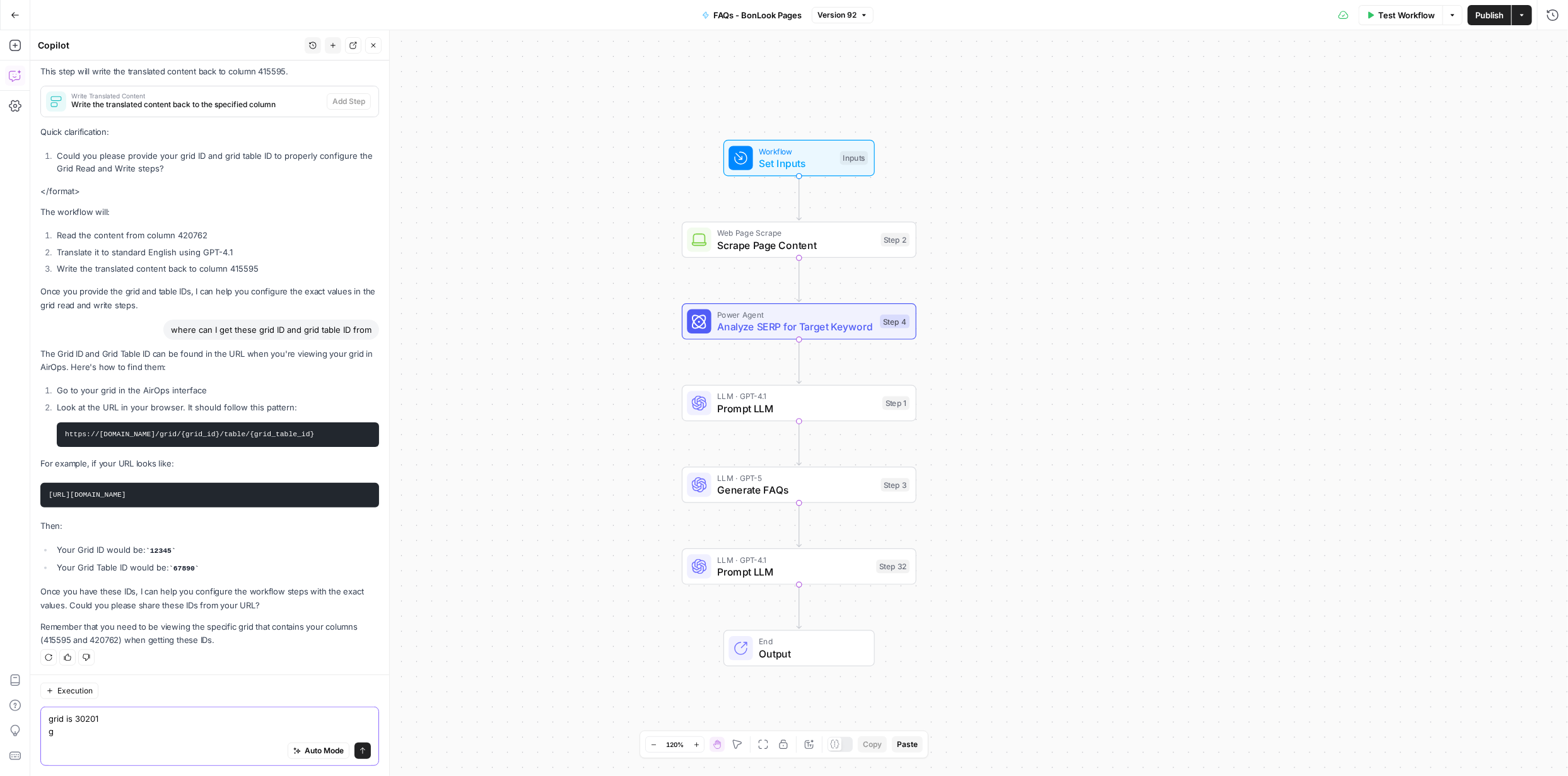
scroll to position [444, 0]
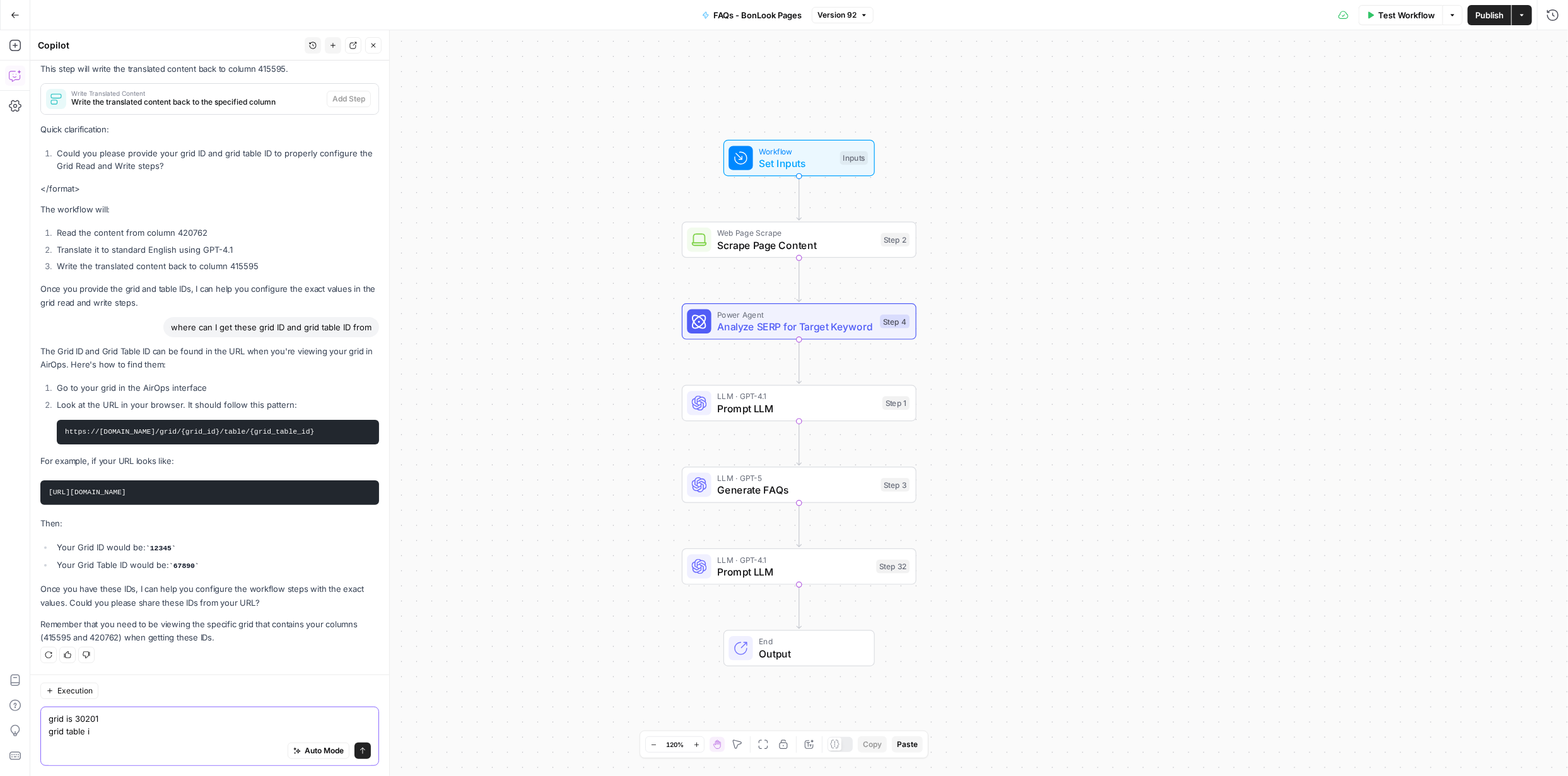
paste textarea "38519"
type textarea "grid is 30201 grid table is 38519"
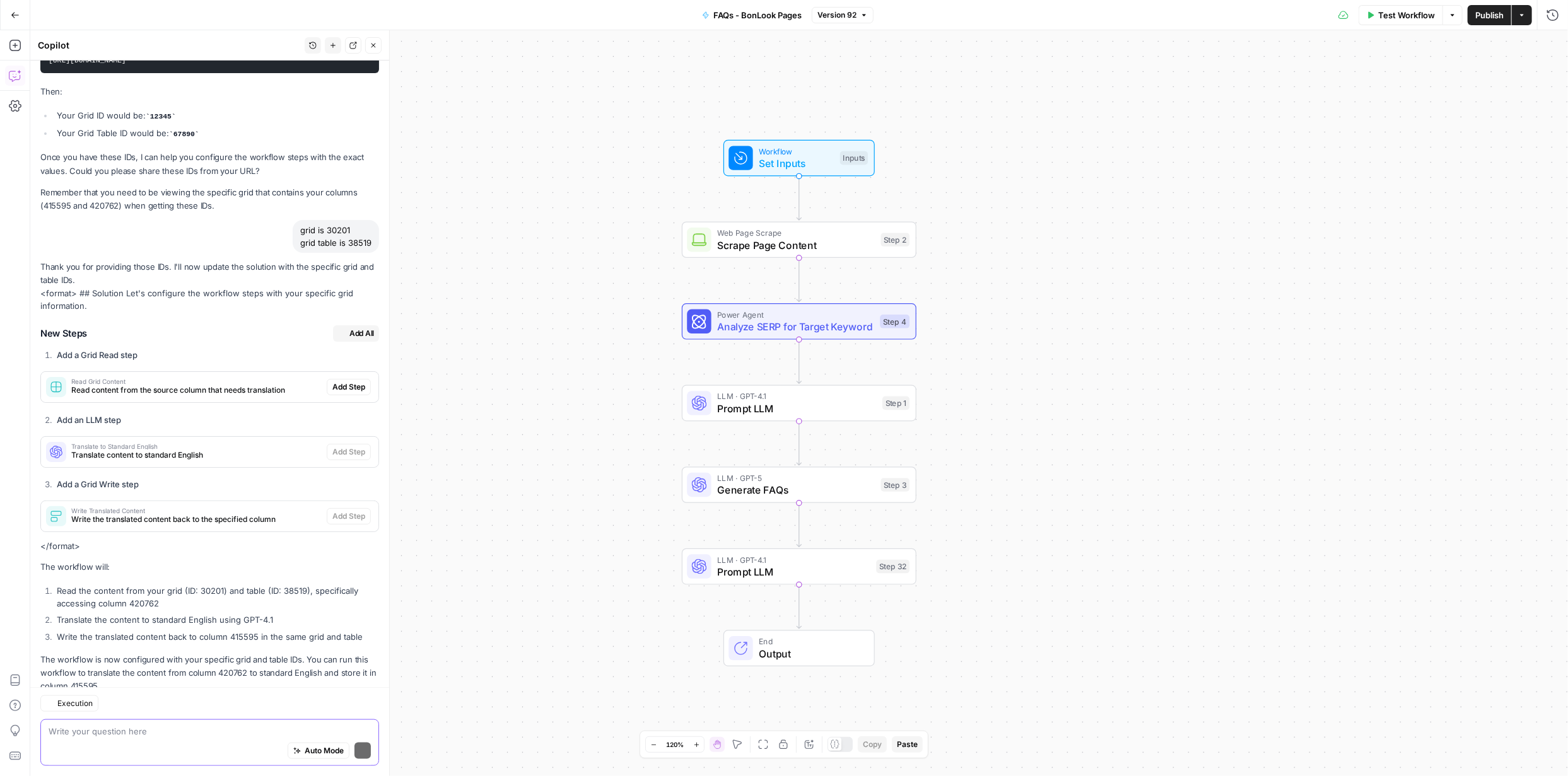
scroll to position [911, 0]
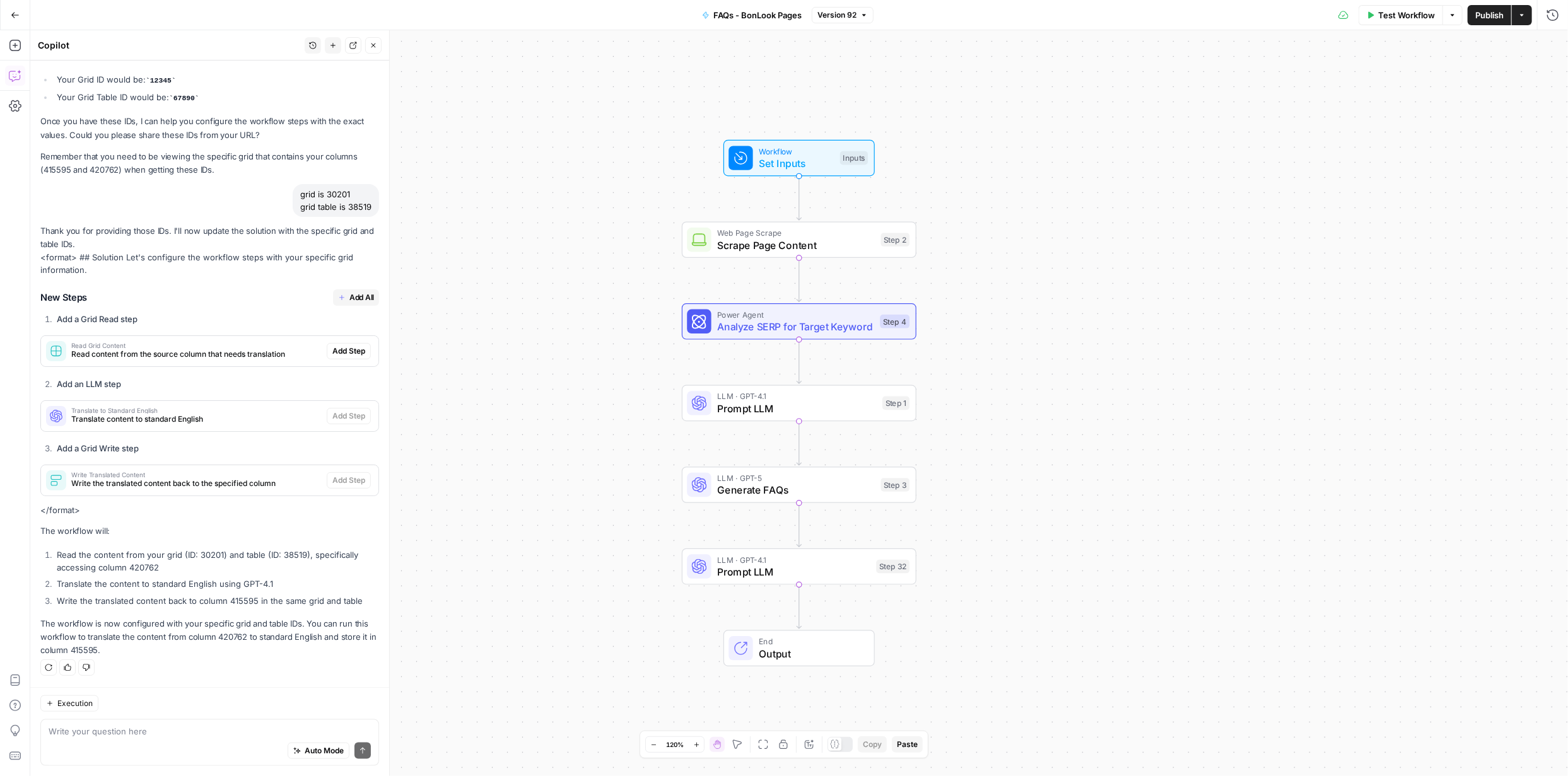
click at [349, 296] on span "Add All" at bounding box center [361, 297] width 24 height 11
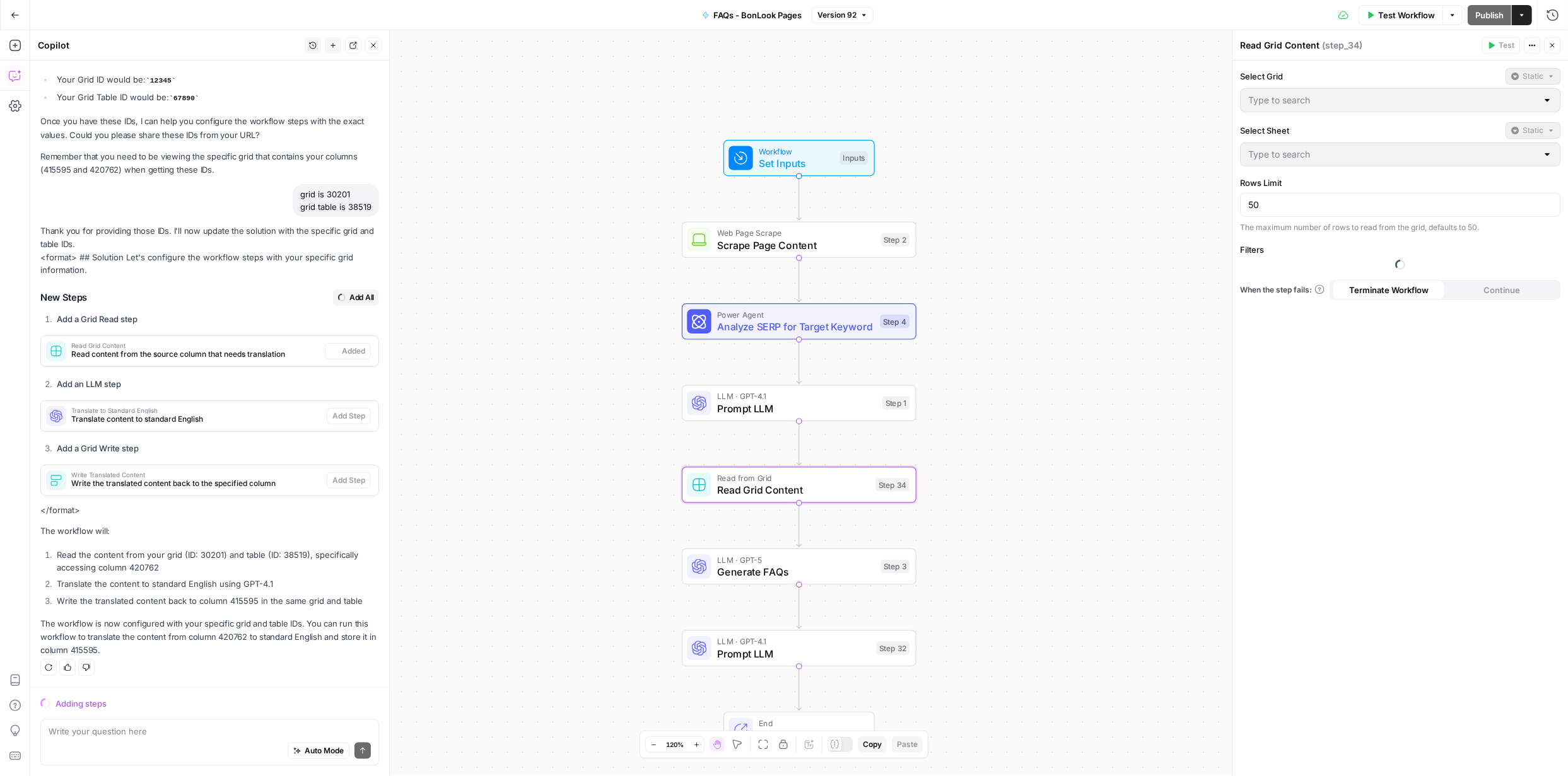
type input "FAQs - BonLook Pages Grid"
type input "Sheet 1"
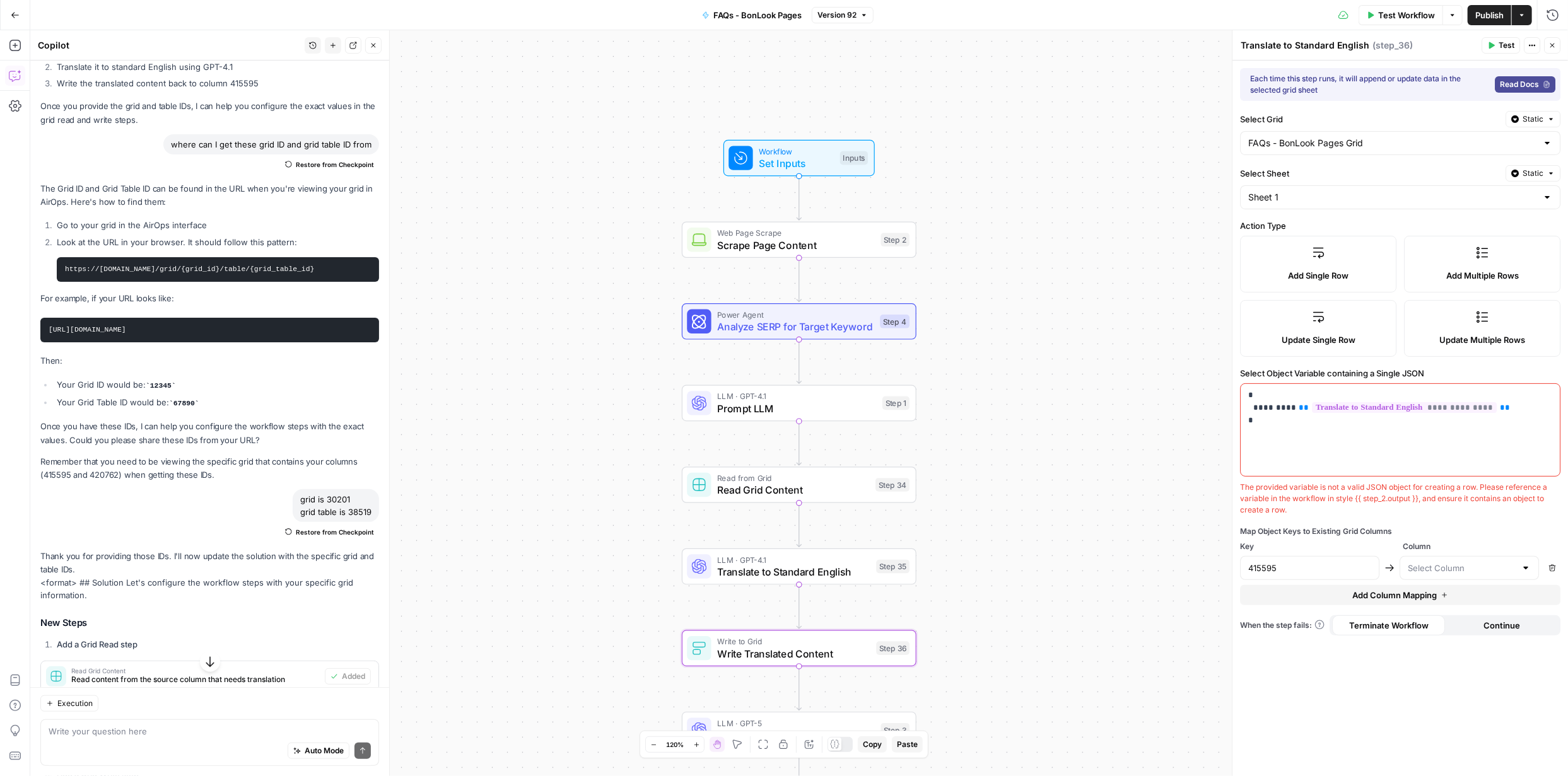
type textarea "Write Translated Content"
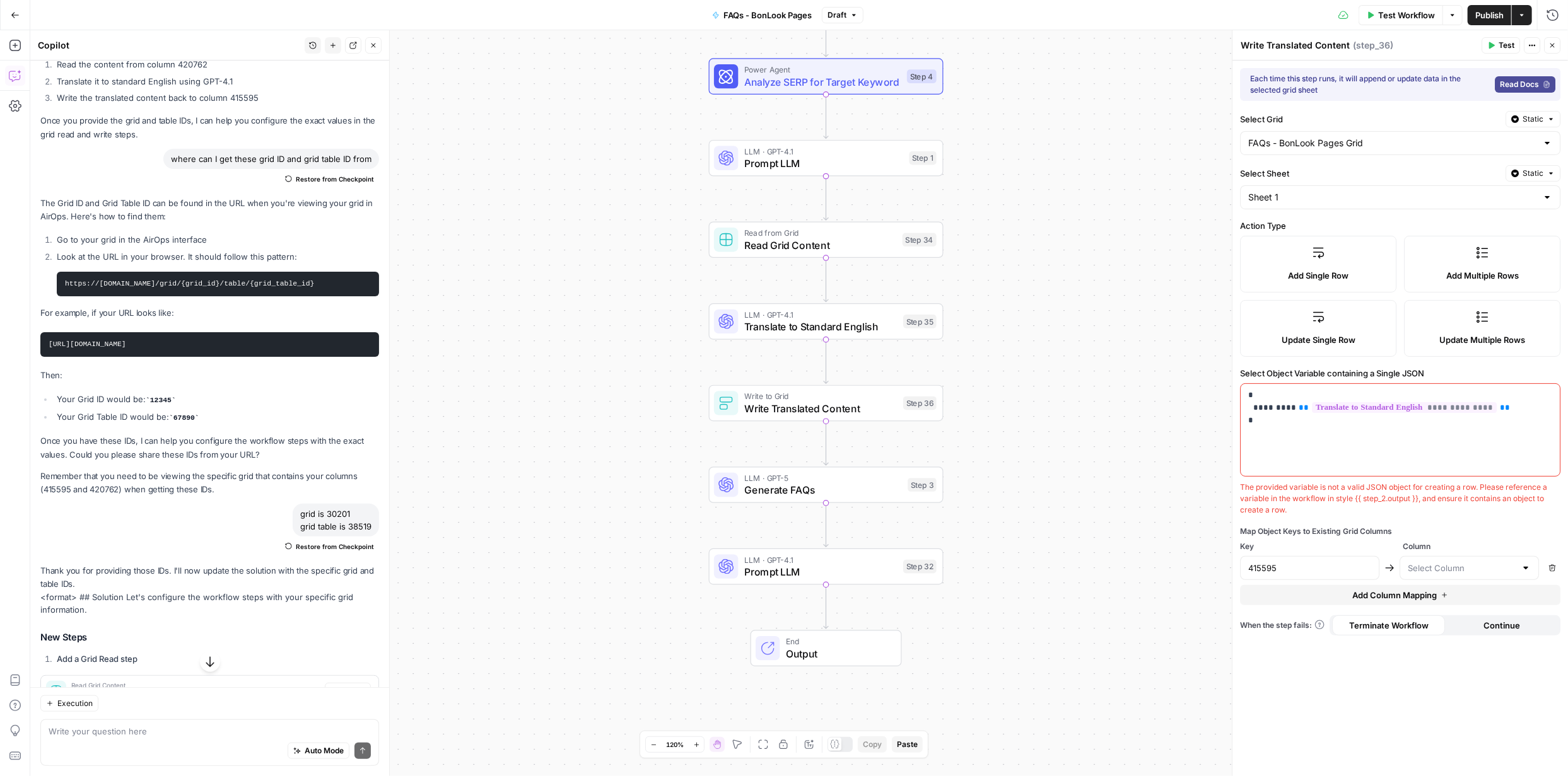
scroll to position [636, 0]
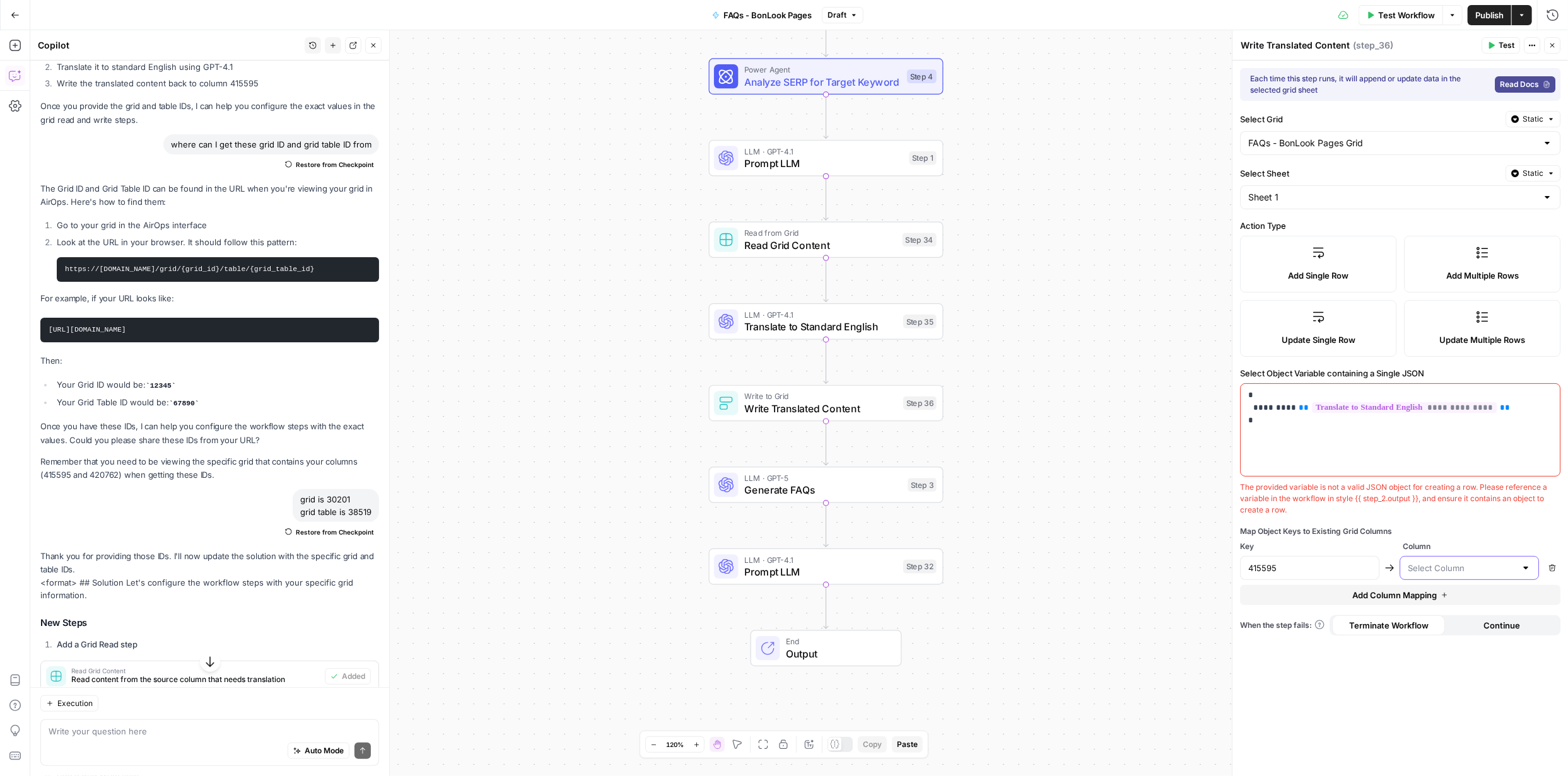
click at [1510, 566] on input "text" at bounding box center [1462, 568] width 108 height 13
click at [1505, 526] on div "Map Object Keys to Existing Grid Columns" at bounding box center [1400, 531] width 321 height 11
click at [208, 658] on icon "button" at bounding box center [210, 662] width 13 height 13
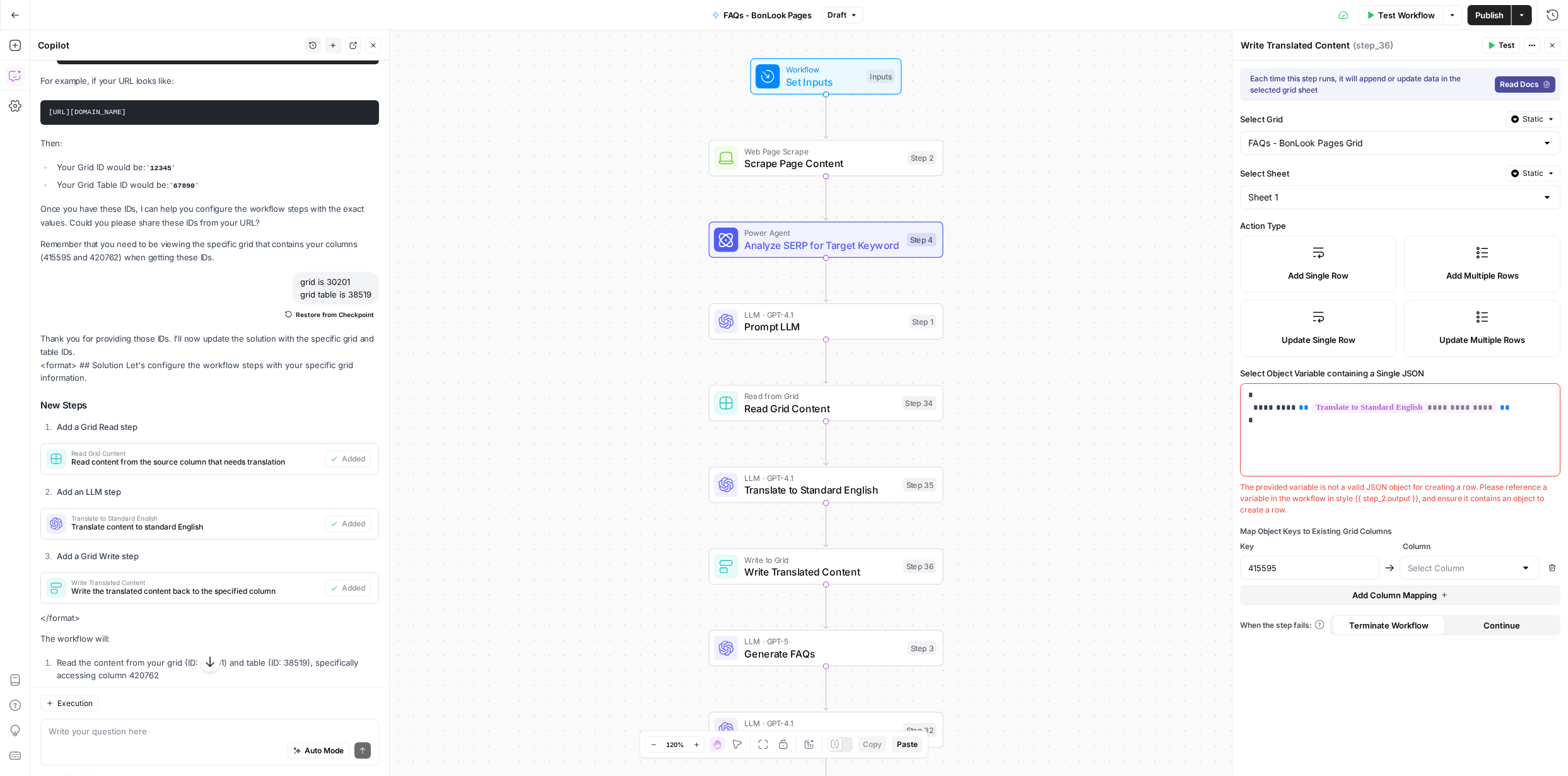
scroll to position [972, 0]
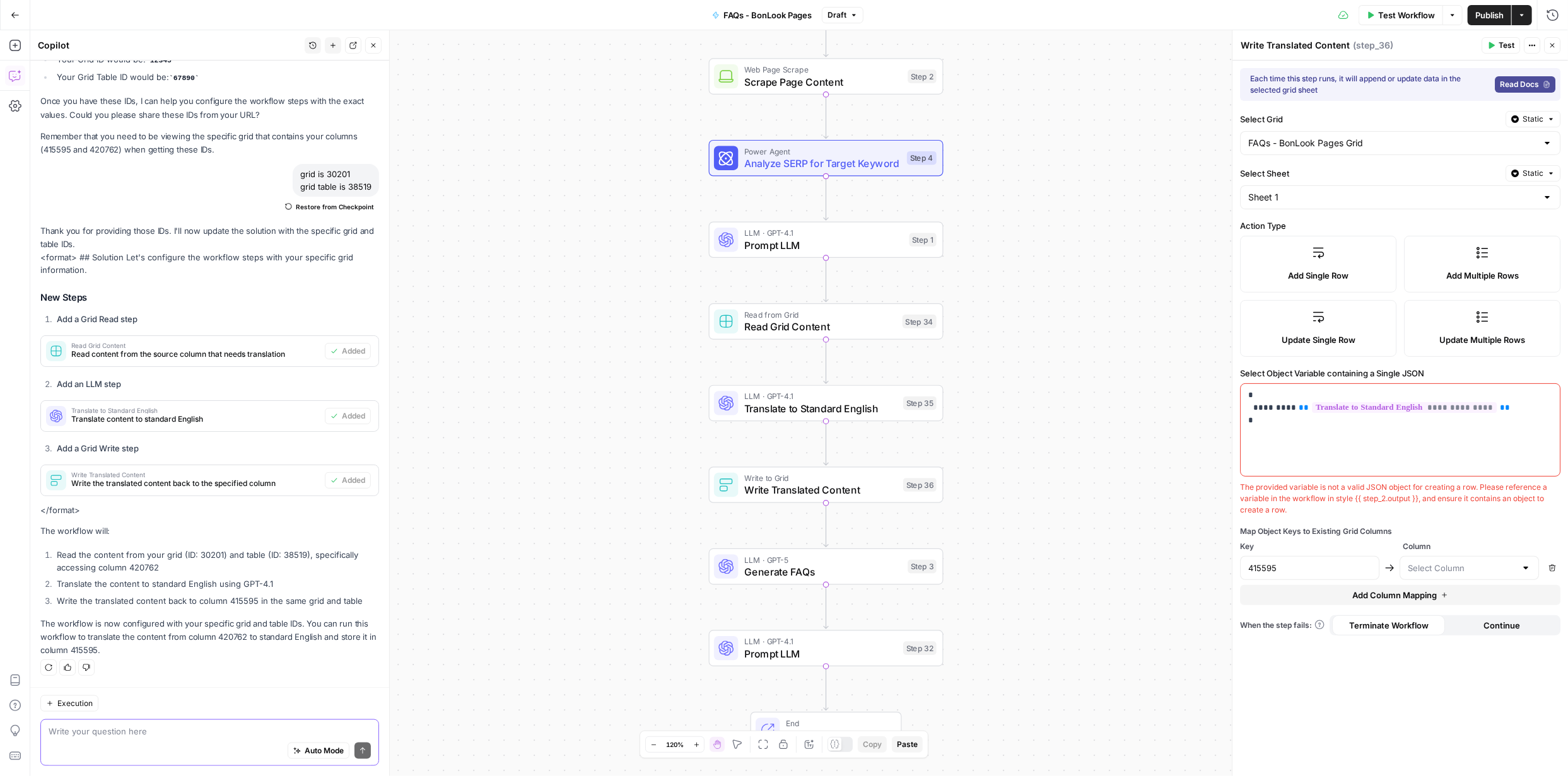
click at [252, 727] on textarea at bounding box center [209, 731] width 322 height 13
type textarea "can I get this done for the entire workflow"
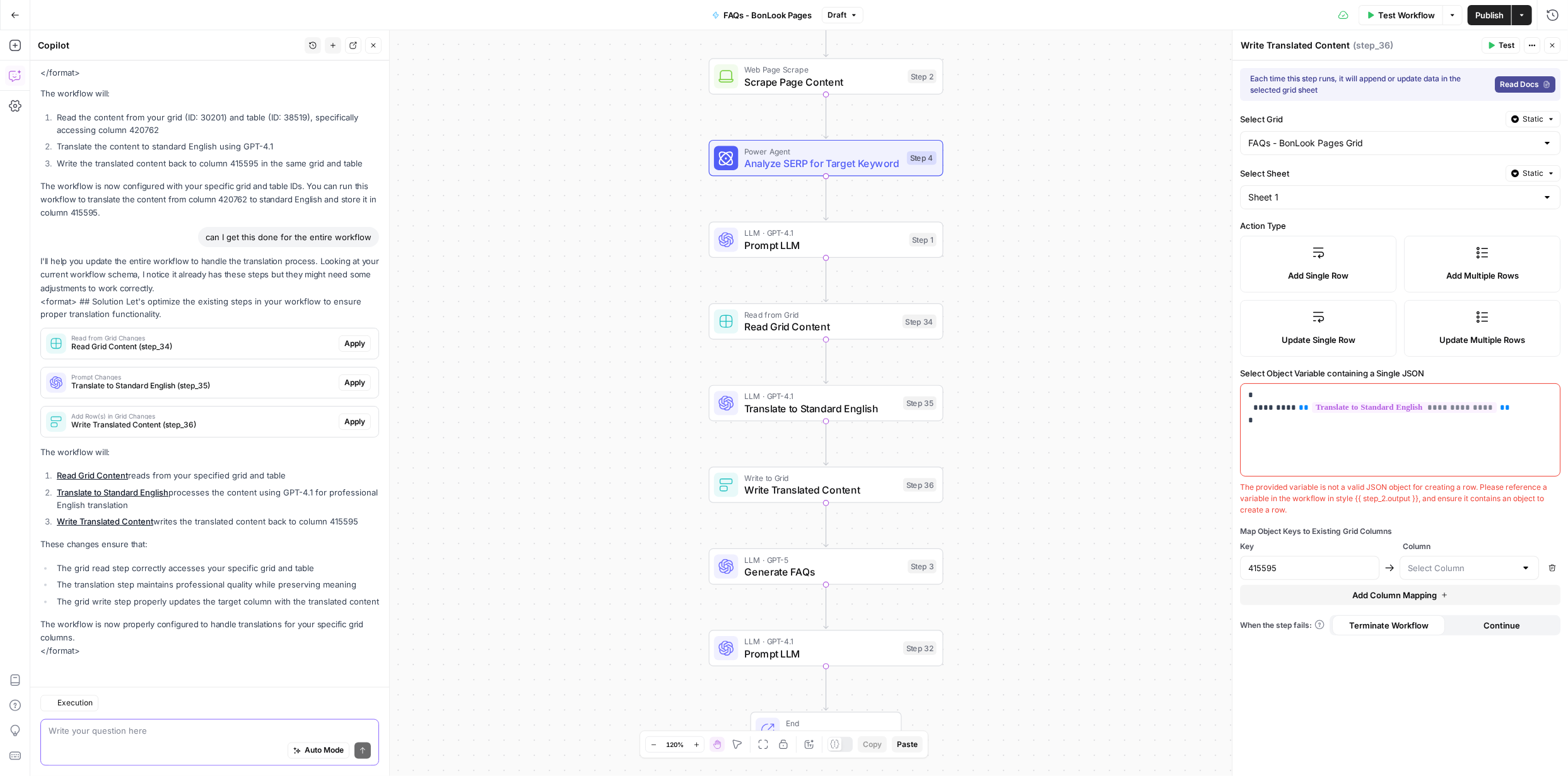
scroll to position [1422, 0]
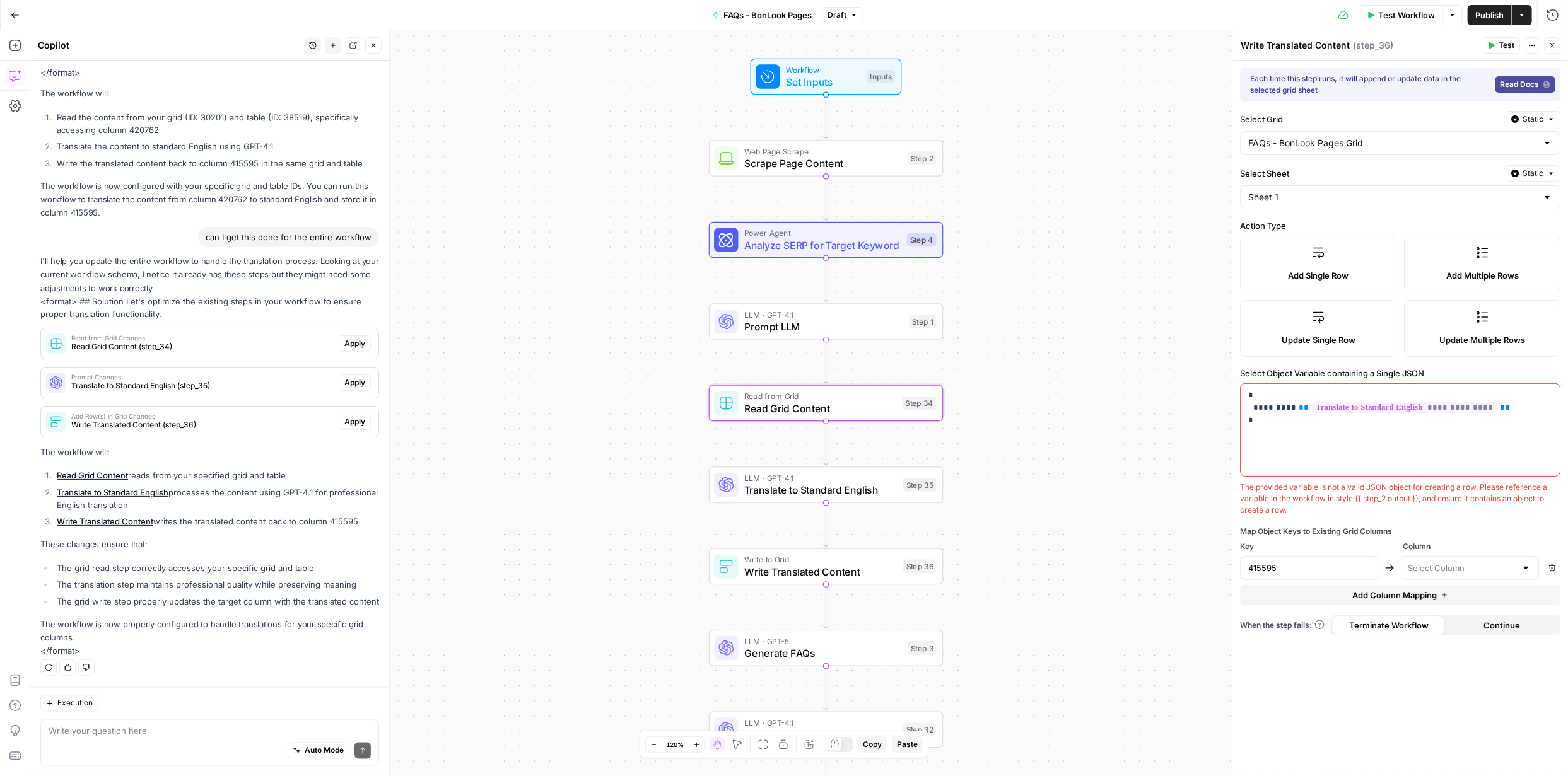
click at [345, 338] on span "Apply" at bounding box center [354, 343] width 21 height 11
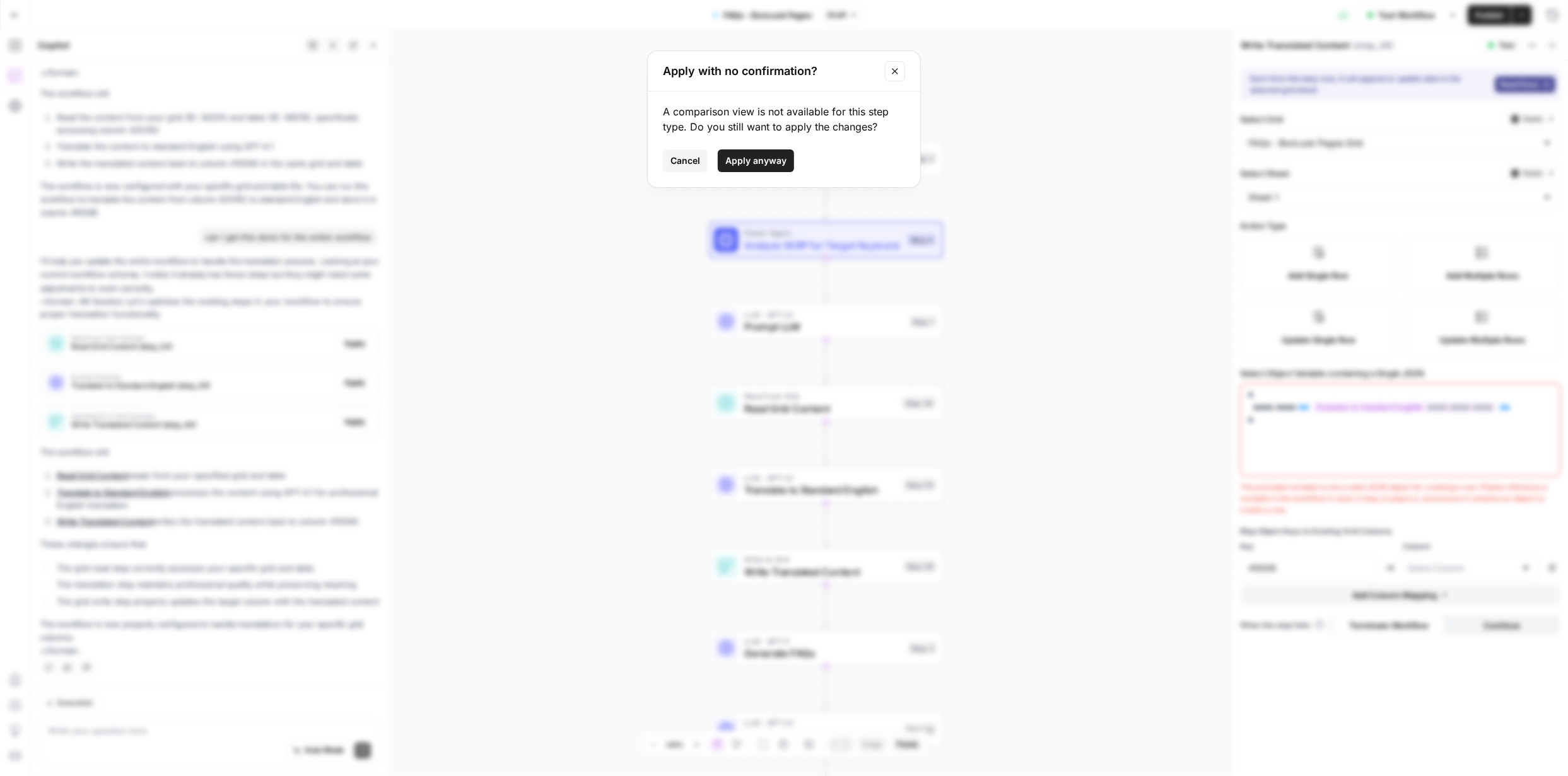
click at [765, 162] on span "Apply anyway" at bounding box center [756, 161] width 62 height 13
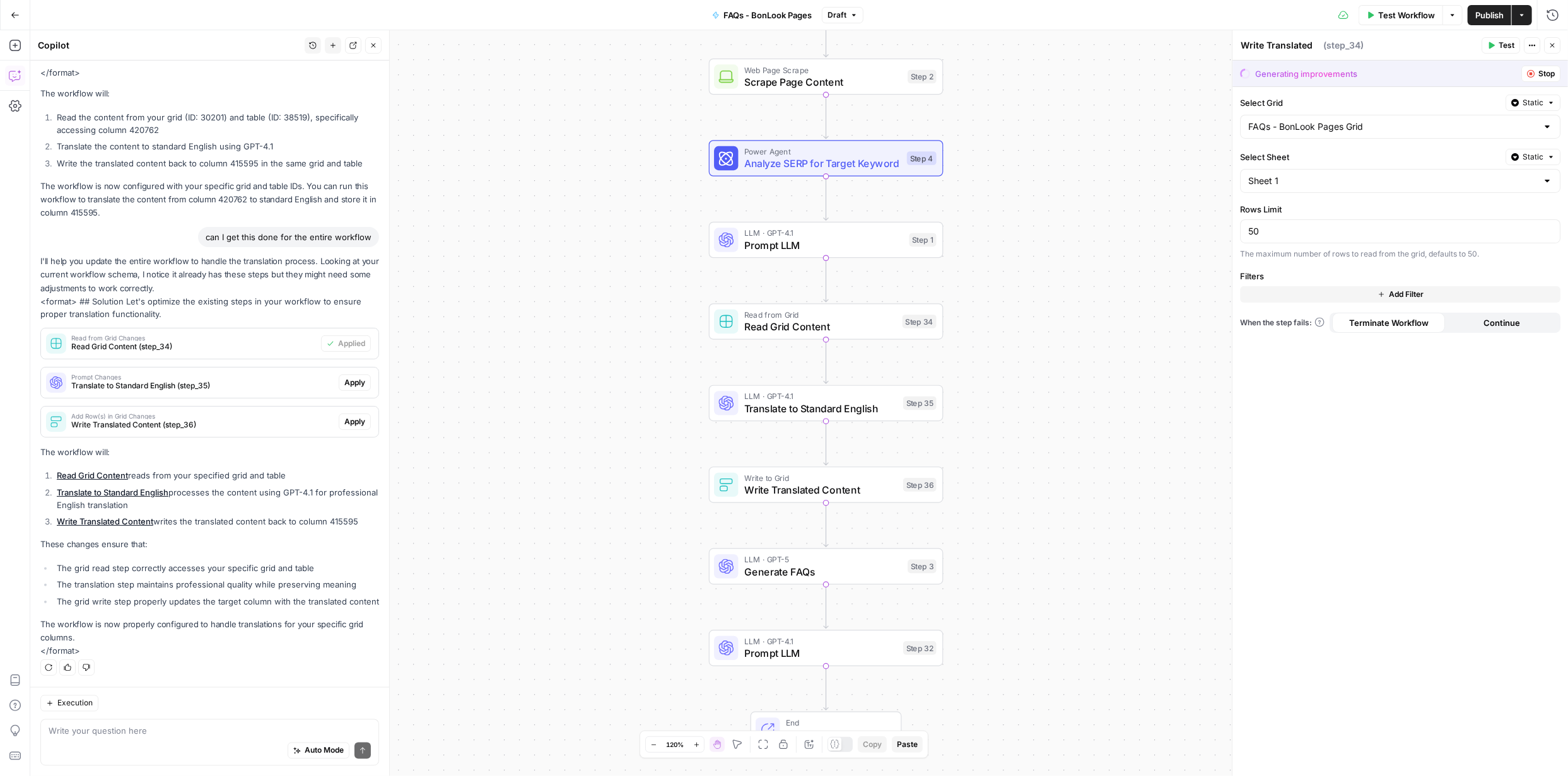
type textarea "Read Grid Content"
click at [349, 377] on span "Apply" at bounding box center [354, 382] width 21 height 11
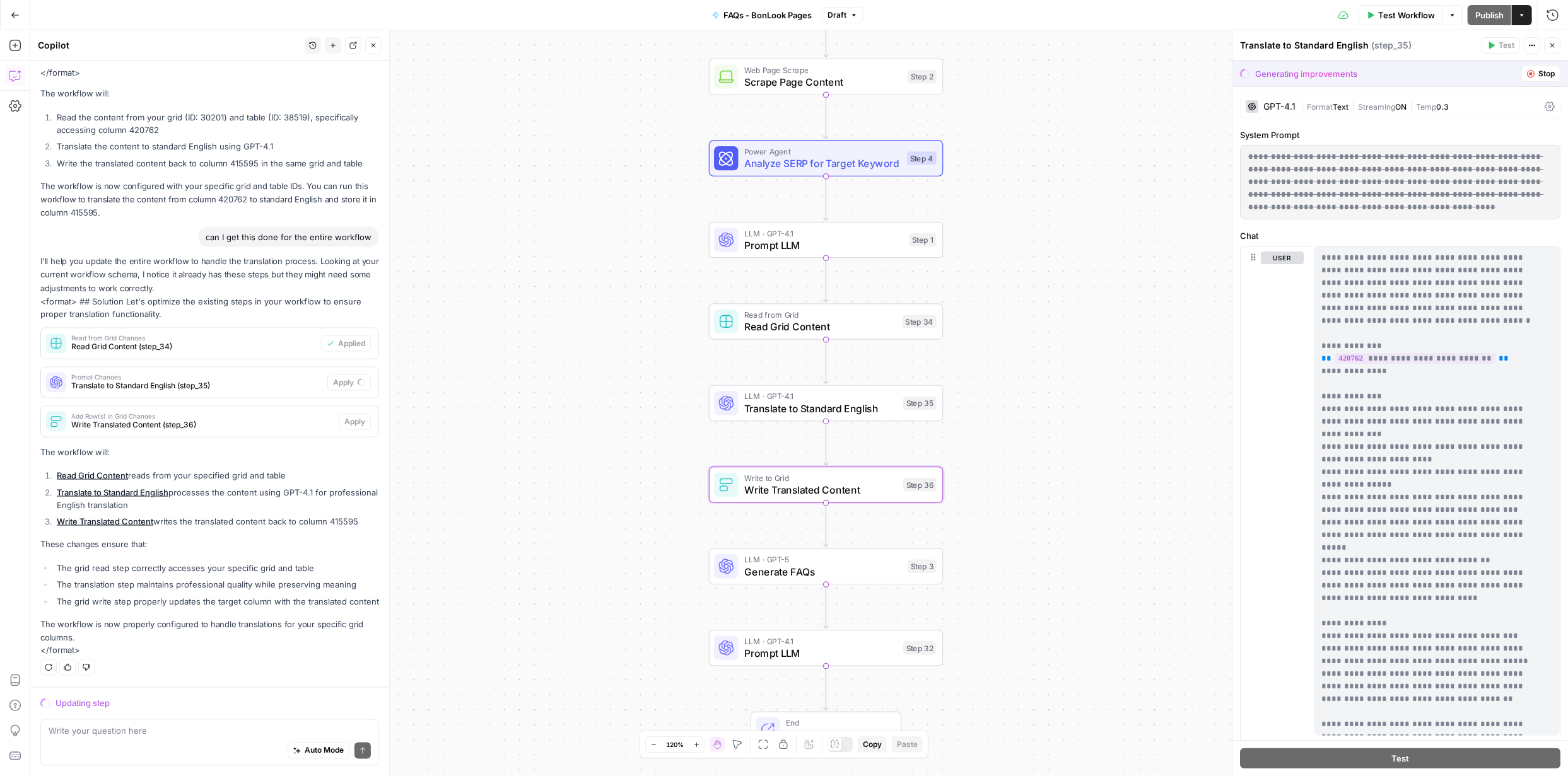
scroll to position [1361, 0]
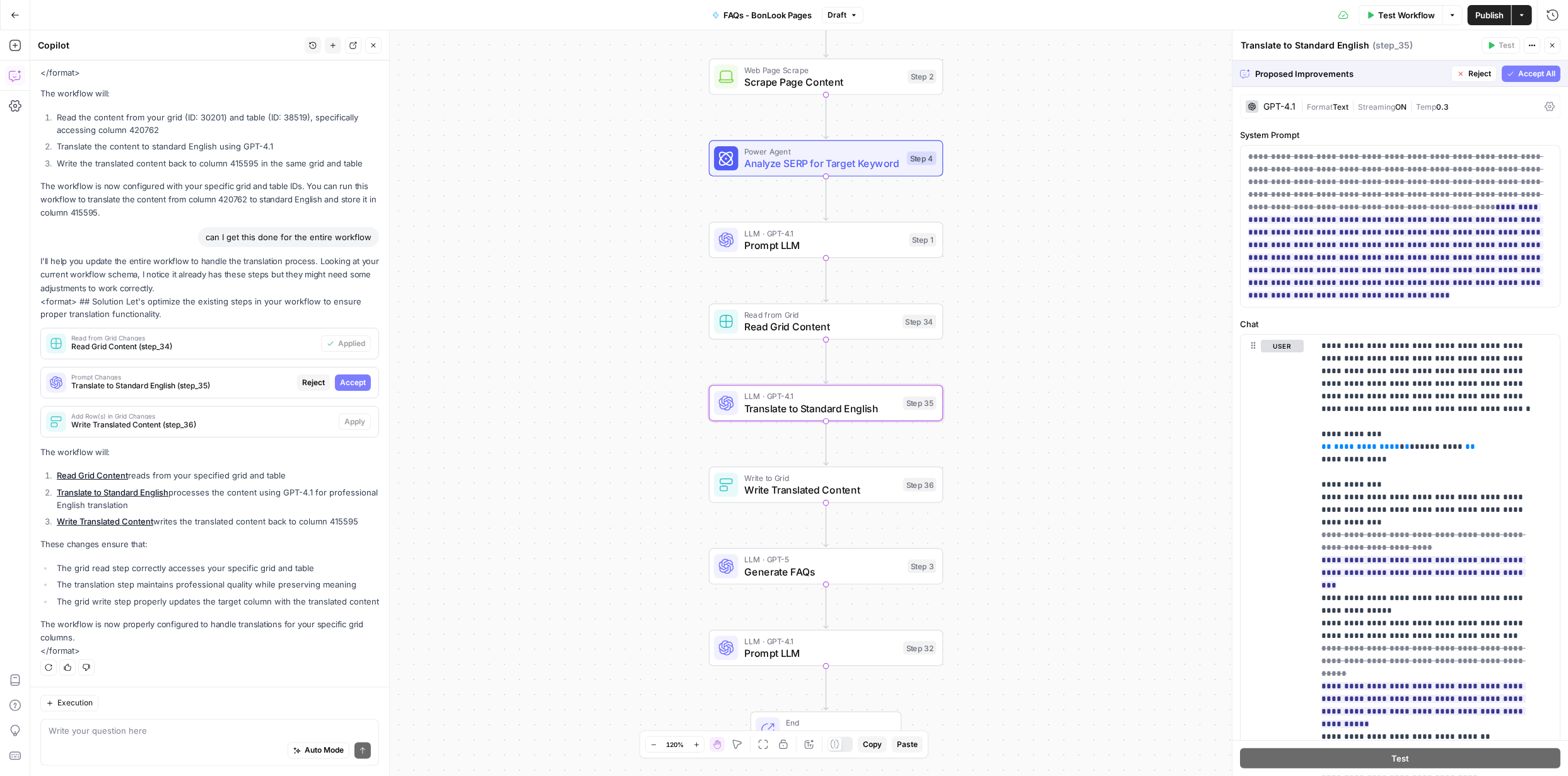
click at [341, 377] on span "Accept" at bounding box center [352, 382] width 26 height 11
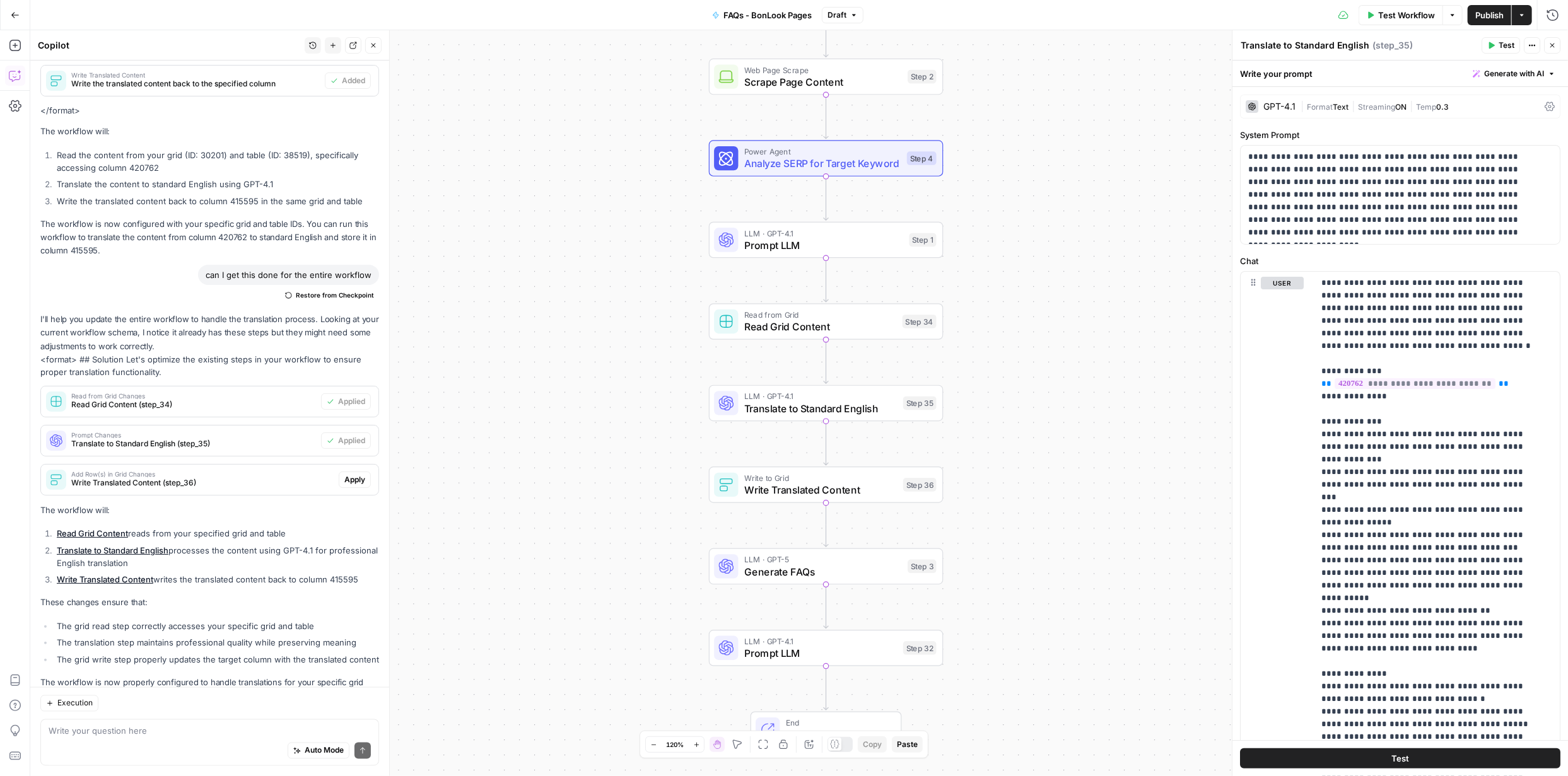
scroll to position [1442, 0]
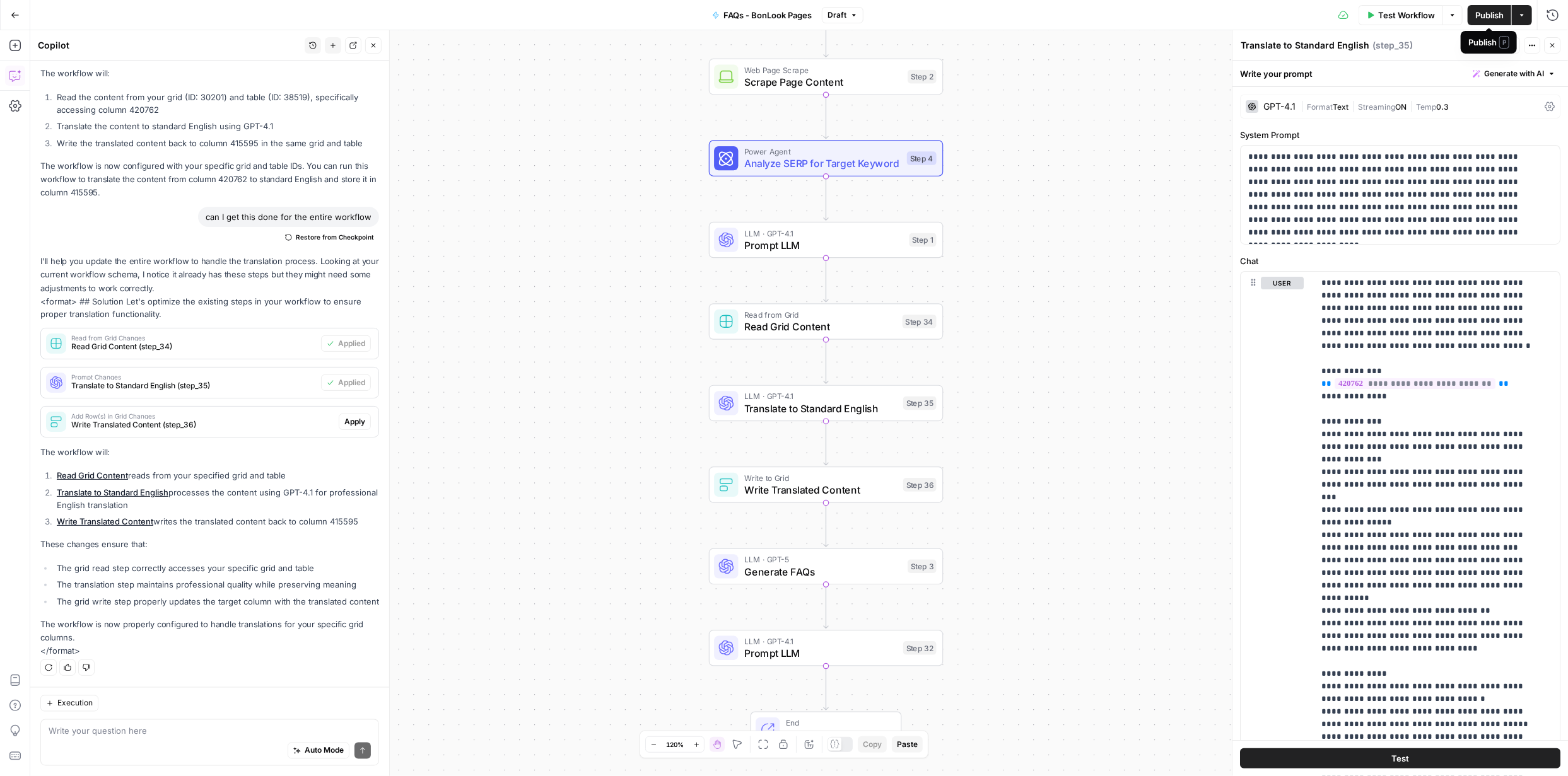
click at [1492, 17] on span "Publish" at bounding box center [1489, 15] width 28 height 13
click at [1486, 17] on span "Publish" at bounding box center [1489, 15] width 28 height 13
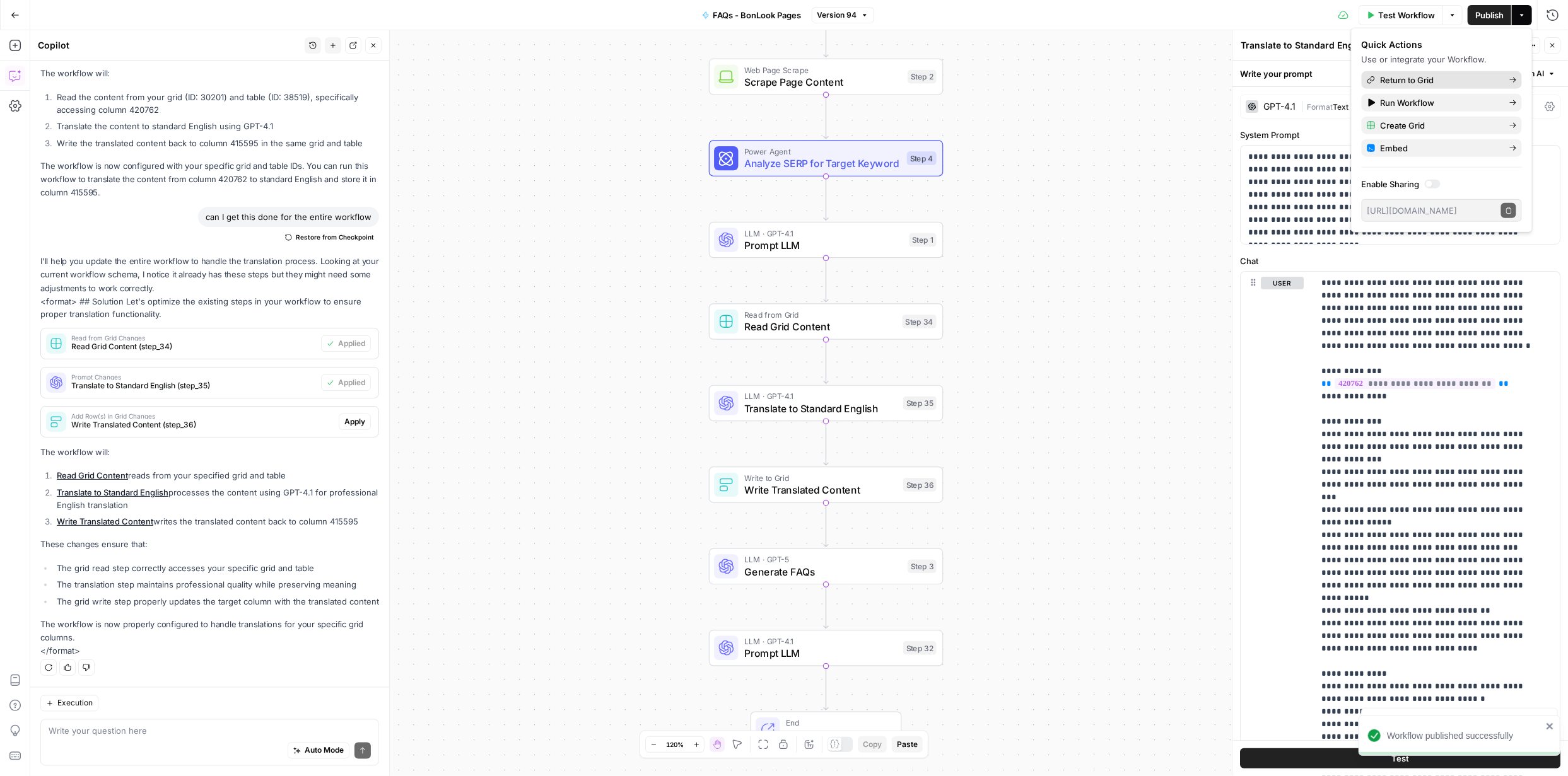
click at [1432, 79] on span "Return to Grid" at bounding box center [1440, 80] width 118 height 13
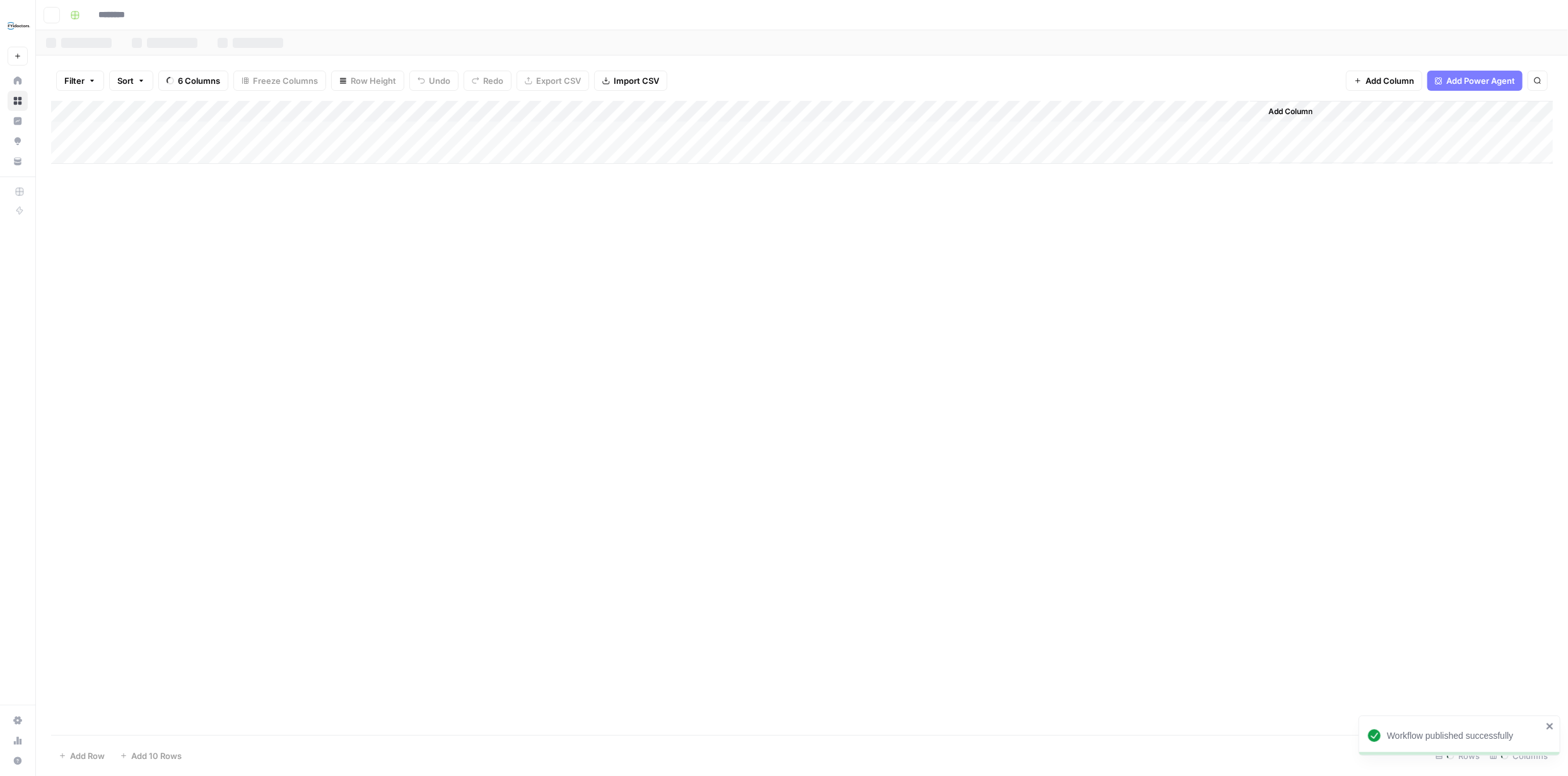
type input "**********"
click at [748, 131] on div "Add Column" at bounding box center [802, 418] width 1502 height 635
click at [731, 132] on div "Add Column" at bounding box center [802, 418] width 1502 height 635
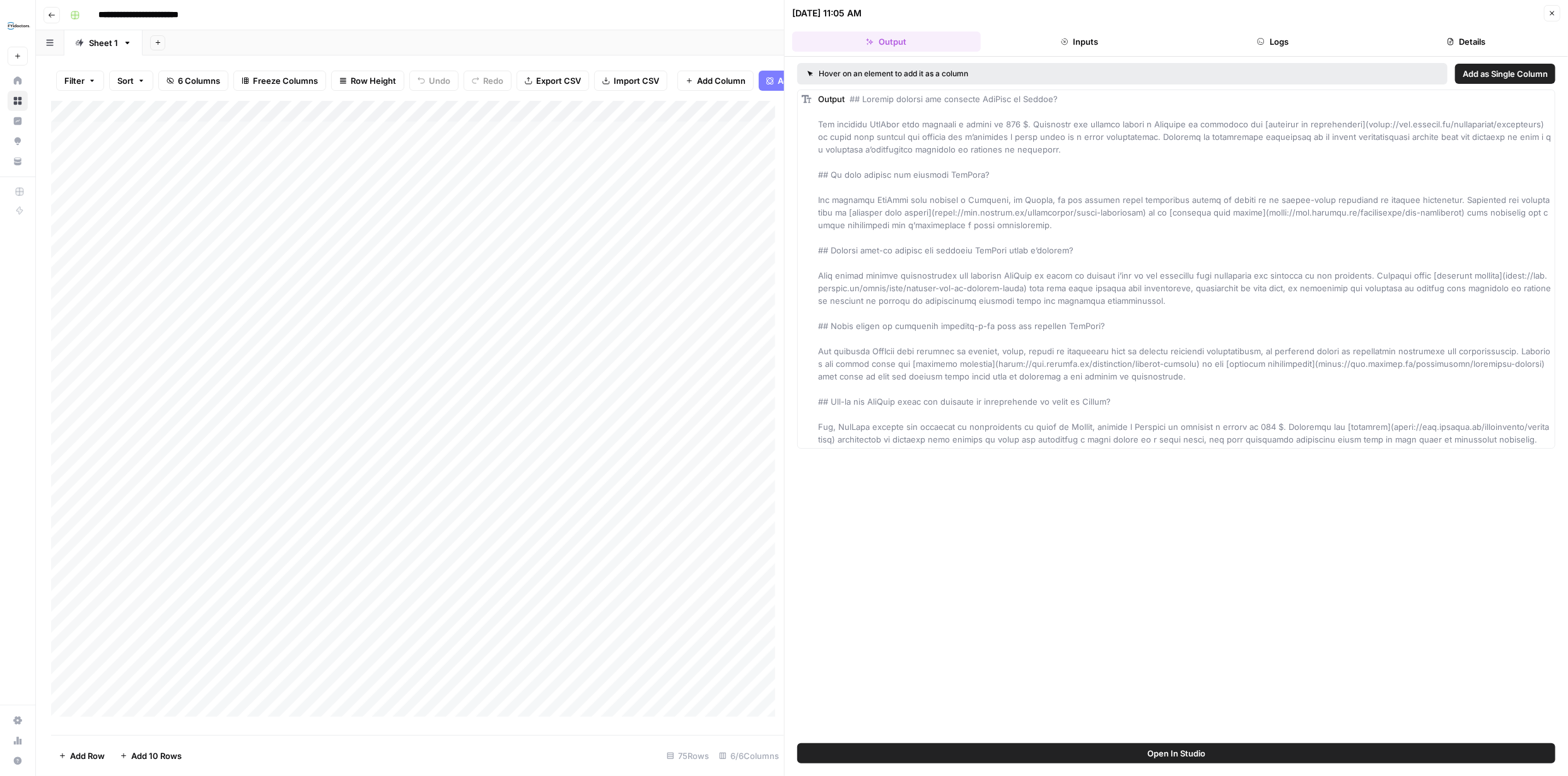
click at [1555, 9] on icon "button" at bounding box center [1552, 13] width 7 height 7
